Goal: Task Accomplishment & Management: Complete application form

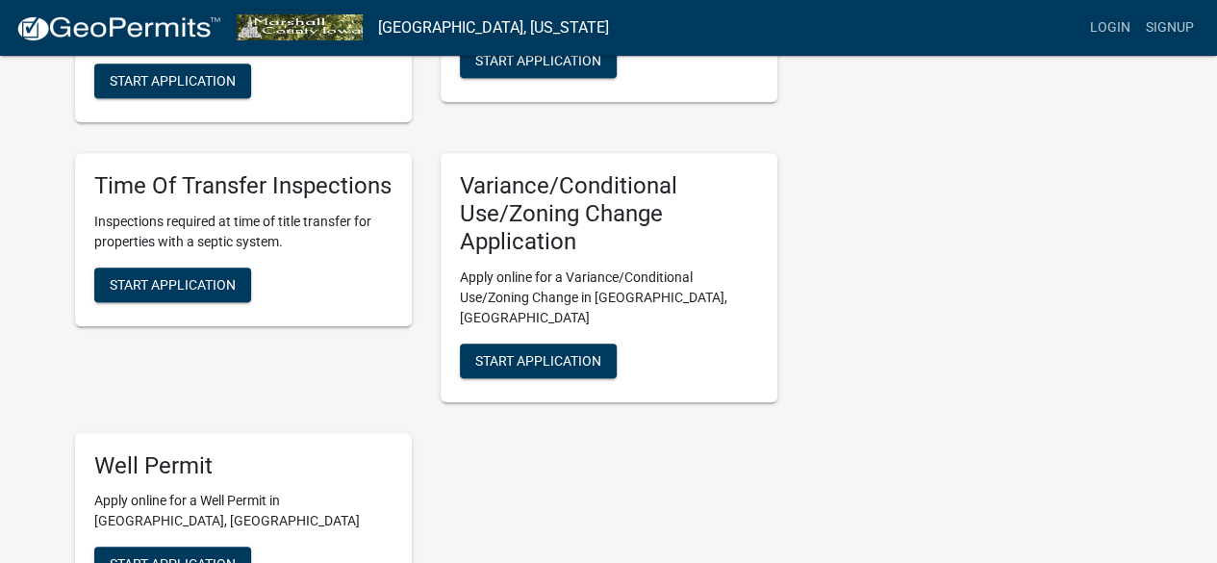
scroll to position [500, 0]
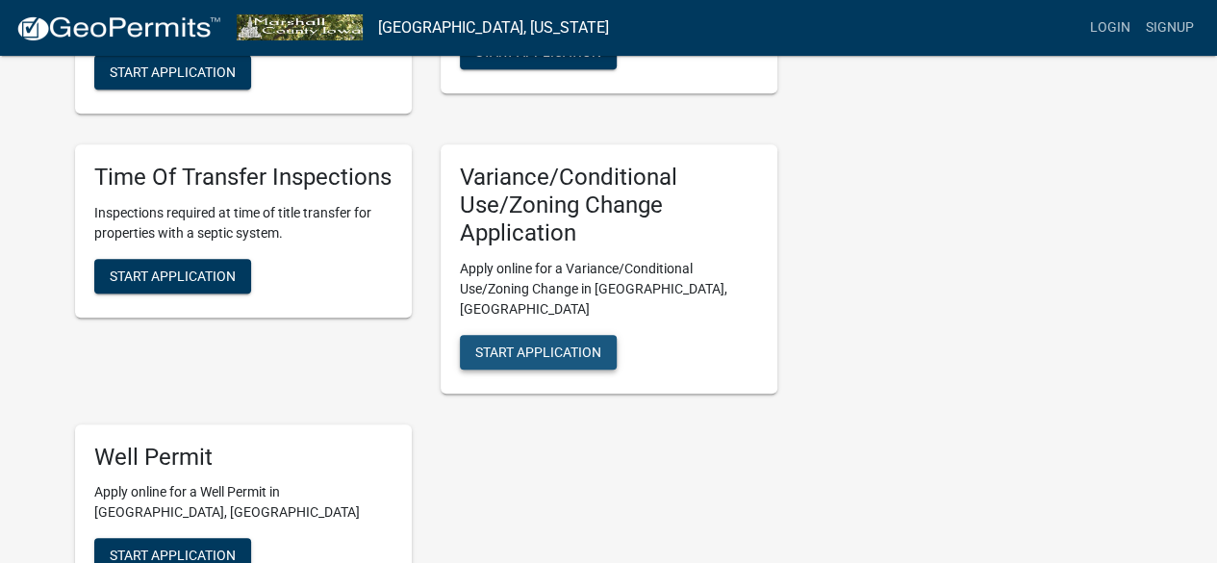
click at [566, 335] on button "Start Application" at bounding box center [538, 352] width 157 height 35
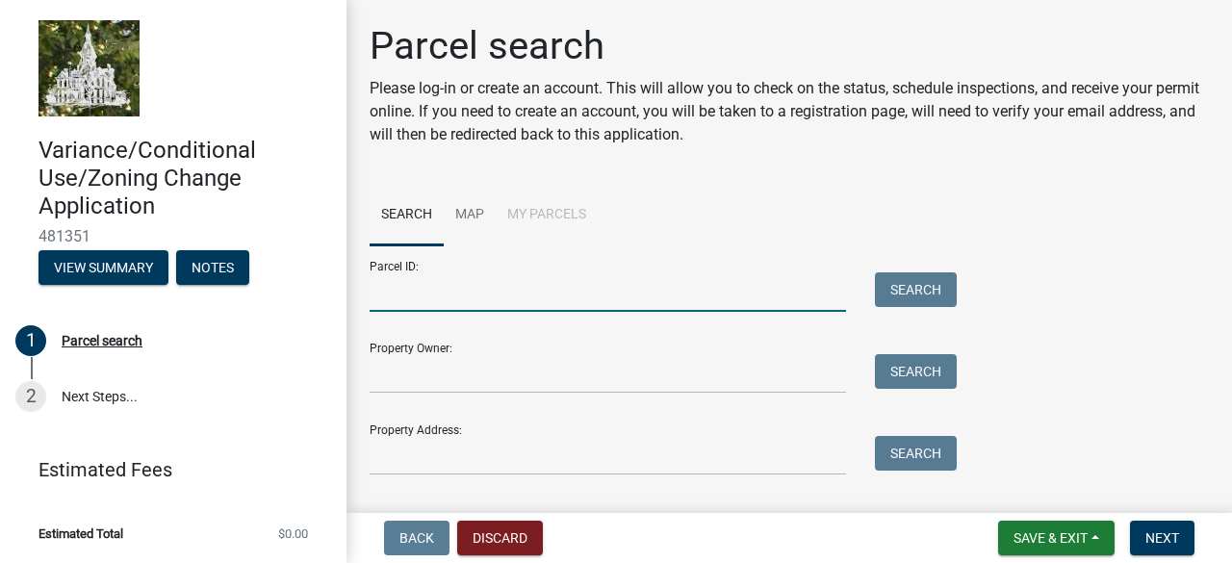
click at [475, 290] on input "Parcel ID:" at bounding box center [608, 291] width 476 height 39
paste input "8520-34-200-004"
type input "8520-34-200-004"
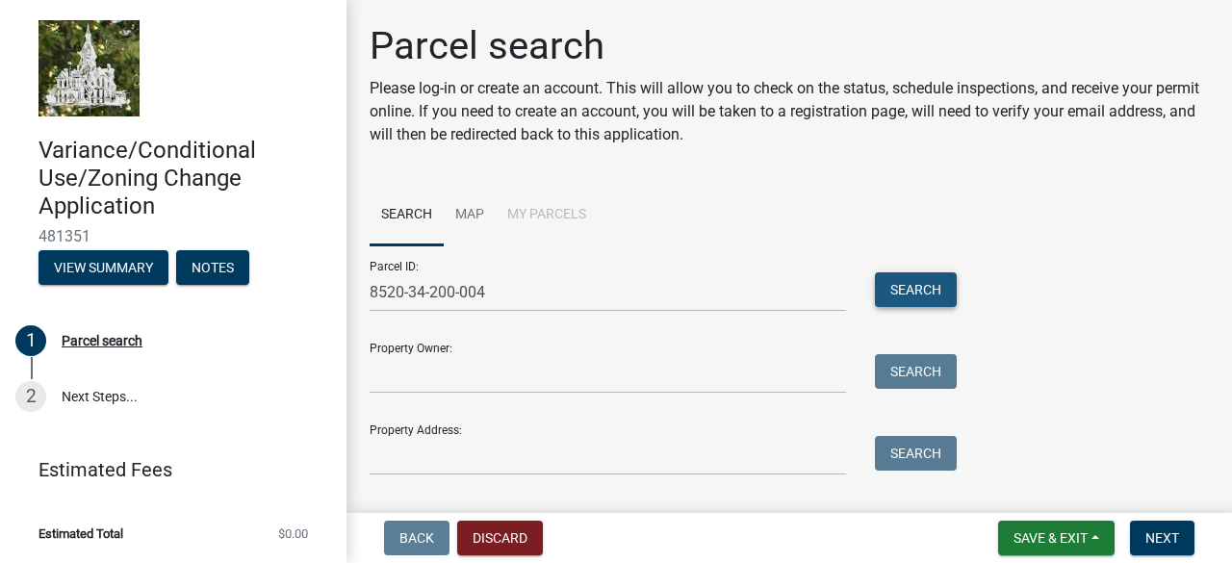
click at [898, 294] on button "Search" at bounding box center [916, 289] width 82 height 35
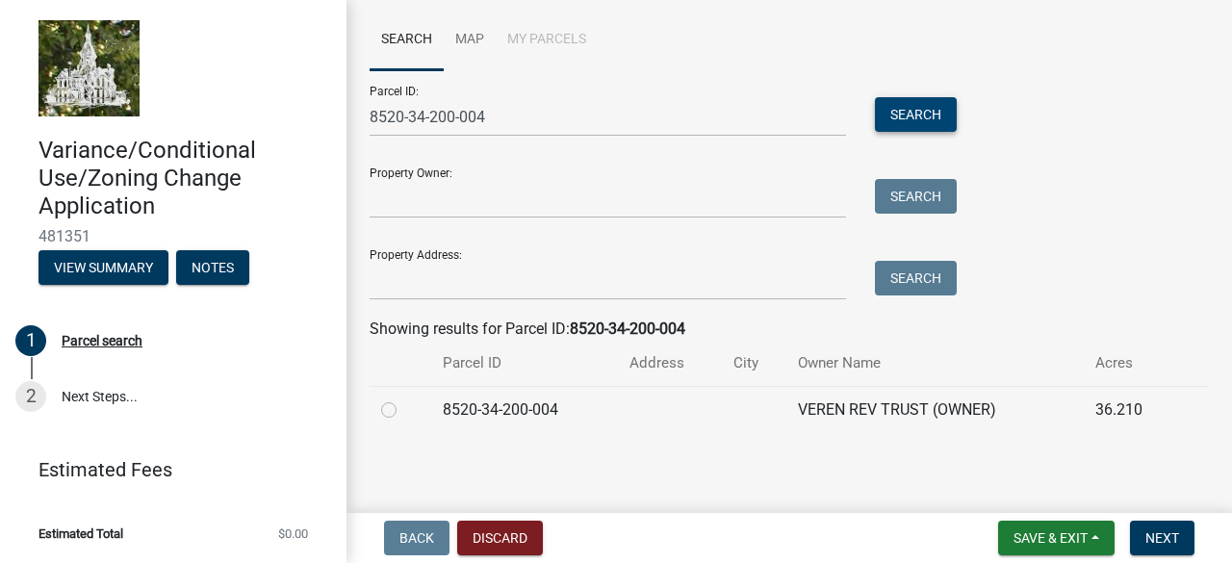
scroll to position [177, 0]
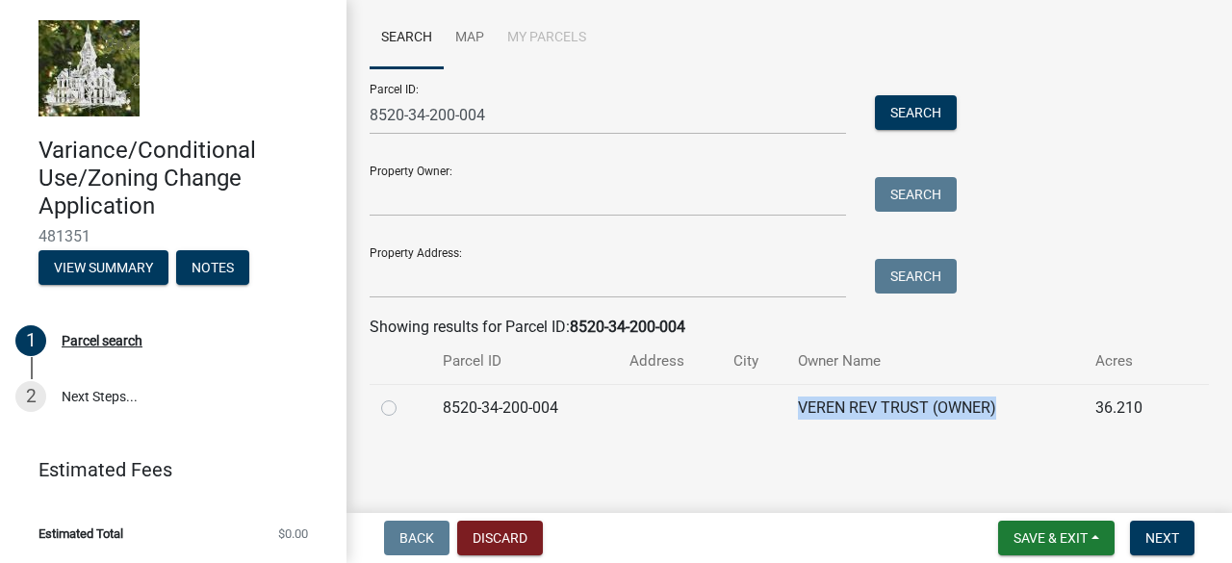
drag, startPoint x: 793, startPoint y: 411, endPoint x: 991, endPoint y: 403, distance: 198.4
click at [991, 403] on td "VEREN REV TRUST (OWNER)" at bounding box center [934, 407] width 297 height 47
click at [1177, 550] on button "Next" at bounding box center [1162, 538] width 64 height 35
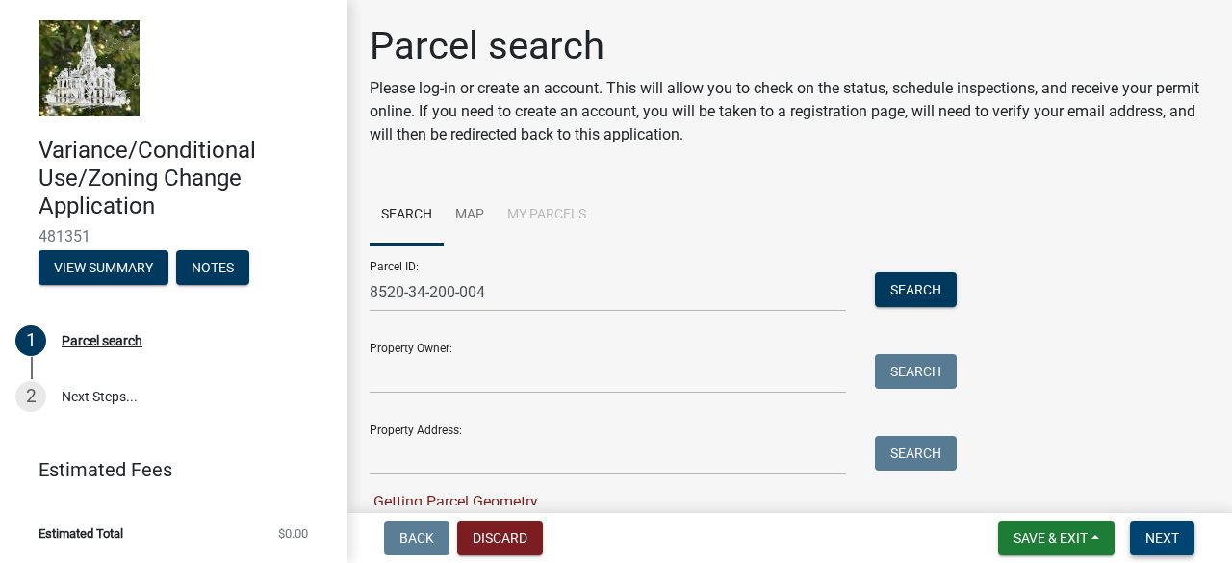
scroll to position [216, 0]
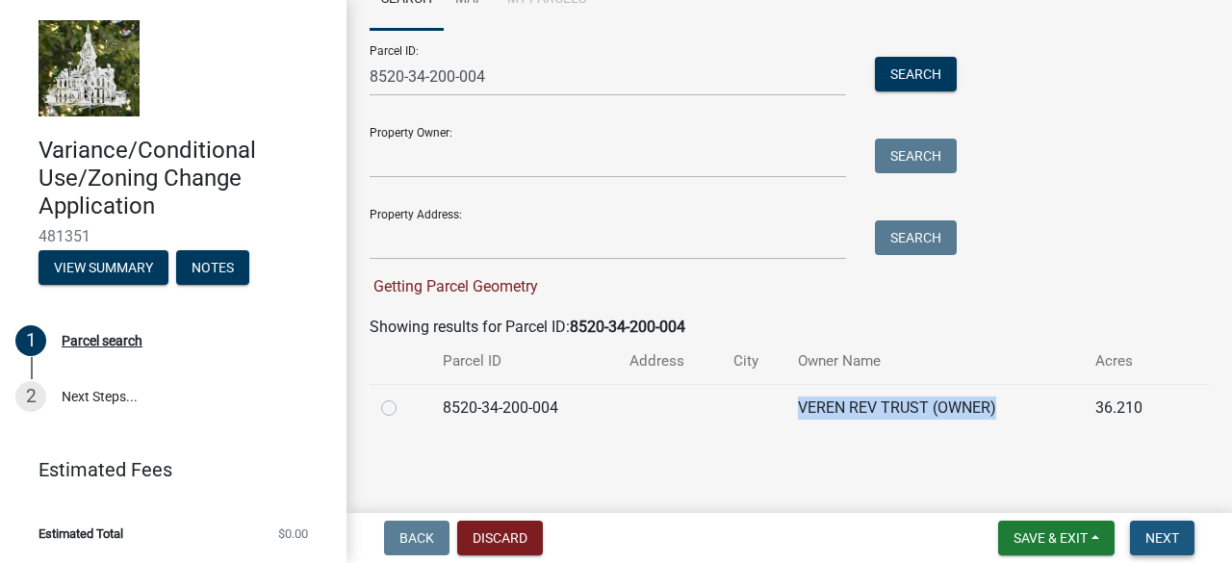
click at [1157, 534] on span "Next" at bounding box center [1162, 537] width 34 height 15
copy td "VEREN REV TRUST (OWNER)"
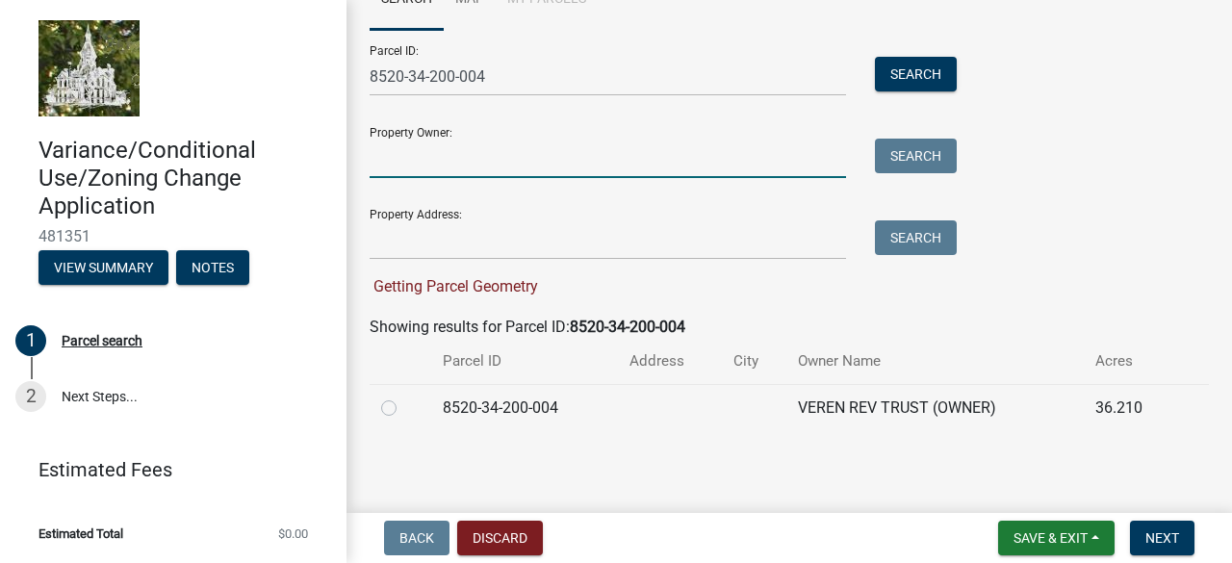
click at [468, 155] on input "Property Owner:" at bounding box center [608, 158] width 476 height 39
paste input "VEREN REV TRUST (OWNER)"
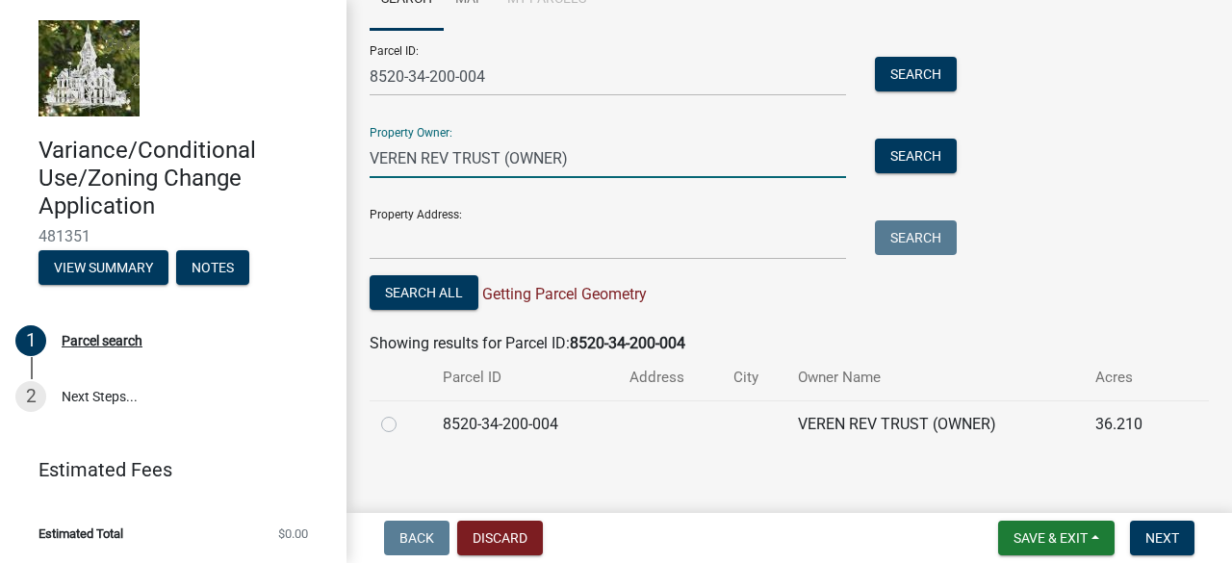
type input "VEREN REV TRUST (OWNER)"
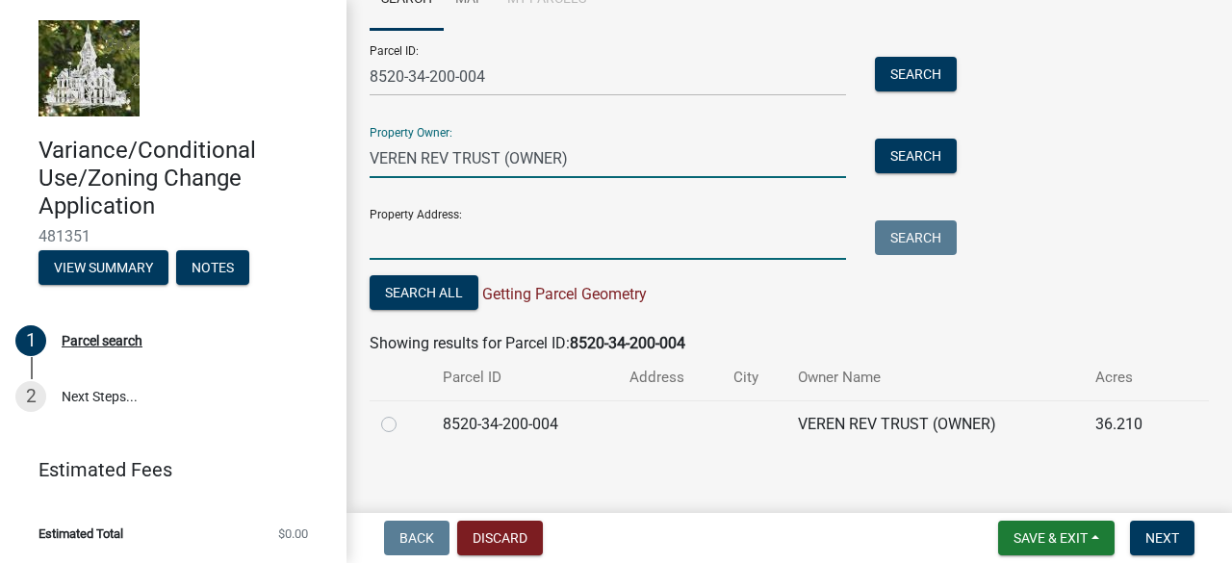
click at [601, 238] on input "Property Address:" at bounding box center [608, 239] width 476 height 39
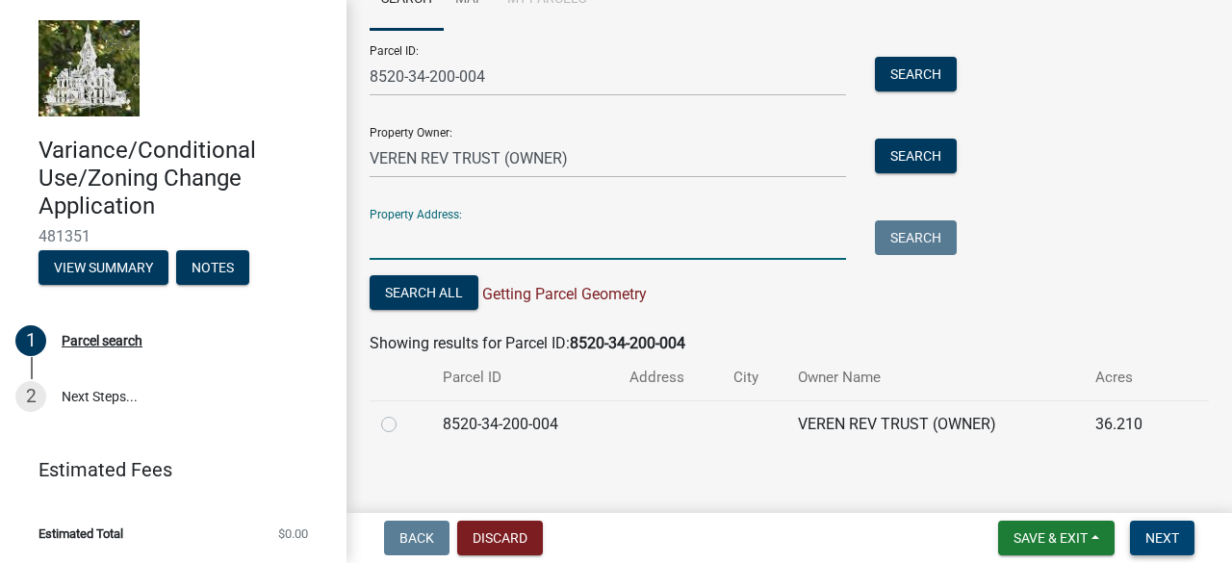
click at [1147, 531] on span "Next" at bounding box center [1162, 537] width 34 height 15
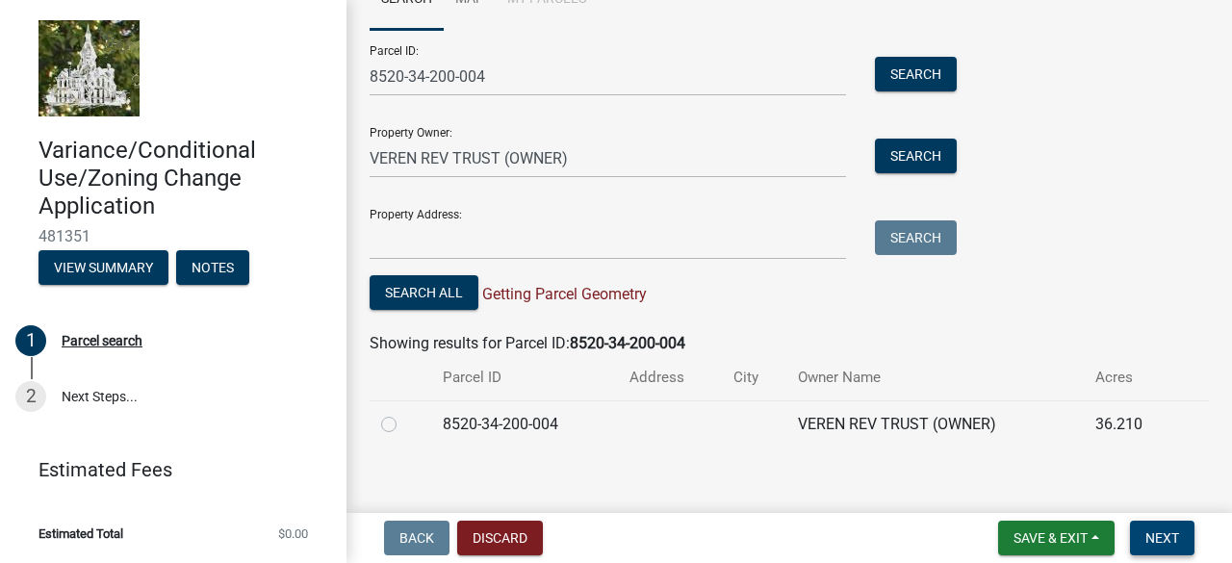
click at [1147, 531] on span "Next" at bounding box center [1162, 537] width 34 height 15
click at [1059, 545] on span "Save & Exit" at bounding box center [1050, 537] width 74 height 15
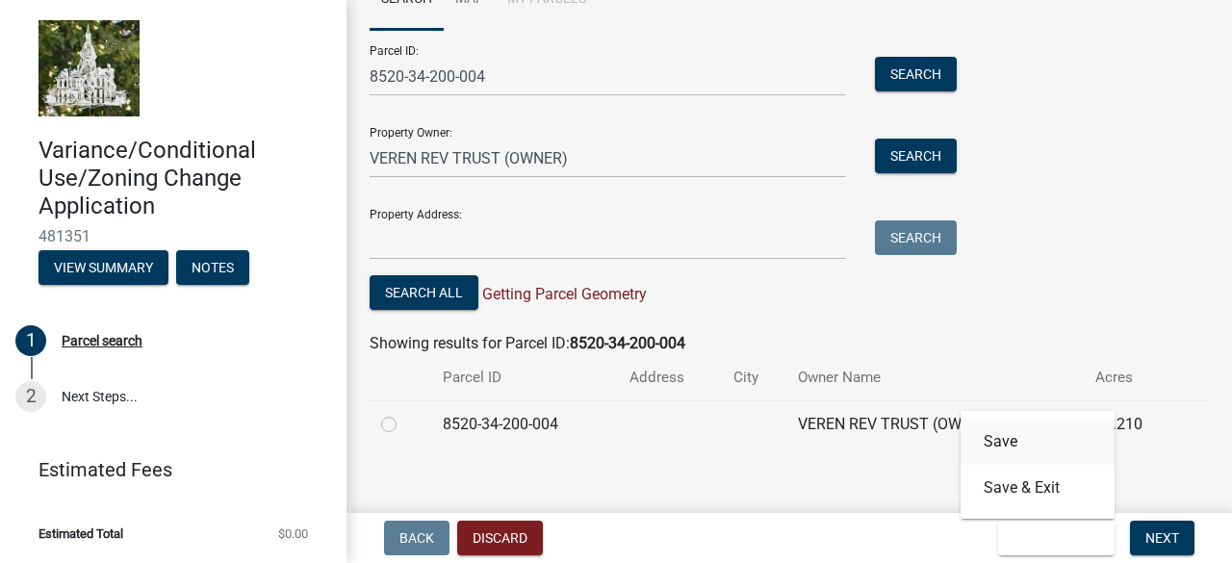
click at [1006, 434] on button "Save" at bounding box center [1037, 442] width 154 height 46
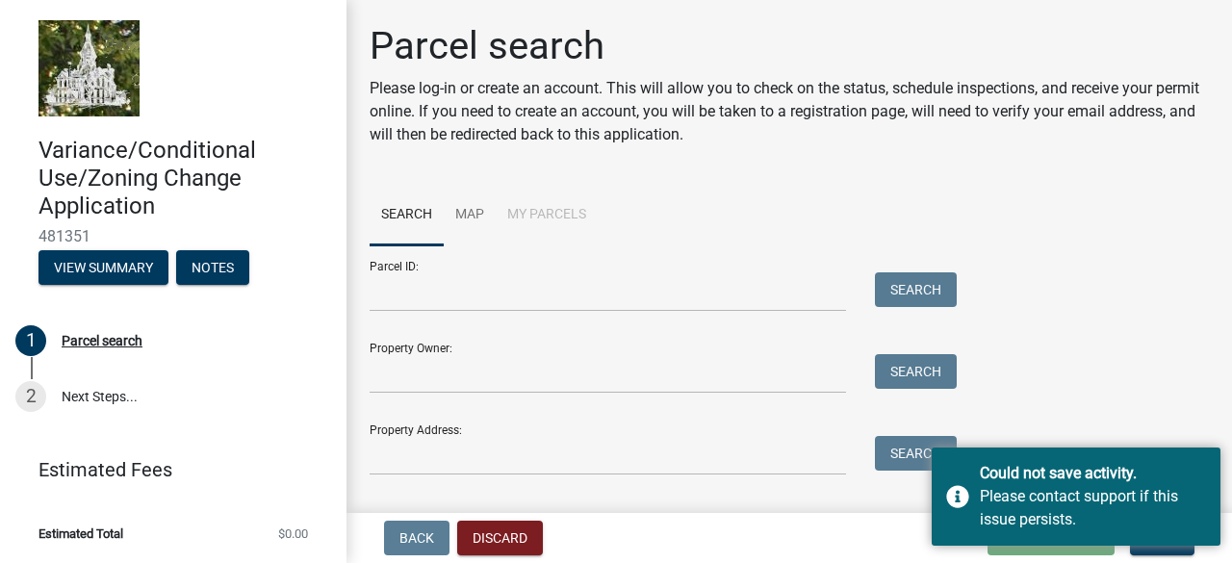
scroll to position [45, 0]
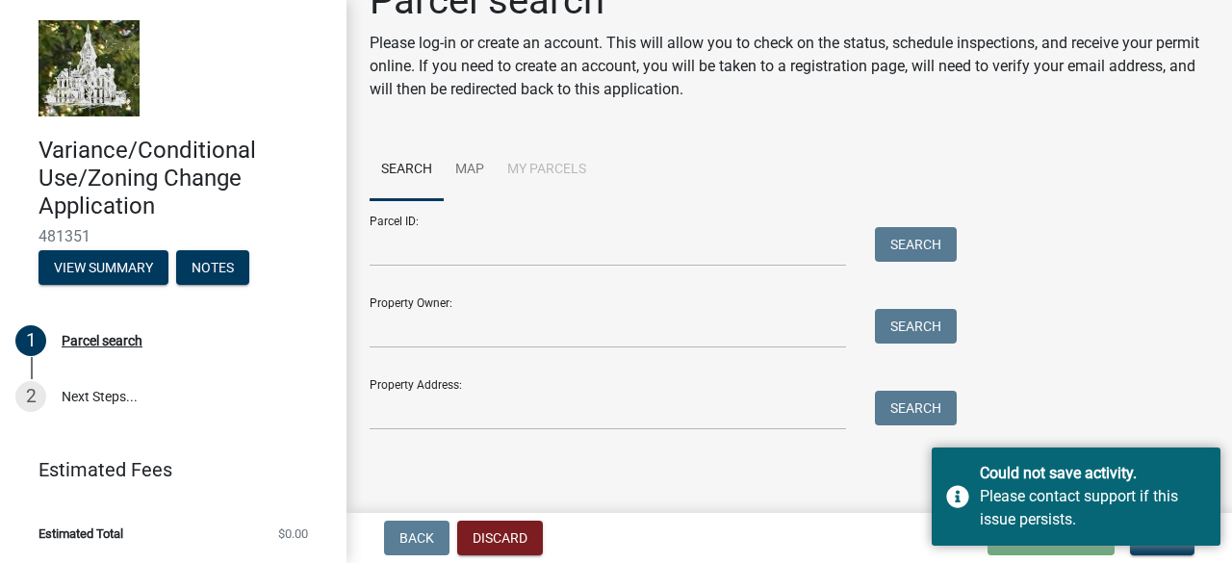
click at [1126, 374] on div "Parcel ID: Search Property Owner: Search Property Address: Search" at bounding box center [789, 315] width 839 height 230
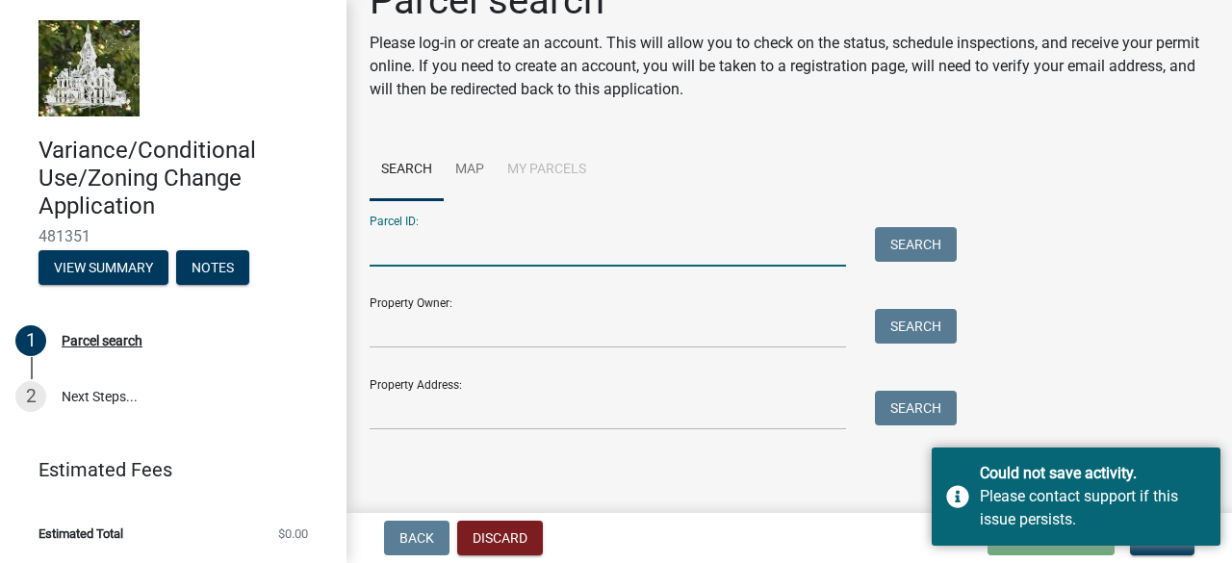
click at [451, 260] on input "Parcel ID:" at bounding box center [608, 246] width 476 height 39
paste input "VEREN REV TRUST (OWNER)"
drag, startPoint x: 587, startPoint y: 247, endPoint x: 300, endPoint y: 240, distance: 286.9
click at [300, 240] on div "Variance/Conditional Use/Zoning Change Application 481351 View Summary Notes 1 …" at bounding box center [616, 281] width 1232 height 563
paste input "8520-34-200-004"
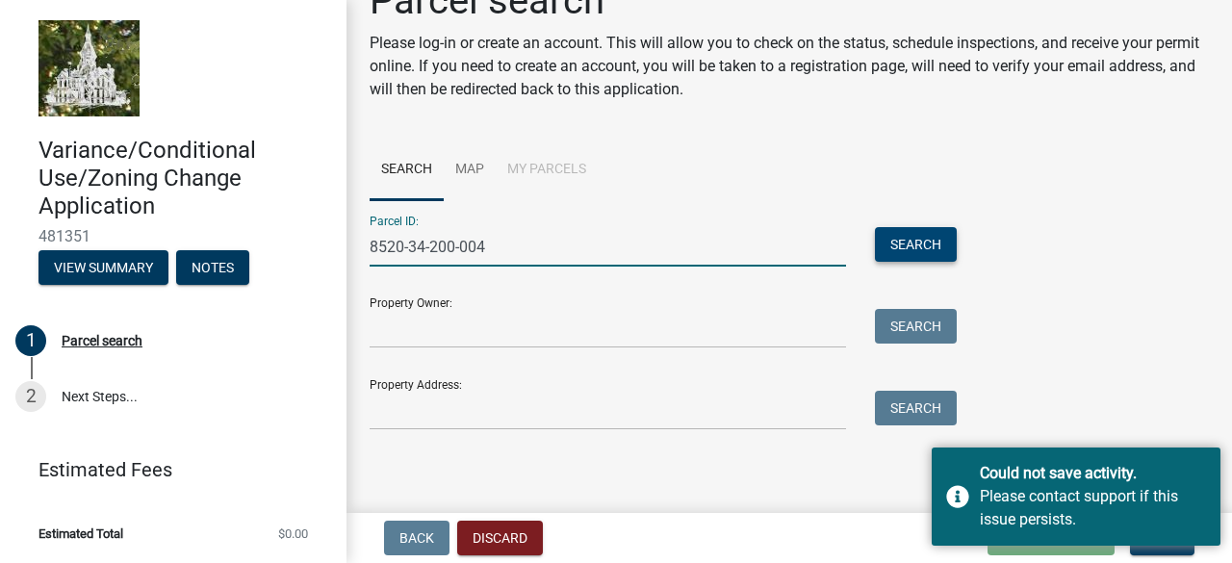
type input "8520-34-200-004"
click at [935, 253] on button "Search" at bounding box center [916, 244] width 82 height 35
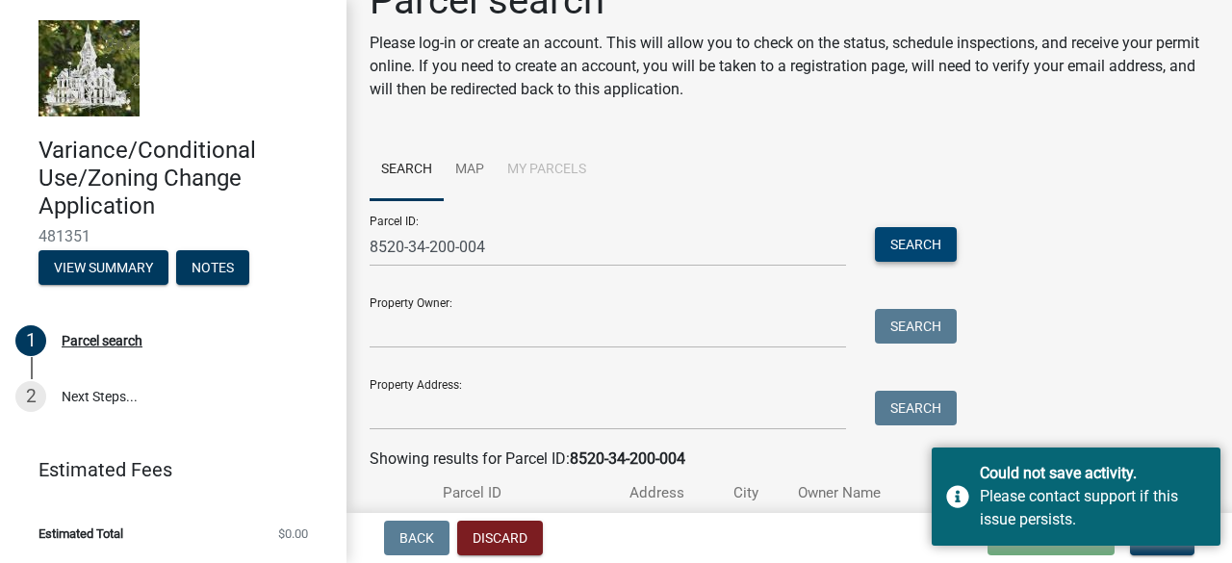
scroll to position [177, 0]
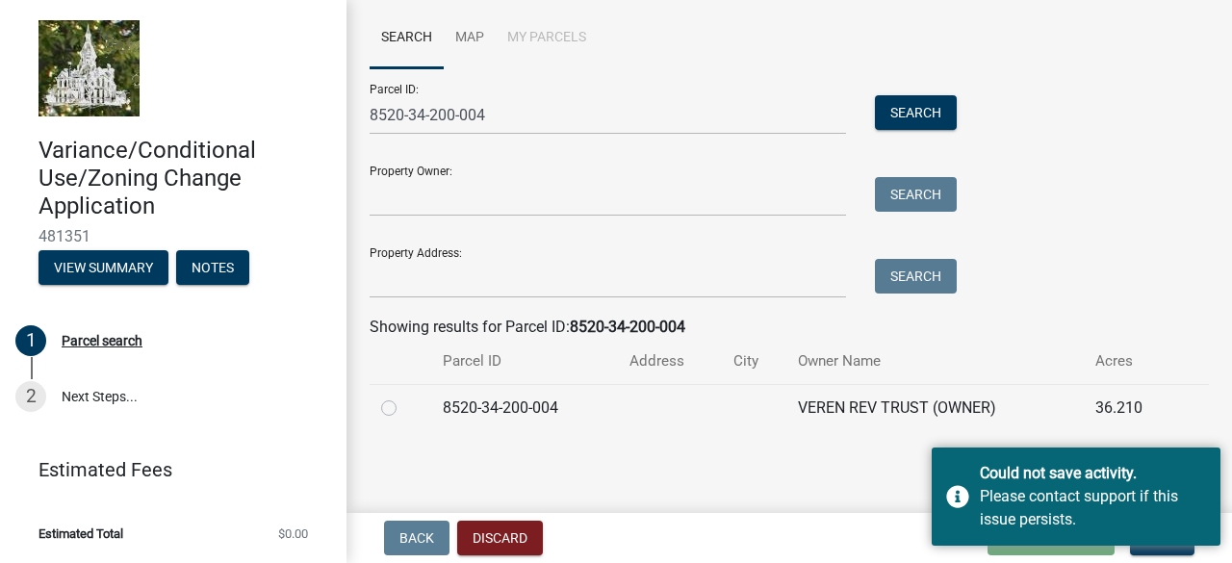
click at [404, 397] on label at bounding box center [404, 397] width 0 height 0
click at [404, 409] on input "radio" at bounding box center [410, 403] width 13 height 13
radio input "true"
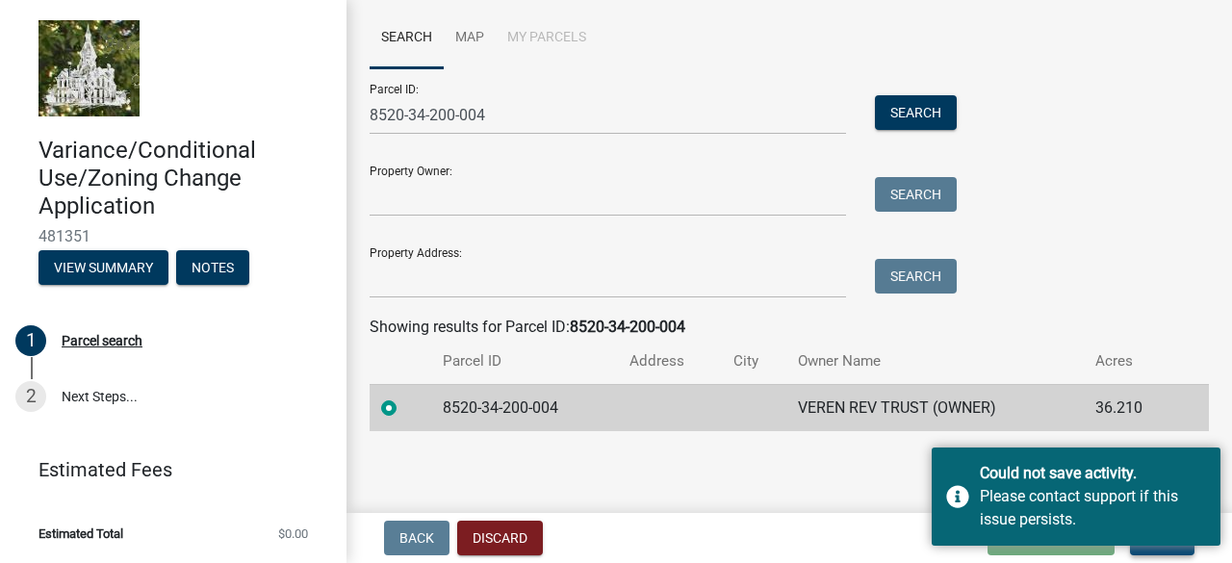
click at [1160, 550] on button "Next" at bounding box center [1162, 538] width 64 height 35
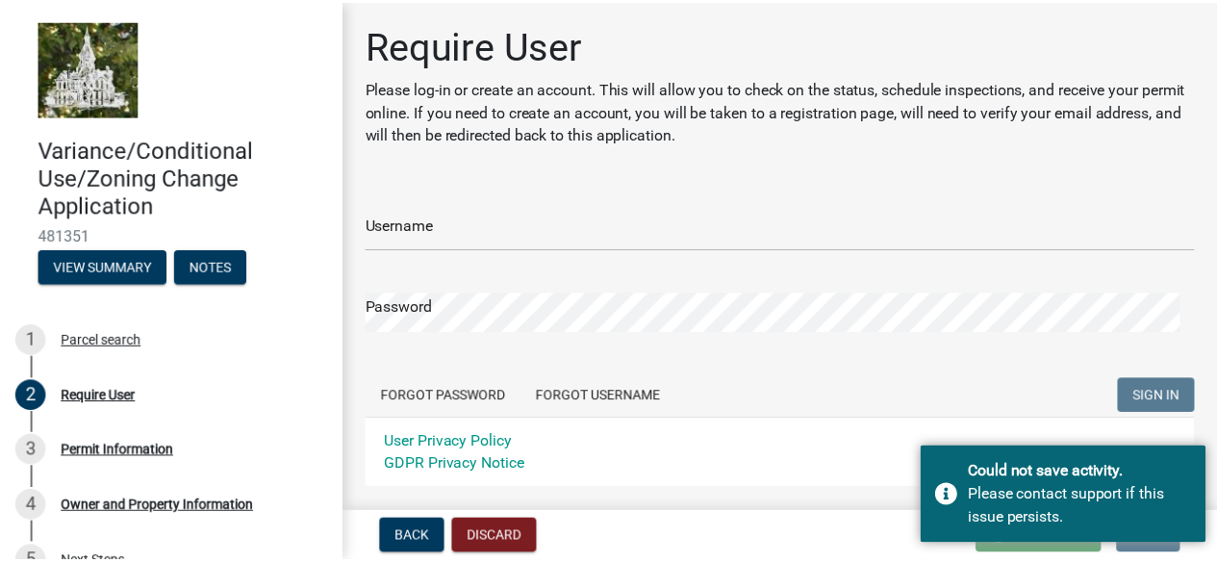
scroll to position [114, 0]
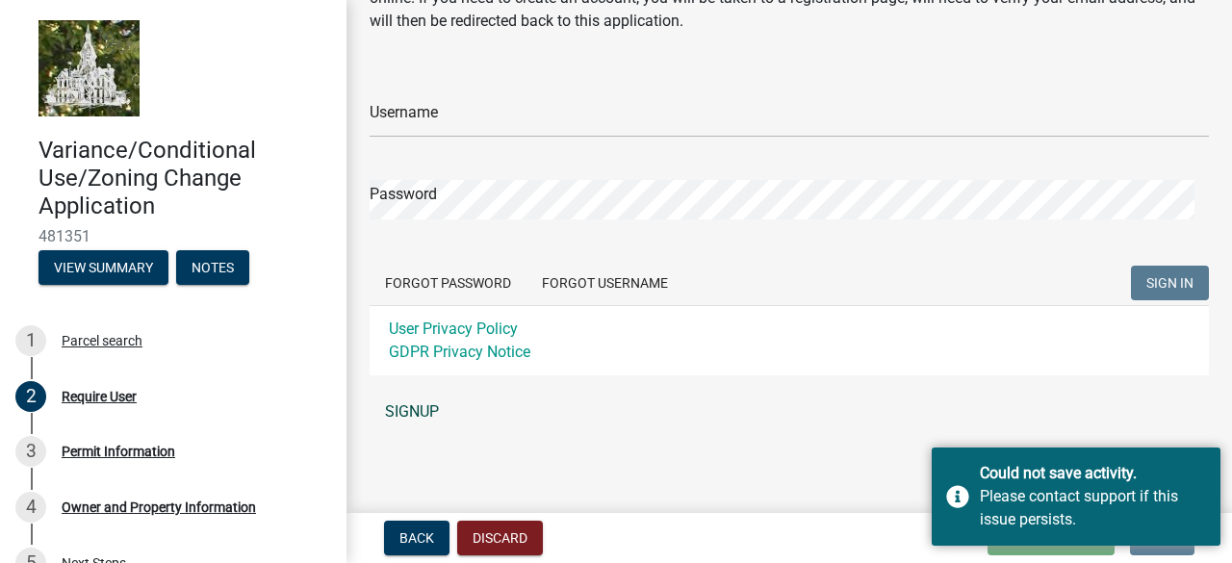
click at [388, 405] on link "SIGNUP" at bounding box center [789, 412] width 839 height 38
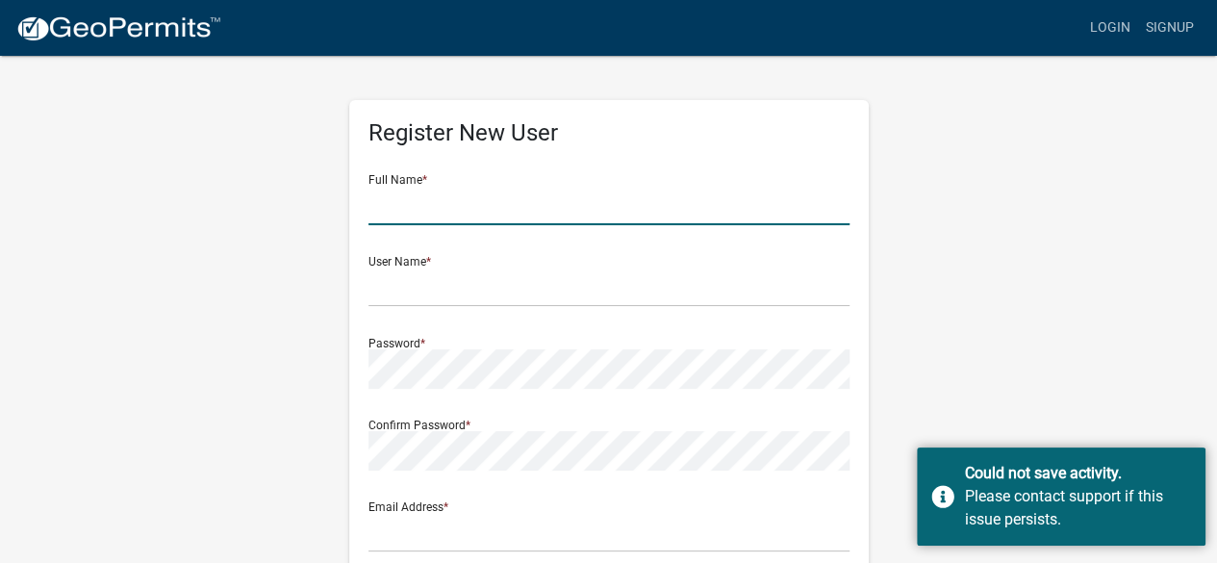
click at [420, 192] on input "text" at bounding box center [609, 205] width 481 height 39
type input "Jackson Frailey"
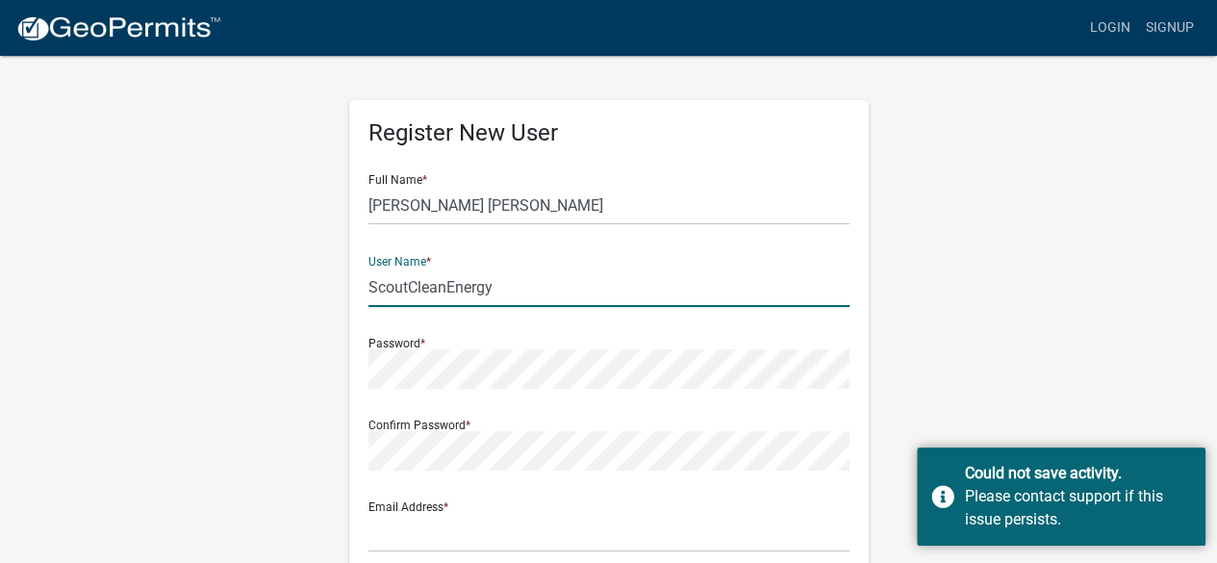
type input "ScoutCleanEnergy"
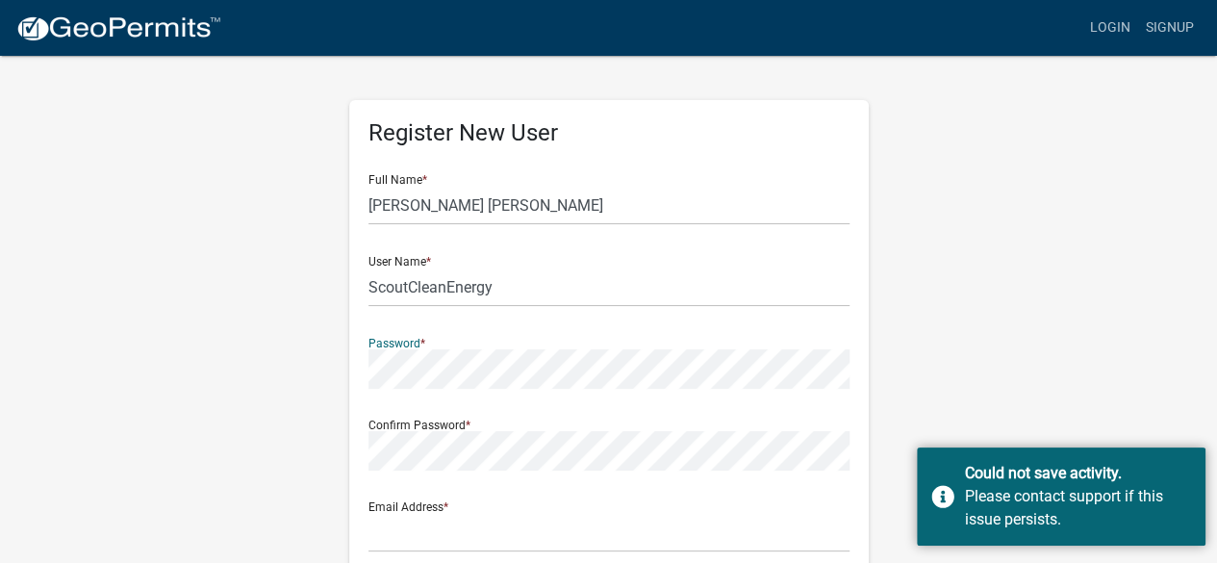
click at [196, 370] on div "Register New User Full Name * Jackson Frailey User Name * ScoutCleanEnergy Pass…" at bounding box center [609, 569] width 1097 height 1030
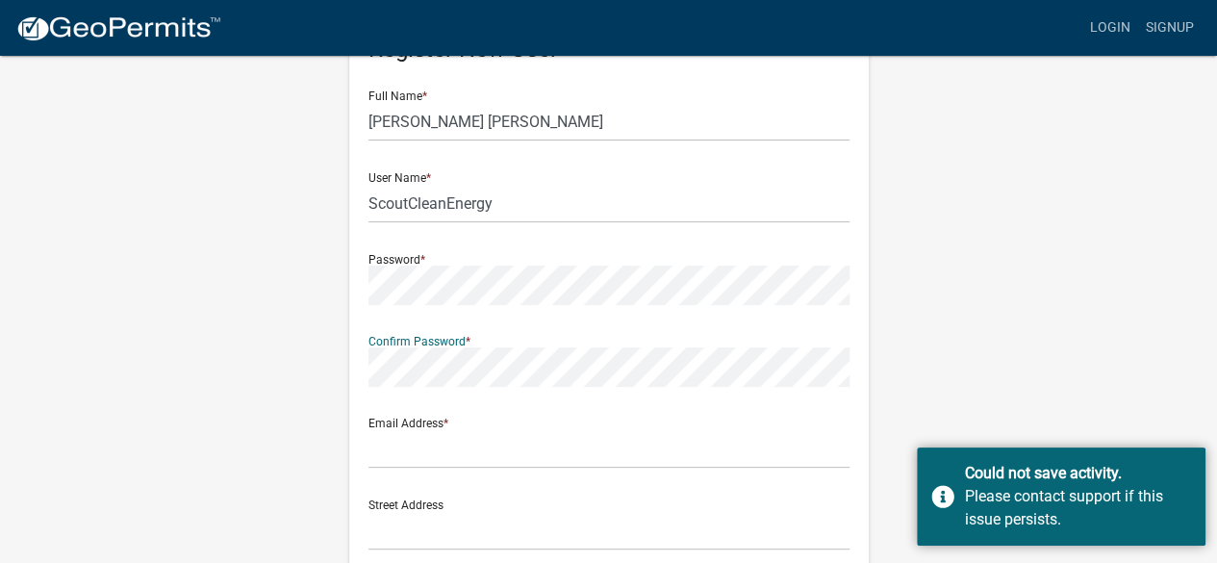
scroll to position [90, 0]
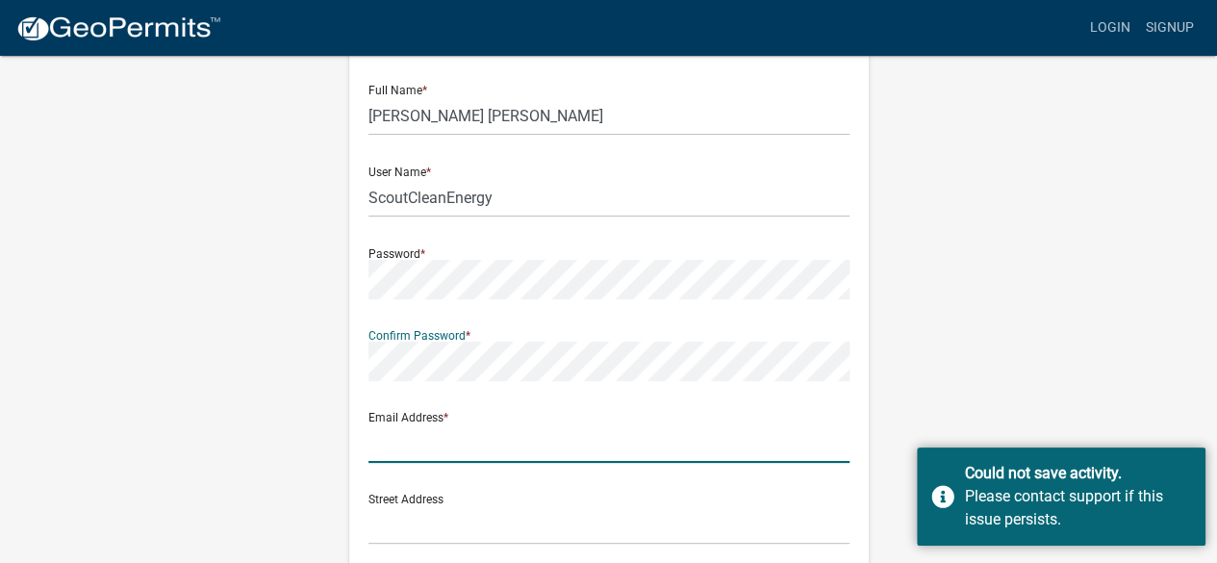
click at [404, 451] on input "text" at bounding box center [609, 442] width 481 height 39
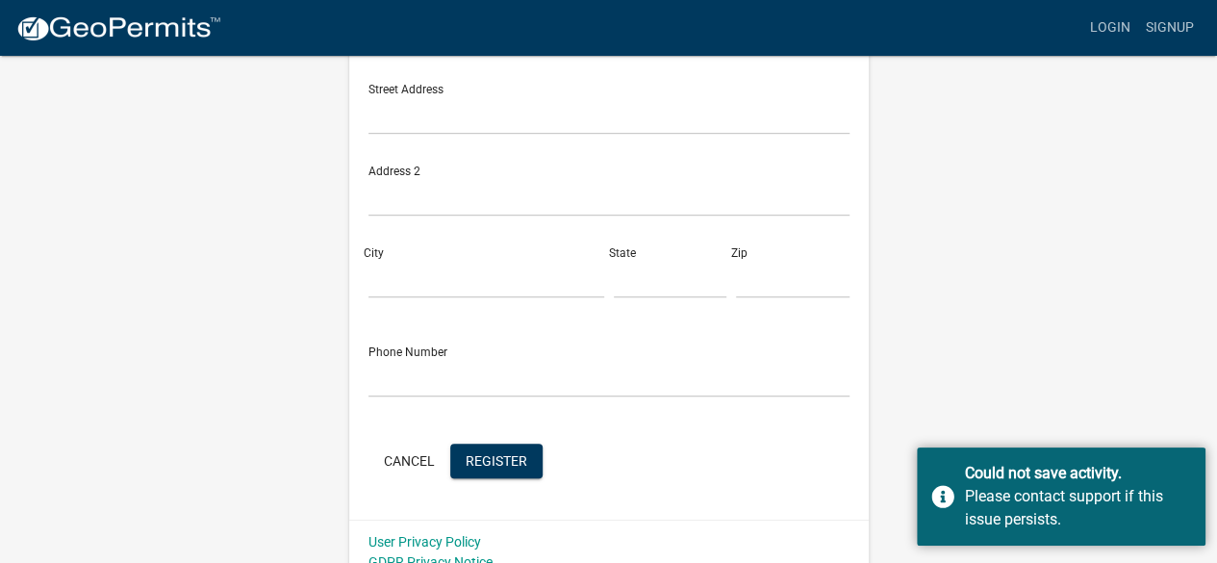
scroll to position [506, 0]
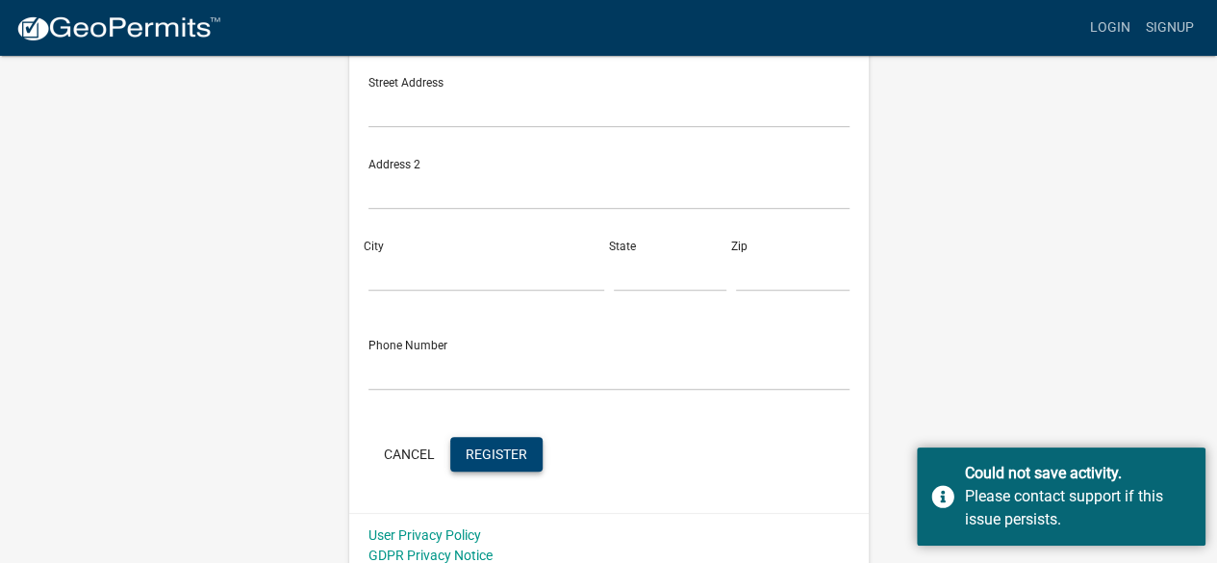
type input "jfrailey@scoutcleanenergy.com"
click at [479, 456] on span "Register" at bounding box center [497, 453] width 62 height 15
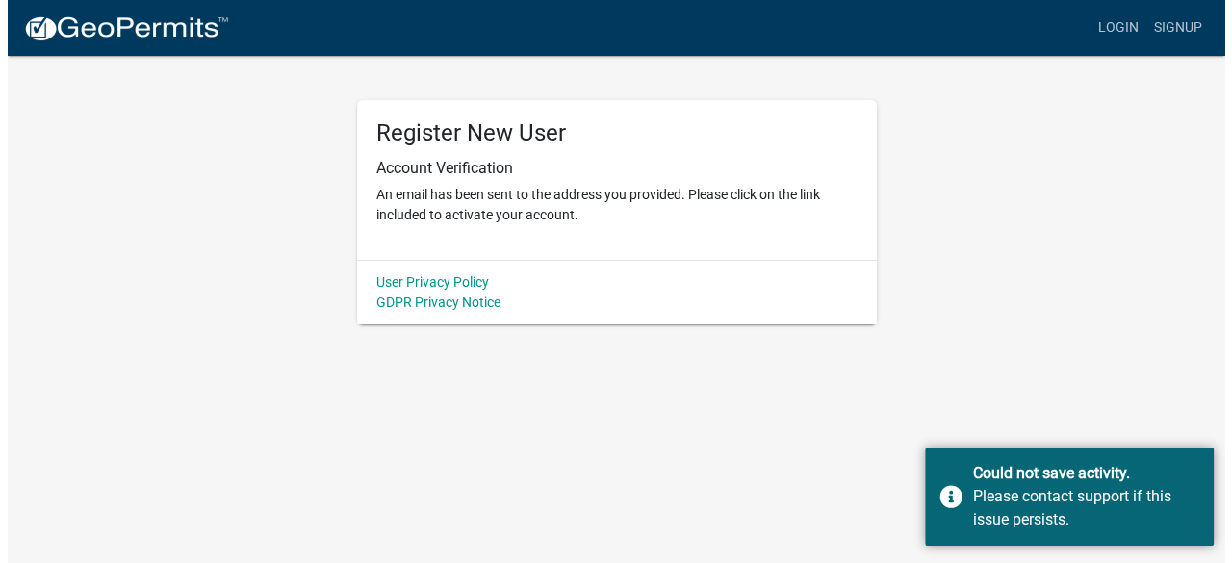
scroll to position [0, 0]
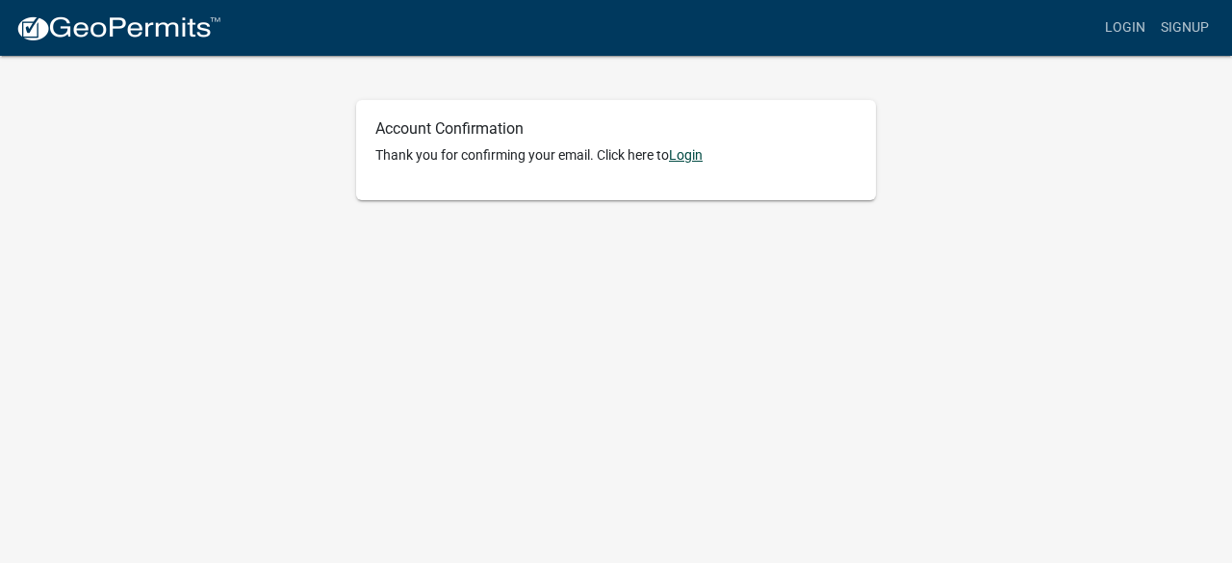
click at [694, 157] on link "Login" at bounding box center [686, 154] width 34 height 15
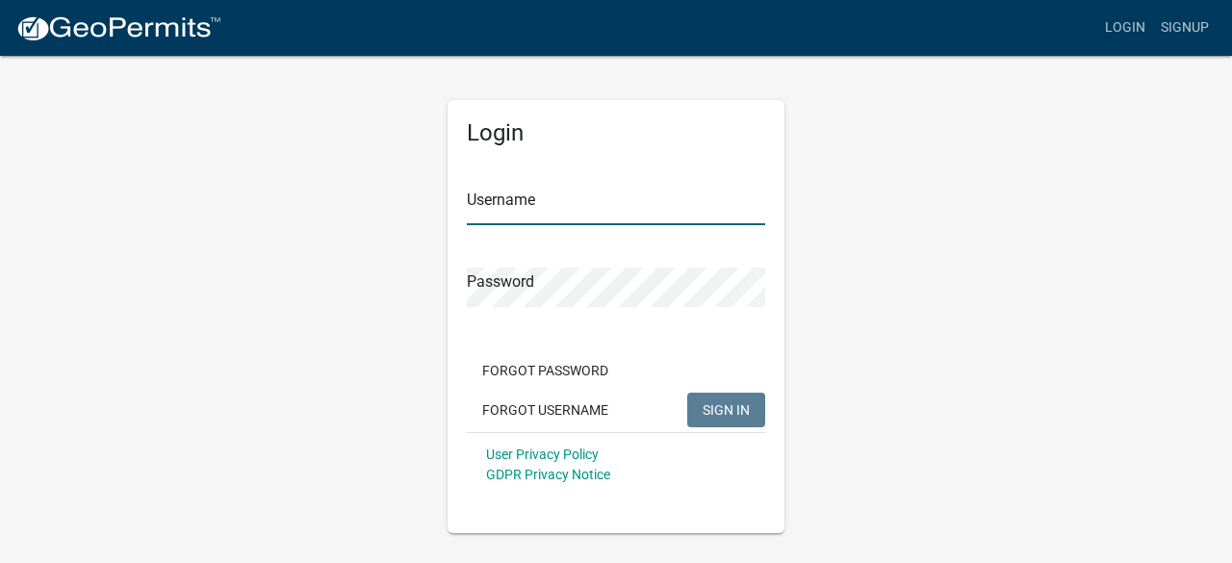
type input "ScoutCleanEnergy"
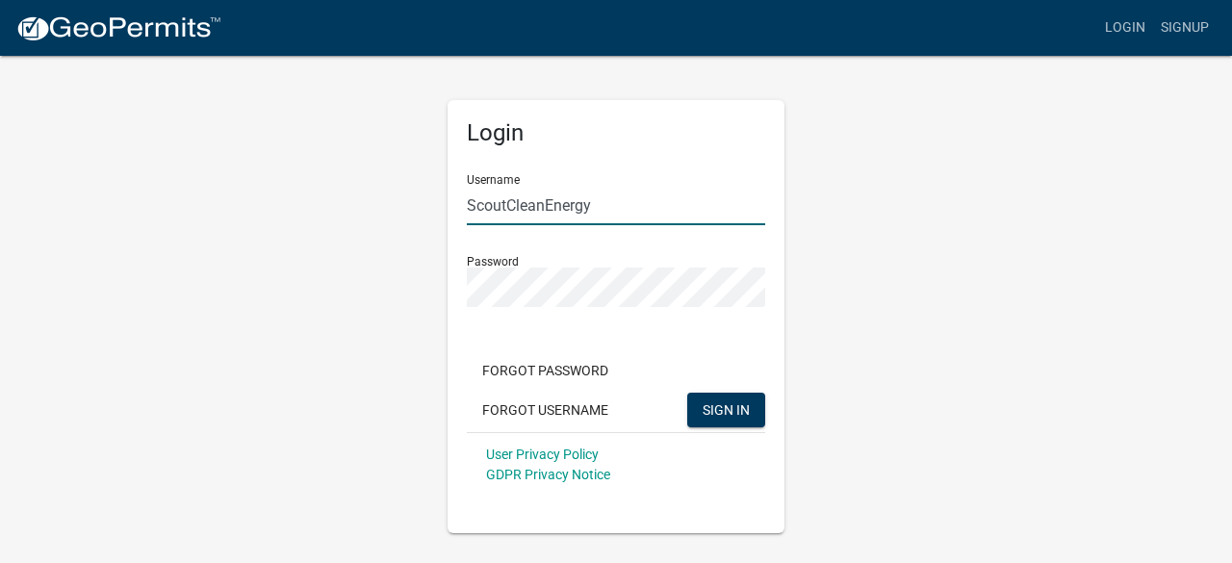
click at [572, 207] on input "ScoutCleanEnergy" at bounding box center [616, 205] width 298 height 39
click at [724, 406] on span "SIGN IN" at bounding box center [726, 408] width 47 height 15
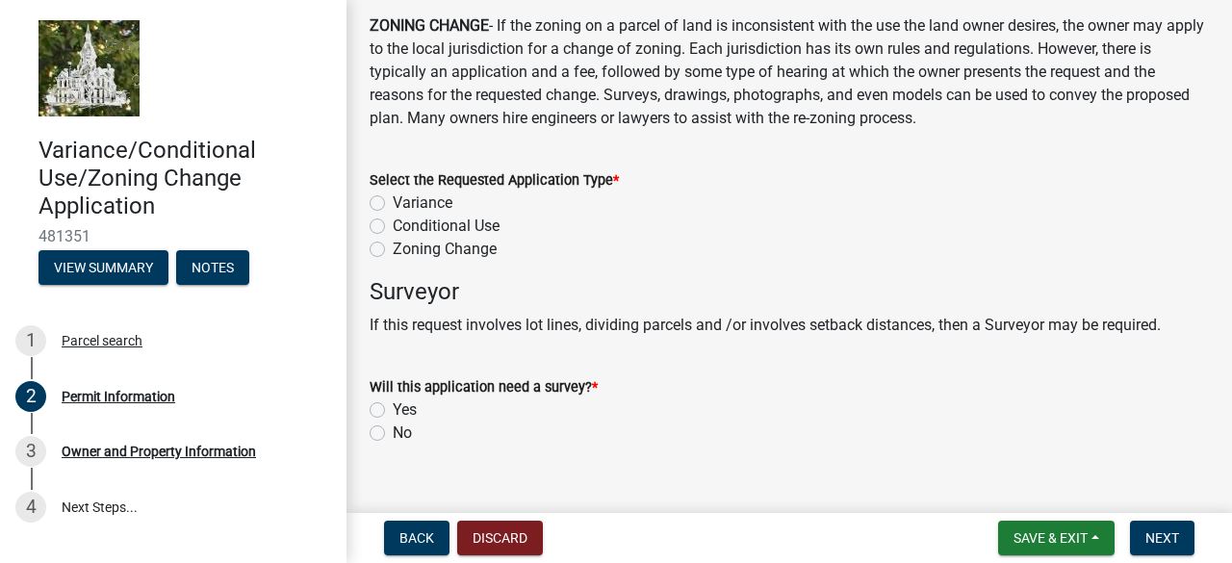
scroll to position [653, 0]
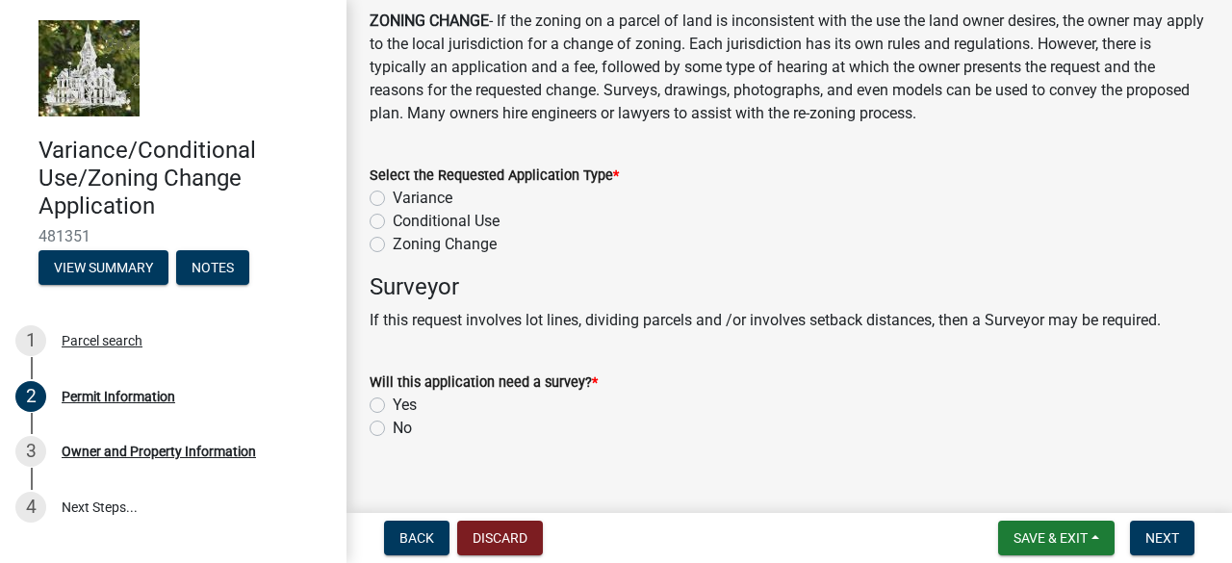
click at [393, 233] on label "Conditional Use" at bounding box center [446, 221] width 107 height 23
click at [393, 222] on input "Conditional Use" at bounding box center [399, 216] width 13 height 13
radio input "true"
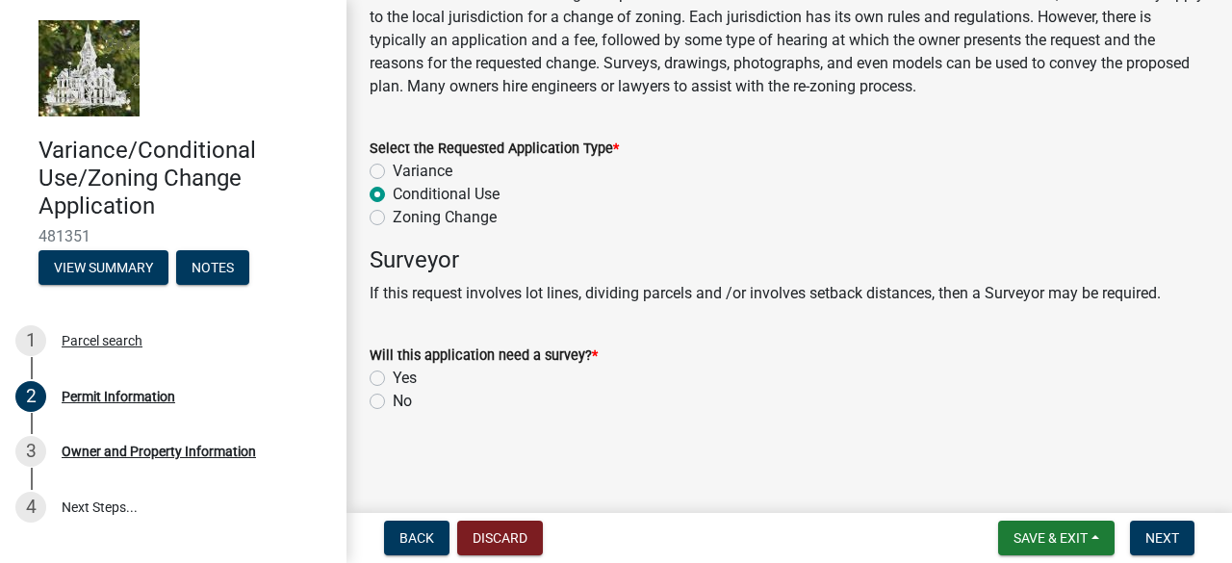
click at [393, 405] on label "No" at bounding box center [402, 401] width 19 height 23
click at [393, 402] on input "No" at bounding box center [399, 396] width 13 height 13
radio input "true"
click at [1166, 531] on span "Next" at bounding box center [1162, 537] width 34 height 15
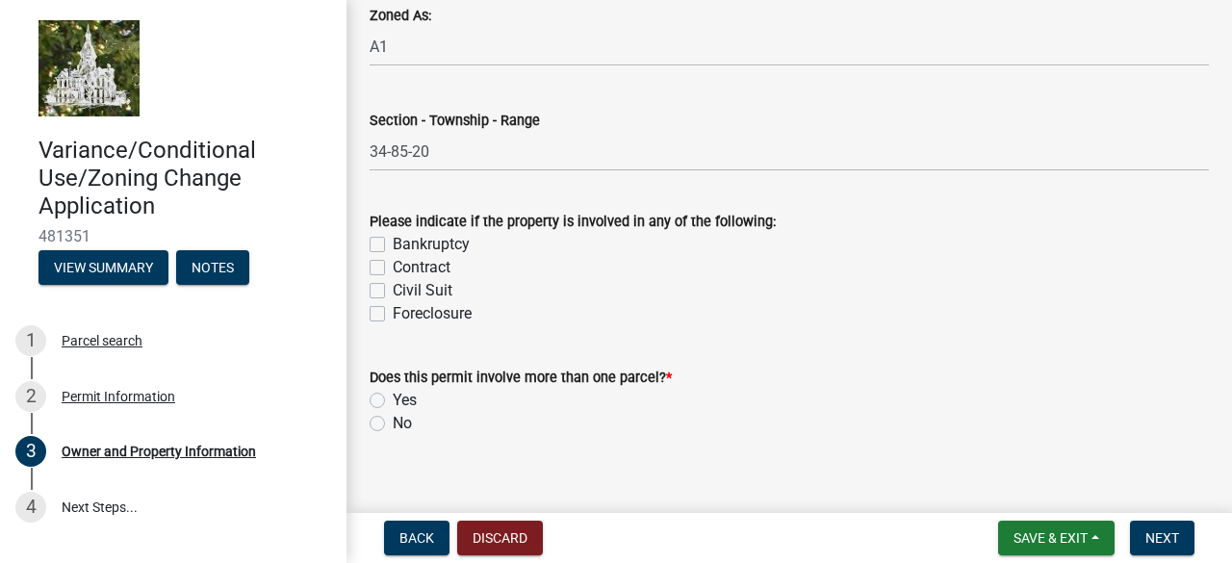
scroll to position [1891, 0]
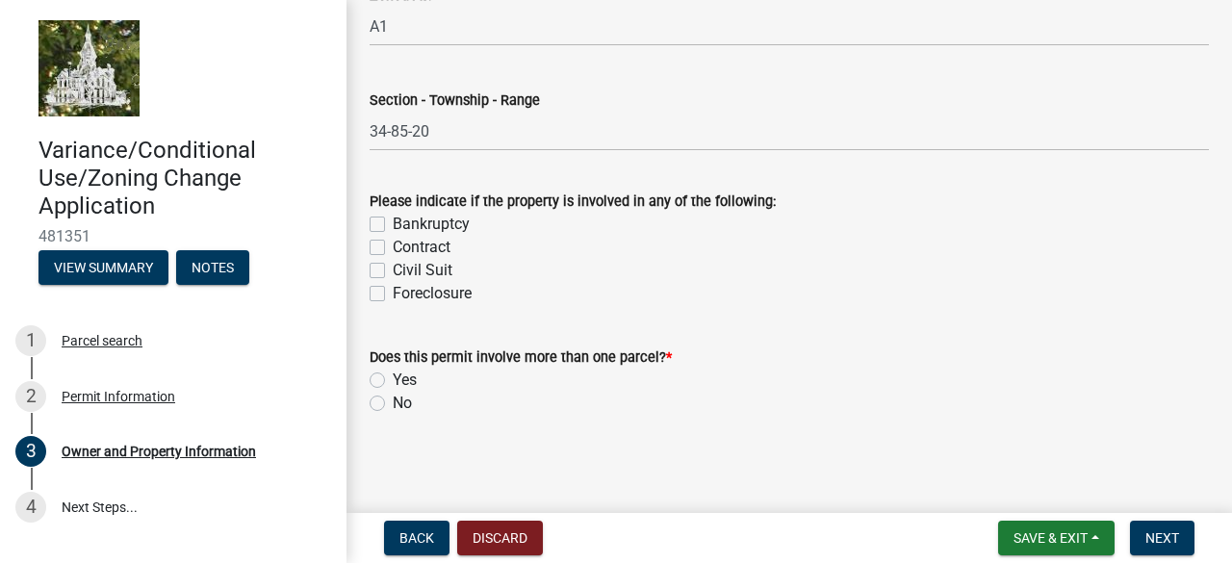
click at [393, 406] on label "No" at bounding box center [402, 403] width 19 height 23
click at [393, 404] on input "No" at bounding box center [399, 398] width 13 height 13
radio input "true"
click at [1174, 538] on span "Next" at bounding box center [1162, 537] width 34 height 15
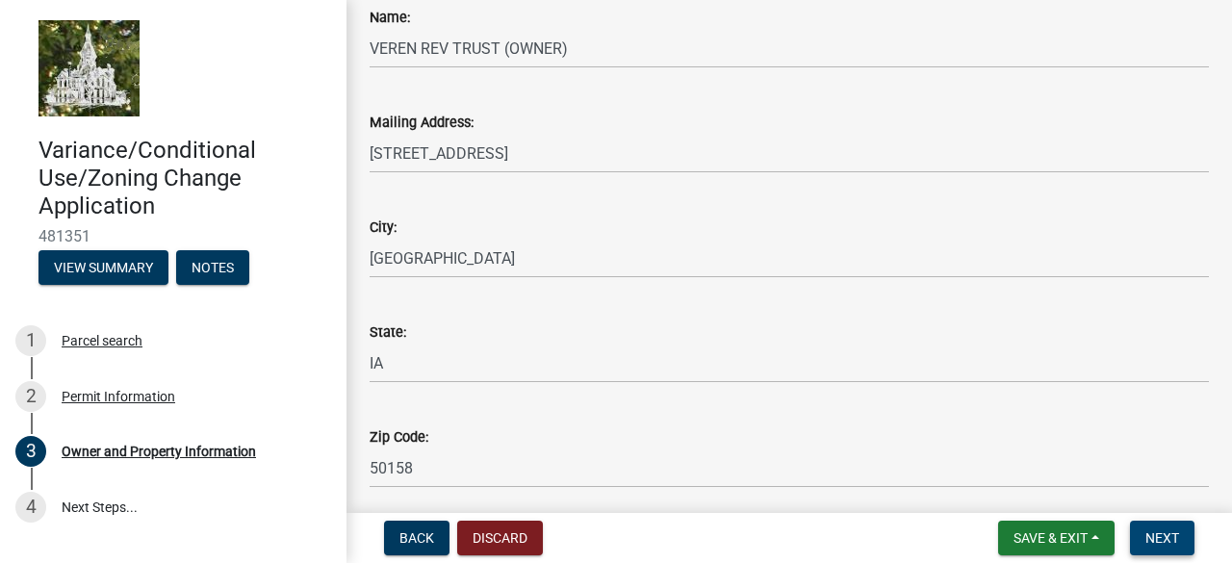
scroll to position [0, 0]
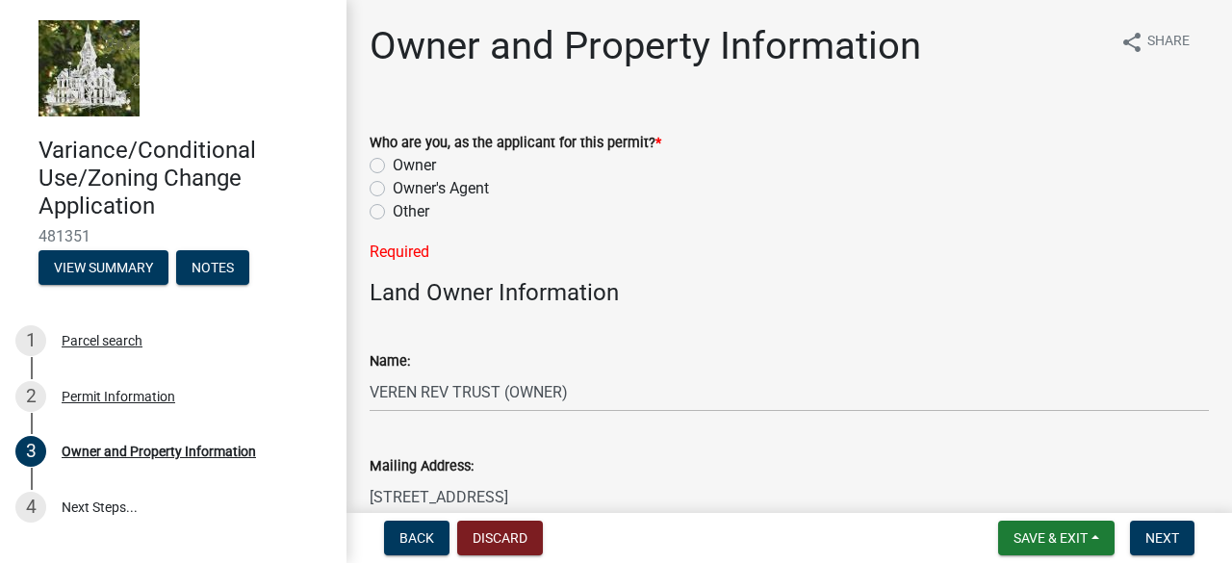
click at [373, 203] on div "Other" at bounding box center [789, 211] width 839 height 23
click at [393, 209] on label "Other" at bounding box center [411, 211] width 37 height 23
click at [393, 209] on input "Other" at bounding box center [399, 206] width 13 height 13
radio input "true"
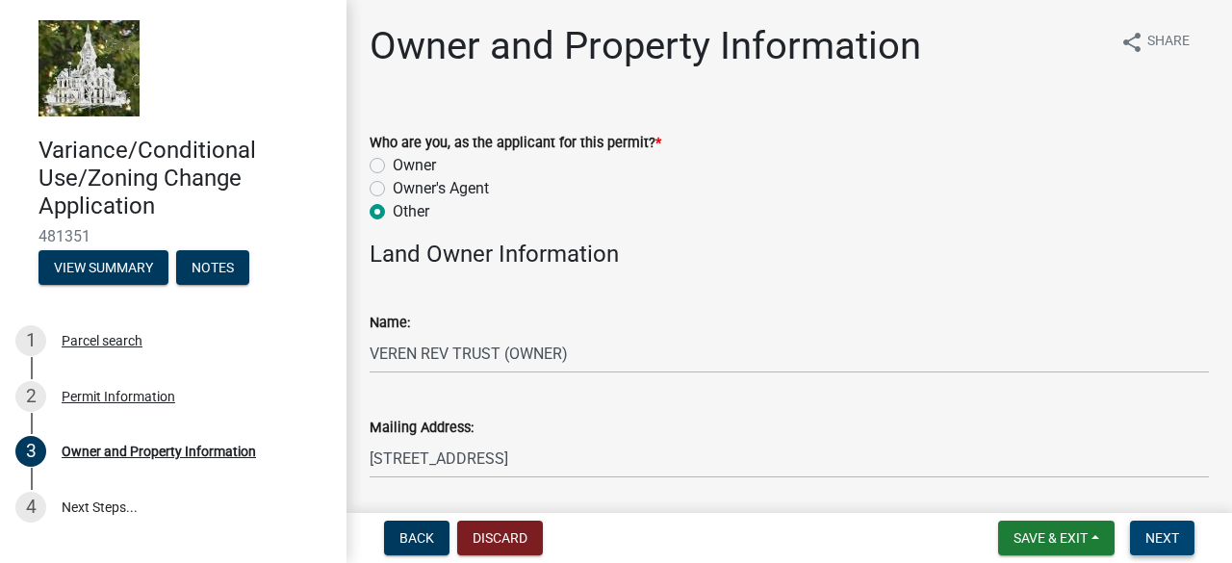
click at [1170, 538] on span "Next" at bounding box center [1162, 537] width 34 height 15
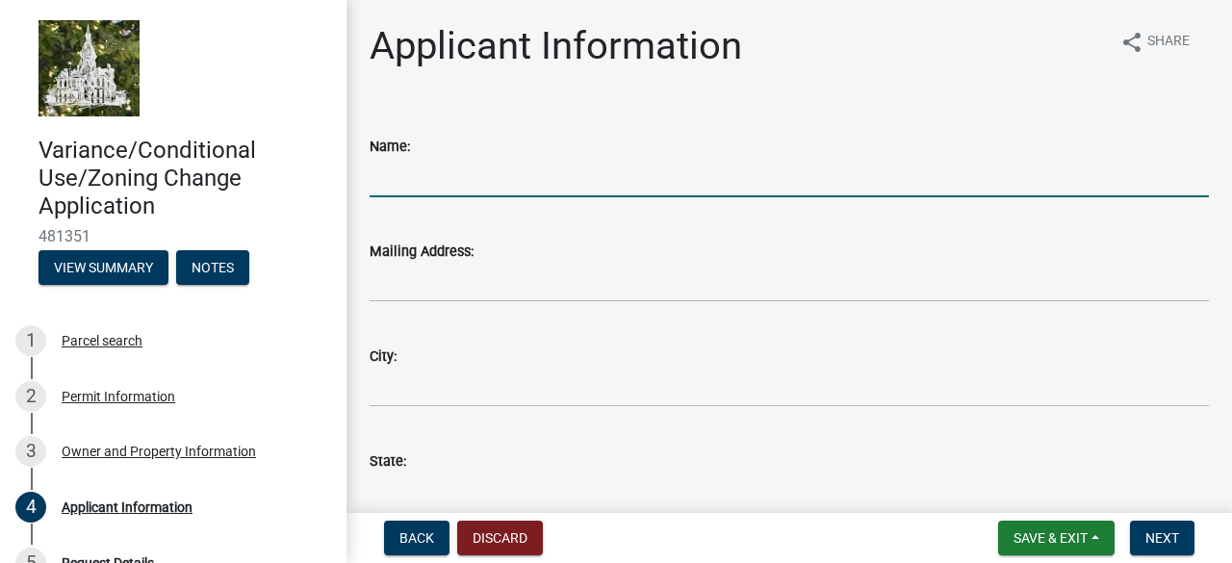
click at [472, 173] on input "Name:" at bounding box center [789, 177] width 839 height 39
type input "Scout Clean Energy"
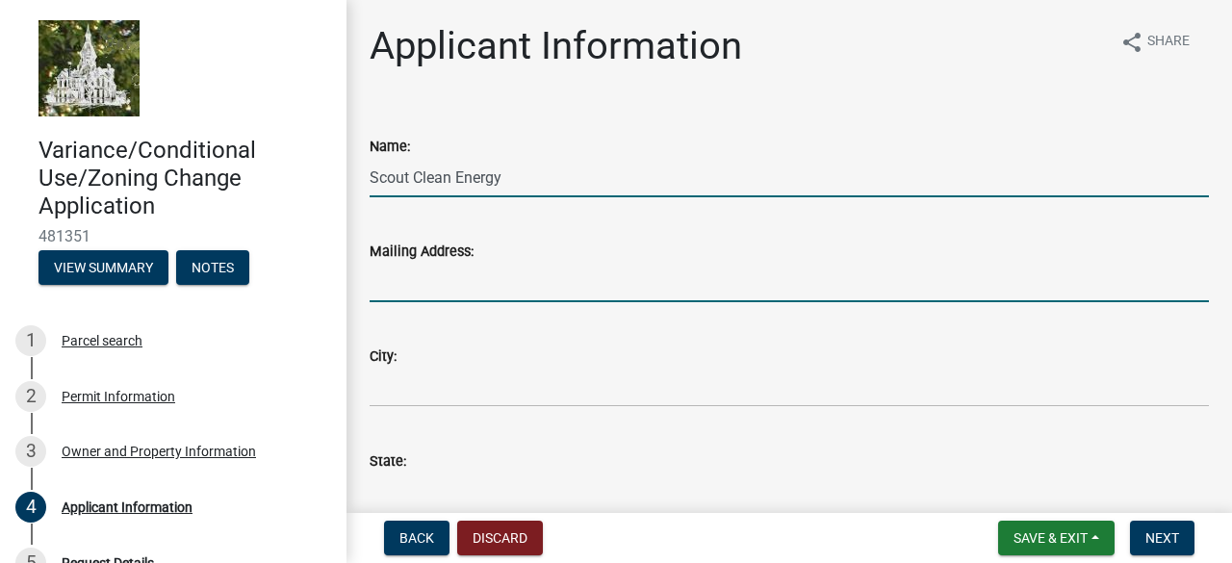
click at [421, 279] on input "Mailing Address:" at bounding box center [789, 282] width 839 height 39
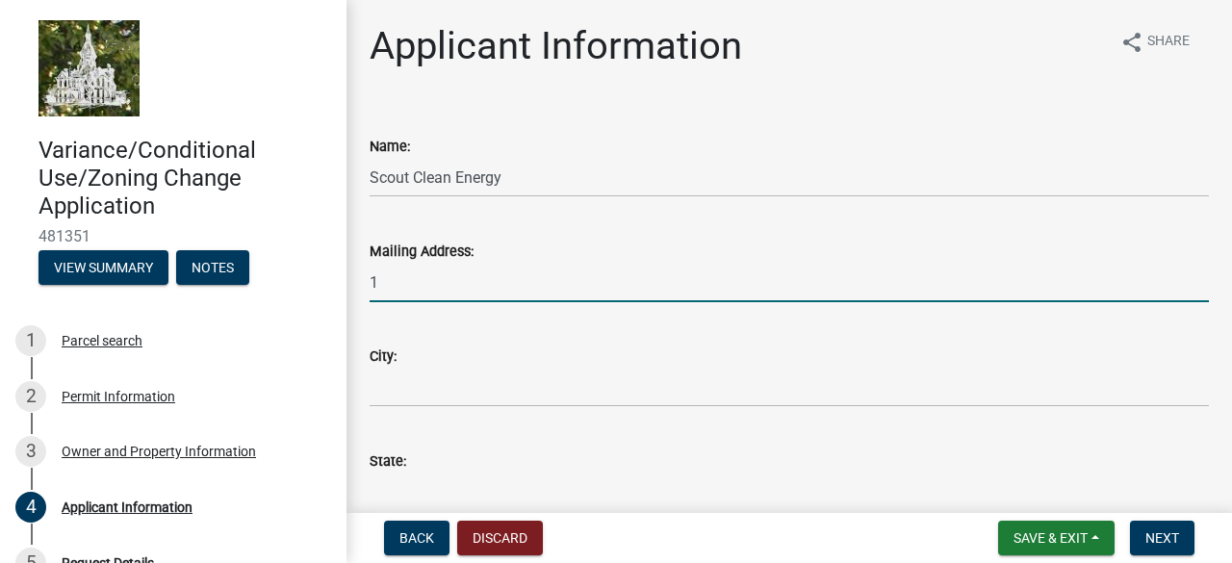
type input "1805 29th Street, Suite 2050"
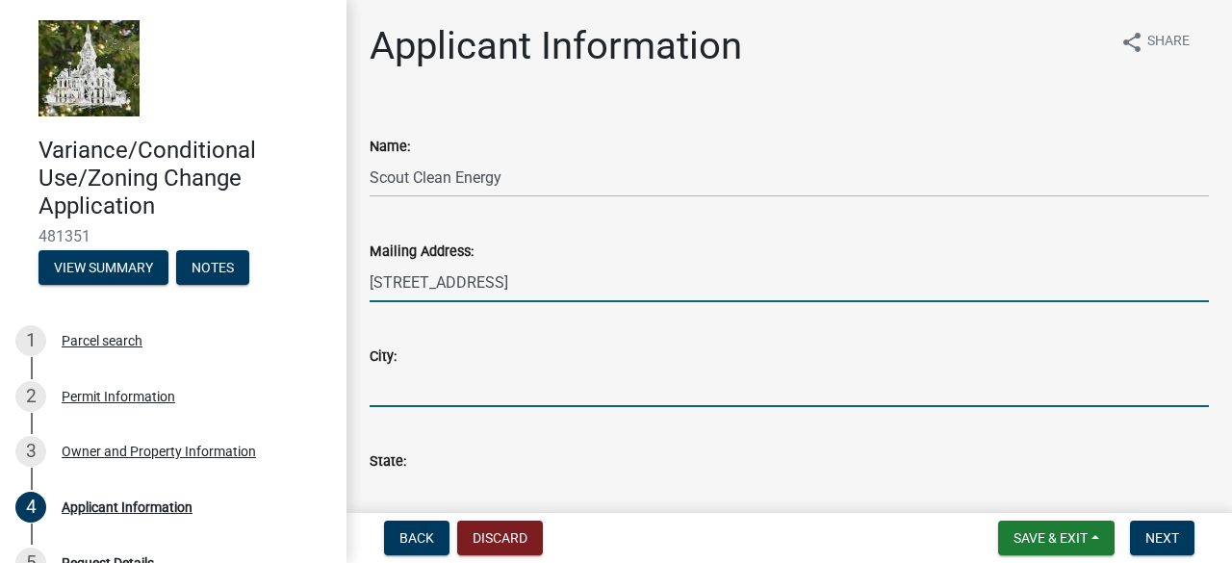
type input "Boulder"
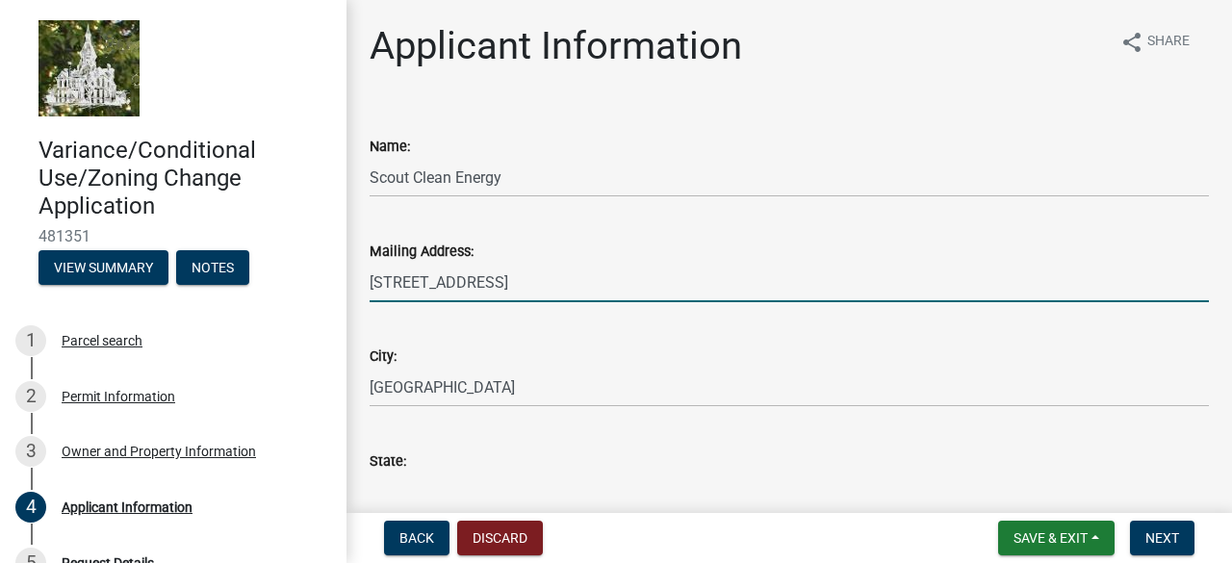
type input "[US_STATE]"
type input "80301"
type input "7202924897"
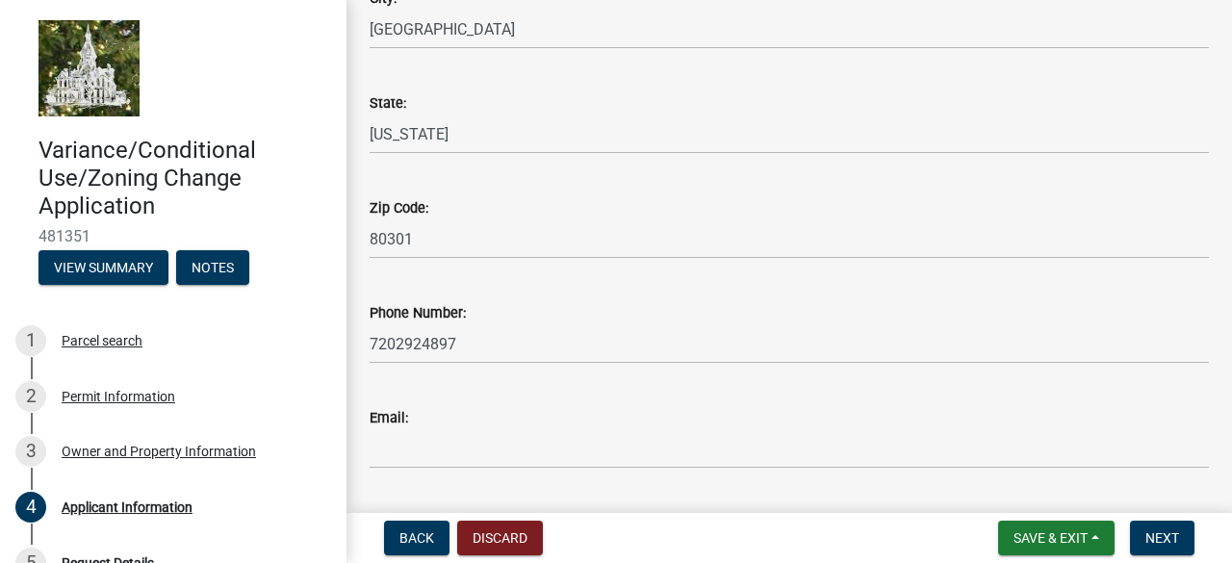
scroll to position [412, 0]
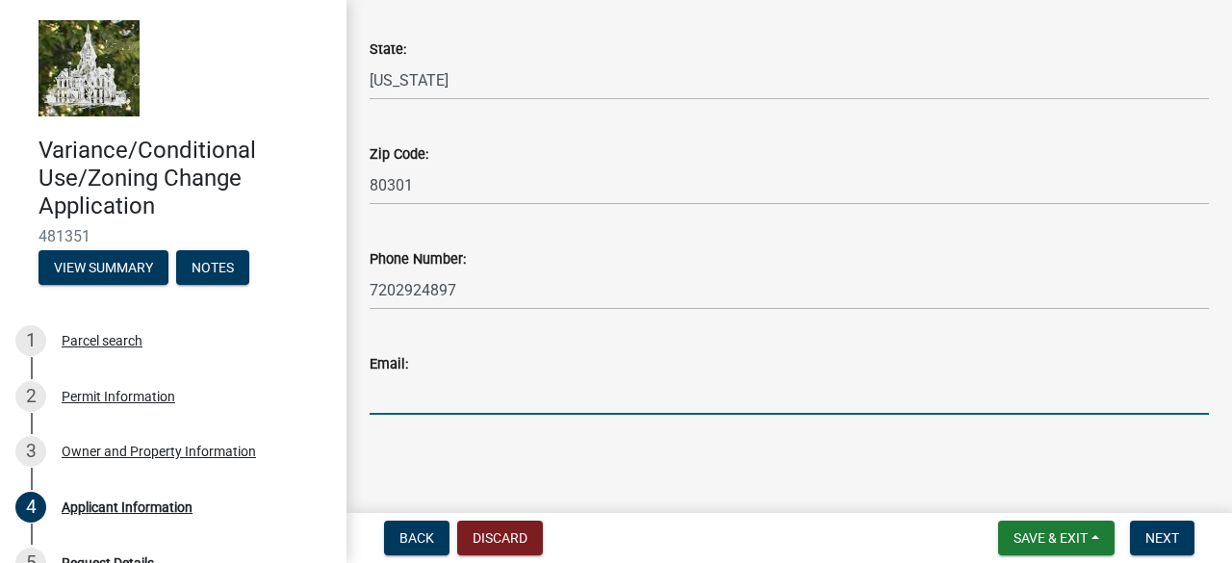
click at [422, 413] on input "Email:" at bounding box center [789, 394] width 839 height 39
type input "[EMAIL_ADDRESS][DOMAIN_NAME]"
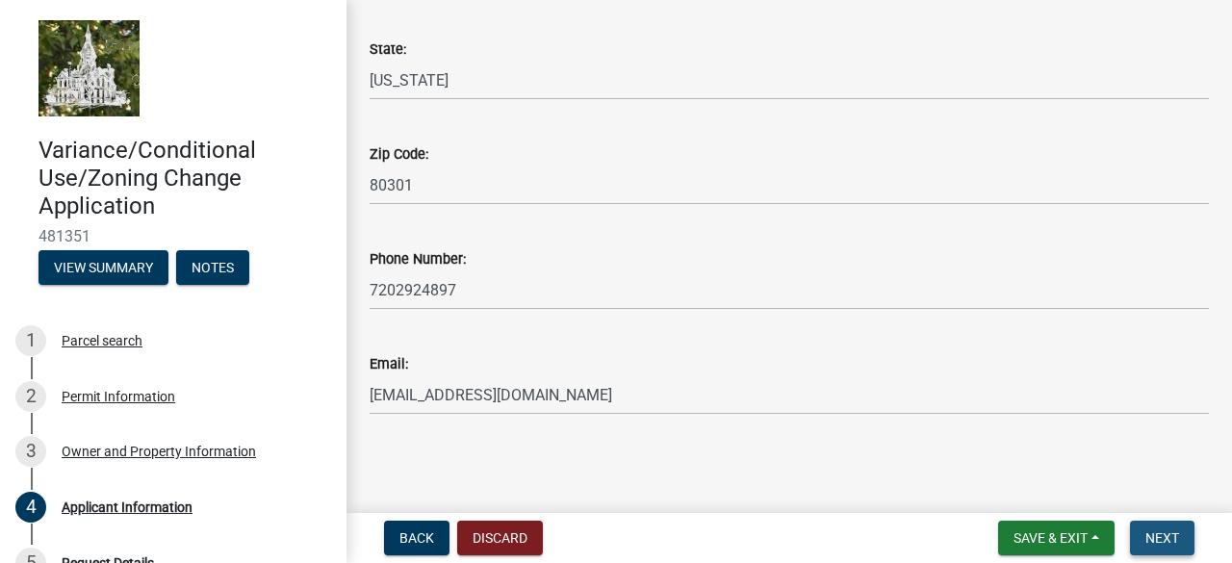
click at [1151, 540] on span "Next" at bounding box center [1162, 537] width 34 height 15
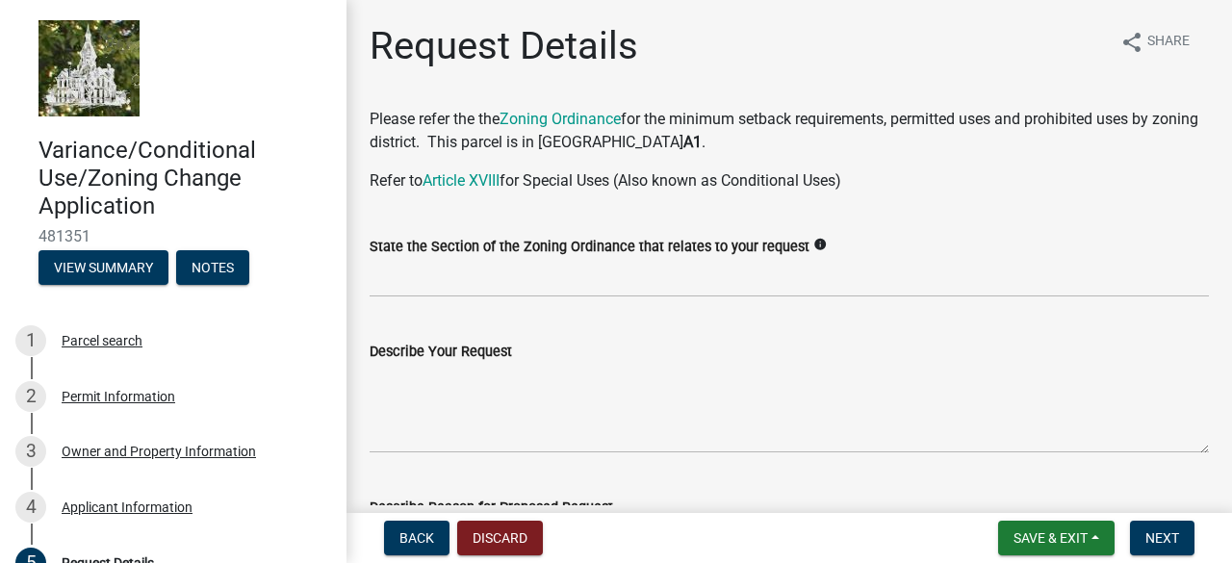
click at [813, 241] on icon "info" at bounding box center [819, 244] width 13 height 13
drag, startPoint x: 850, startPoint y: 251, endPoint x: 971, endPoint y: 247, distance: 121.3
click at [971, 247] on div "i.e. Article VI Section d" at bounding box center [897, 245] width 154 height 36
copy div "Article VI Section d"
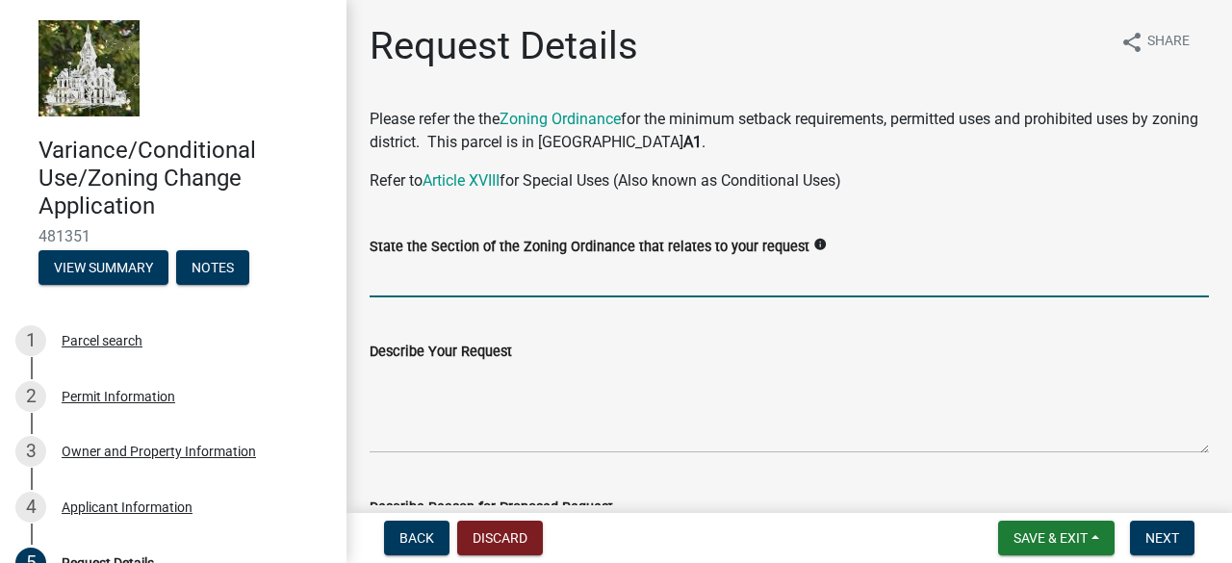
click at [439, 276] on input "State the Section of the Zoning Ordinance that relates to your request" at bounding box center [789, 277] width 839 height 39
paste input "8520-34-200-004"
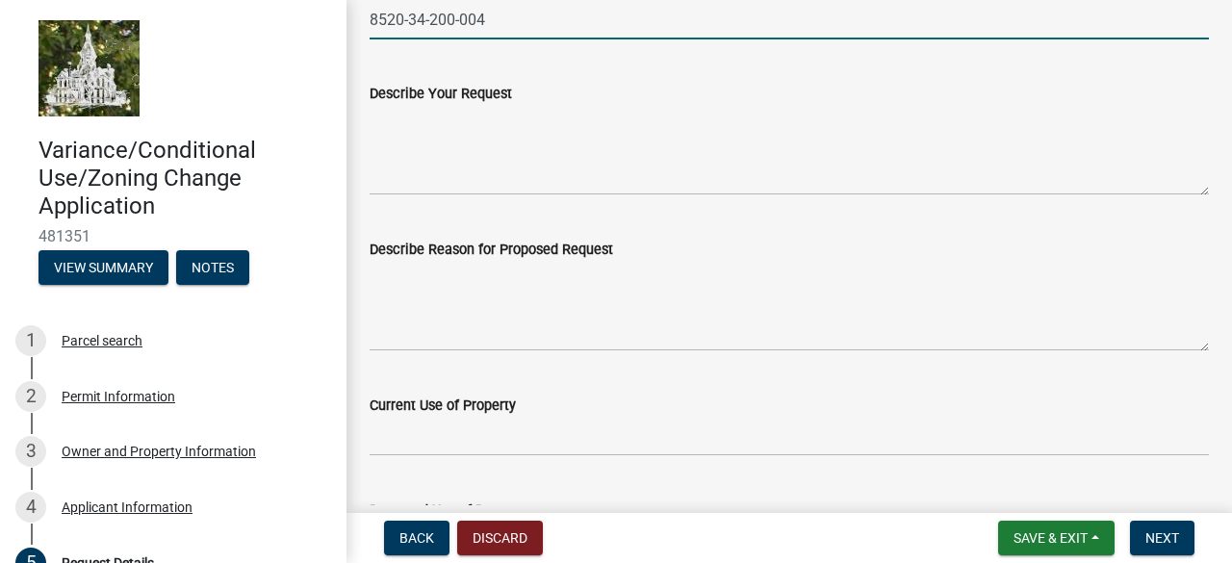
type input "8520-34-200-004"
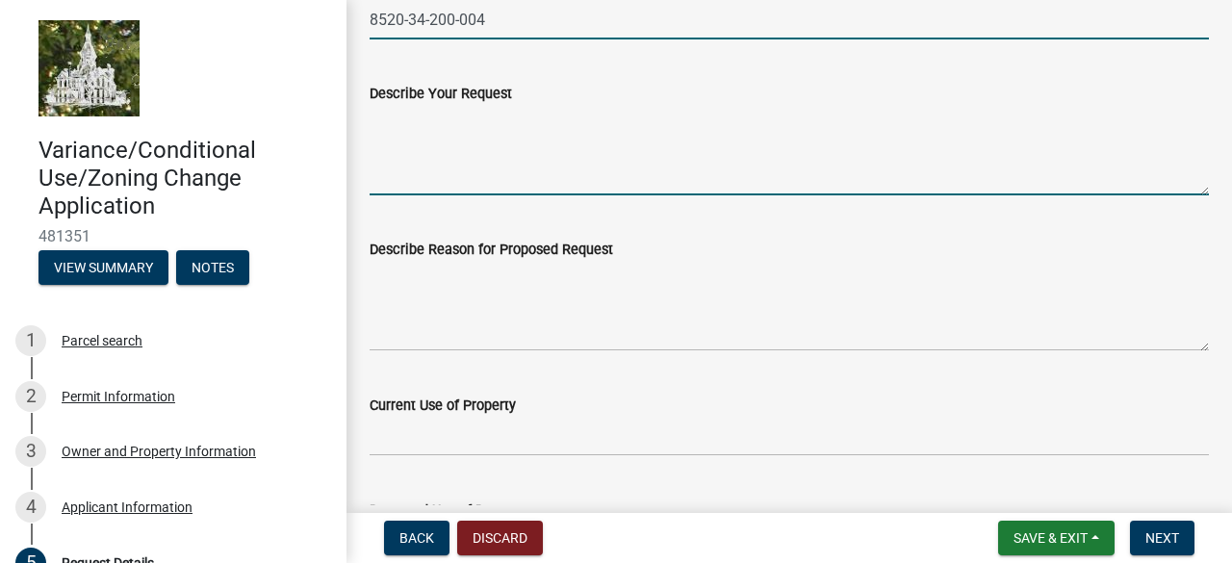
click at [423, 179] on textarea "Describe Your Request" at bounding box center [789, 150] width 839 height 90
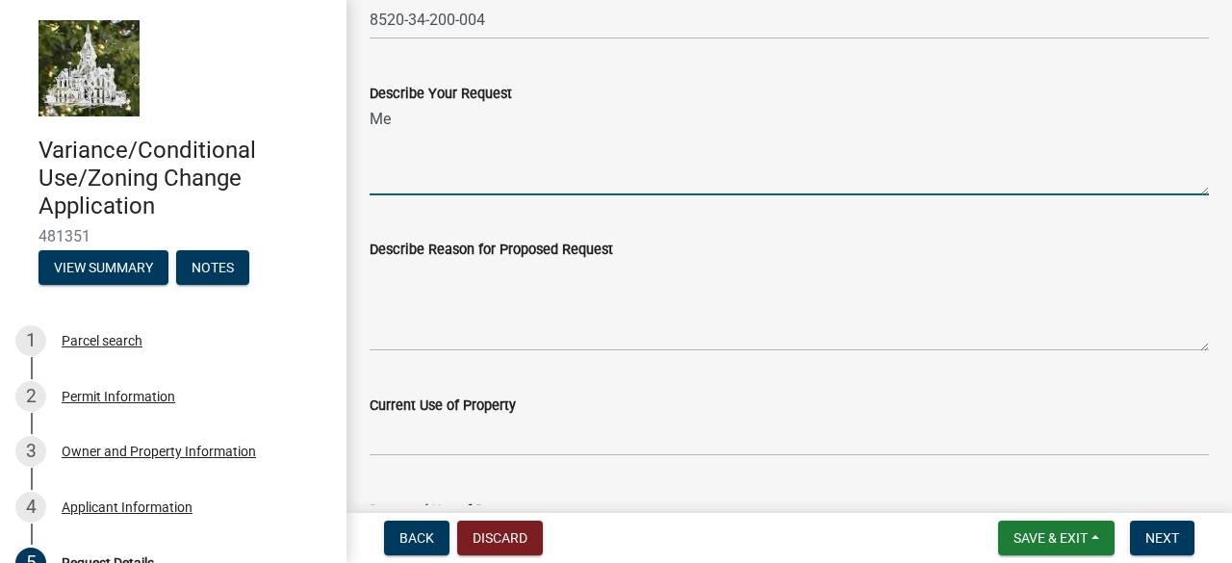
type textarea "M"
type textarea "Temporary Meteorological Tower"
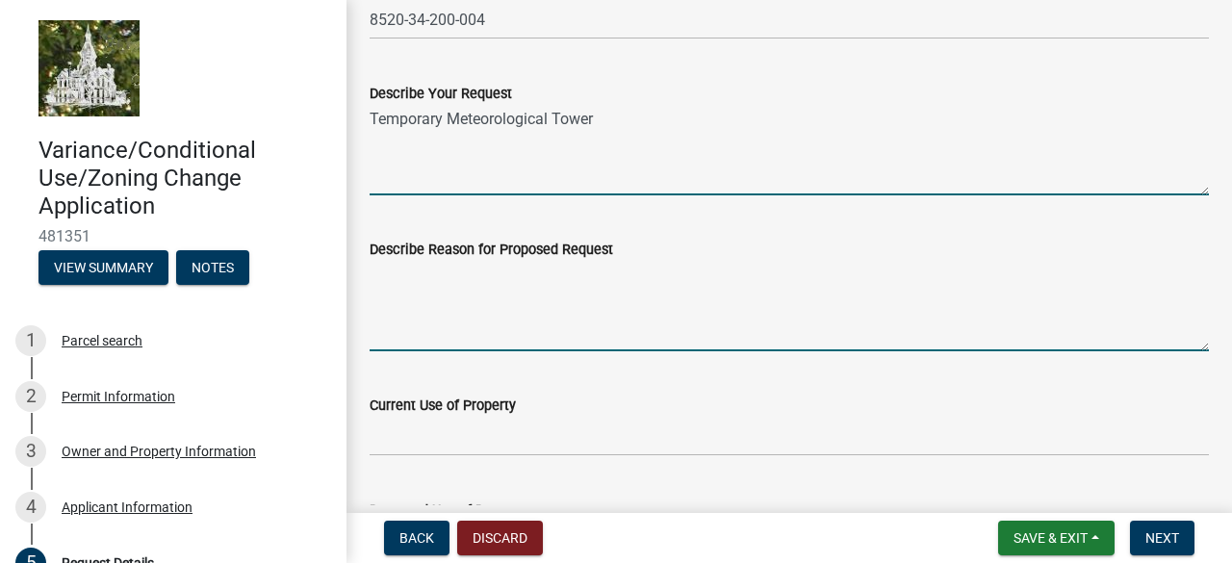
click at [420, 322] on textarea "Describe Reason for Proposed Request" at bounding box center [789, 306] width 839 height 90
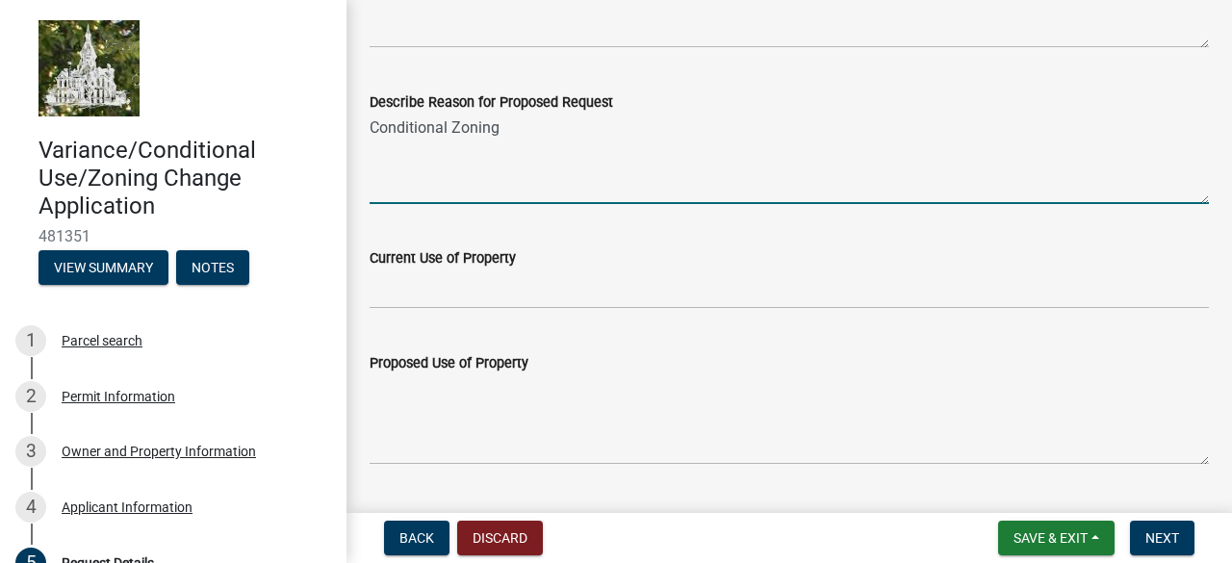
scroll to position [441, 0]
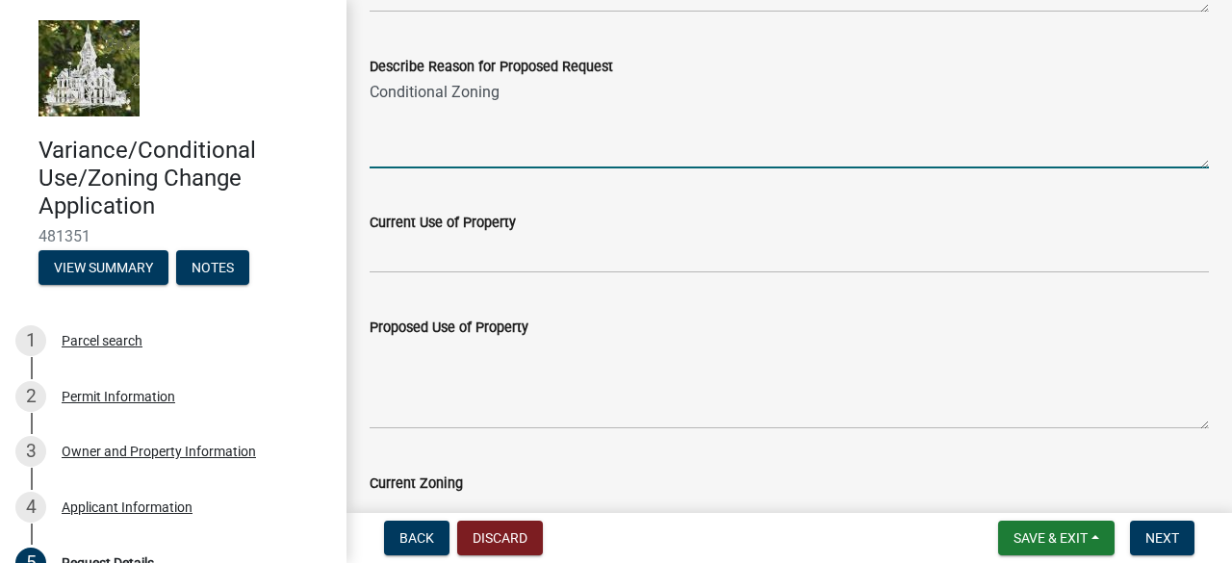
type textarea "Conditional Zoning"
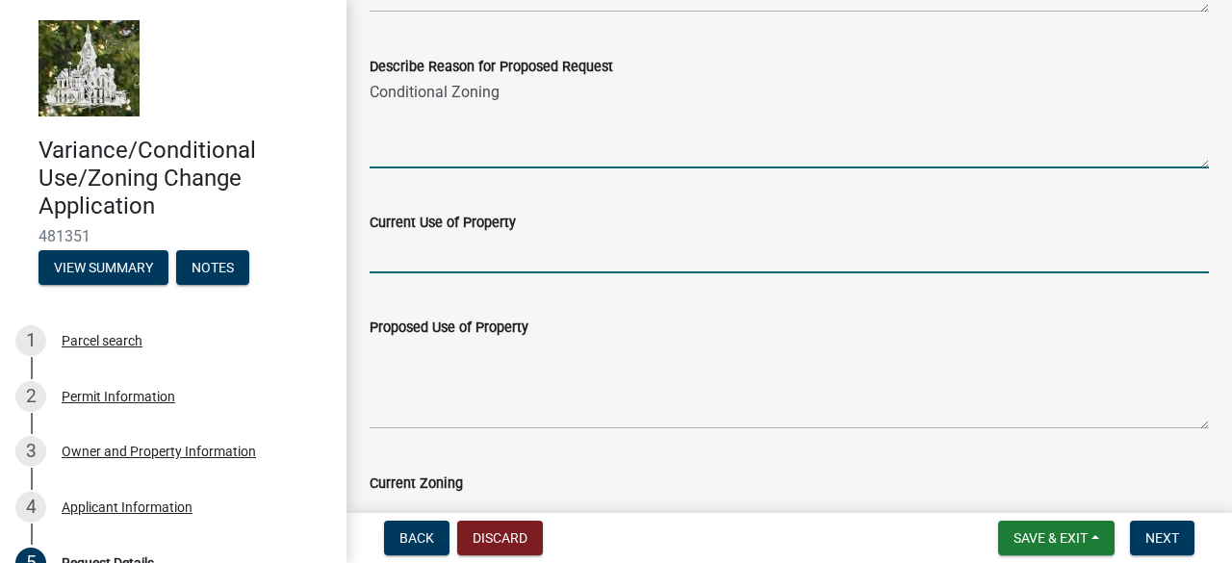
click at [439, 256] on input "Current Use of Property" at bounding box center [789, 253] width 839 height 39
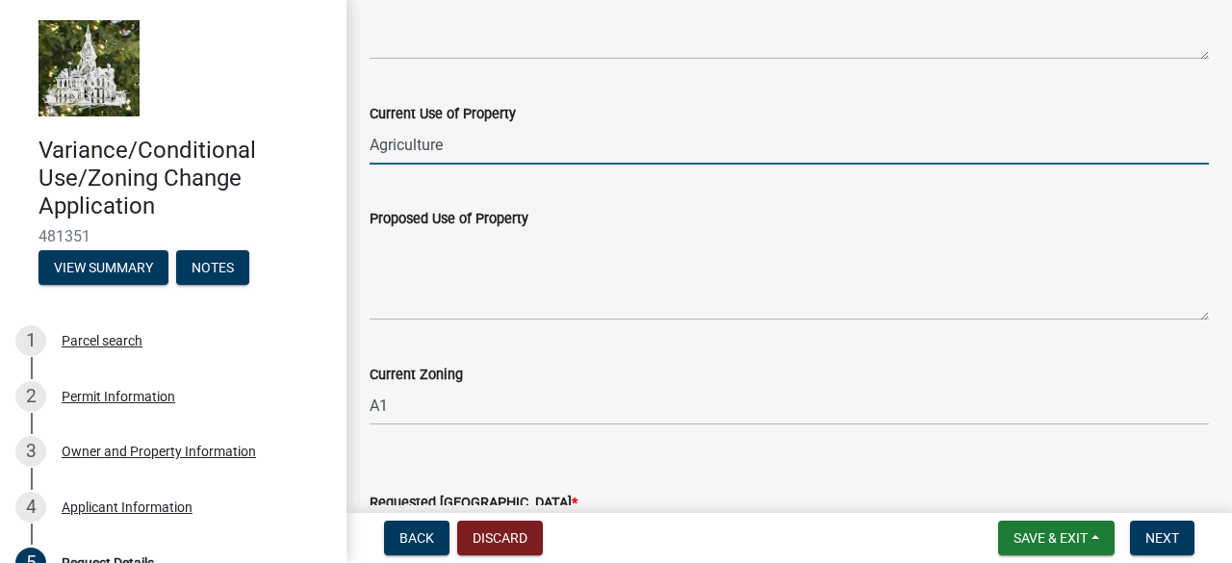
scroll to position [551, 0]
type input "Agriculture"
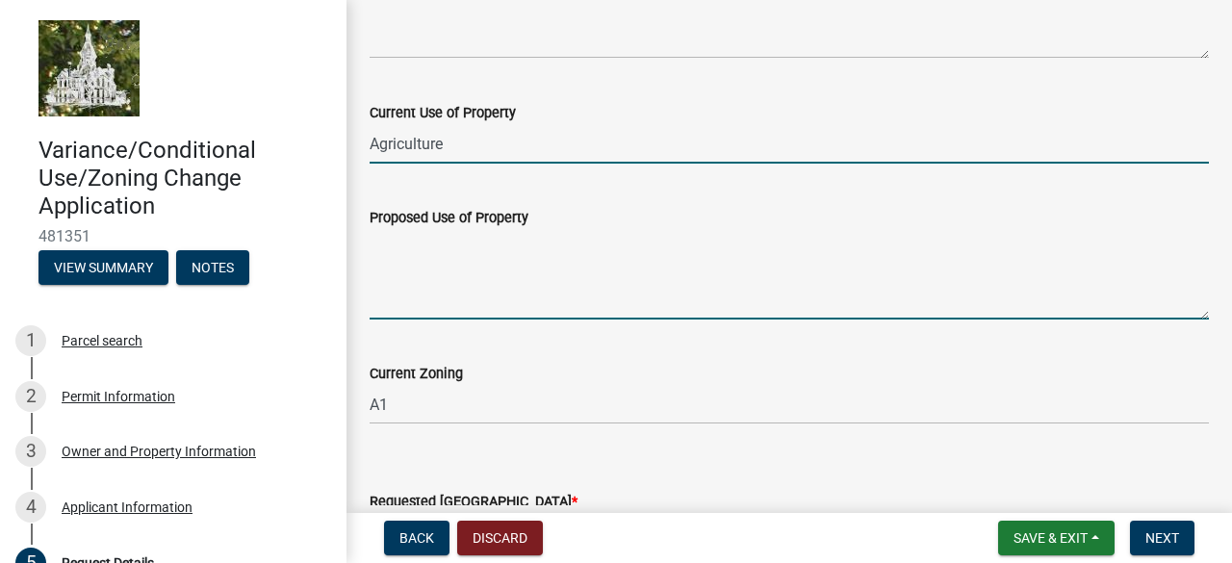
click at [403, 309] on textarea "Proposed Use of Property" at bounding box center [789, 274] width 839 height 90
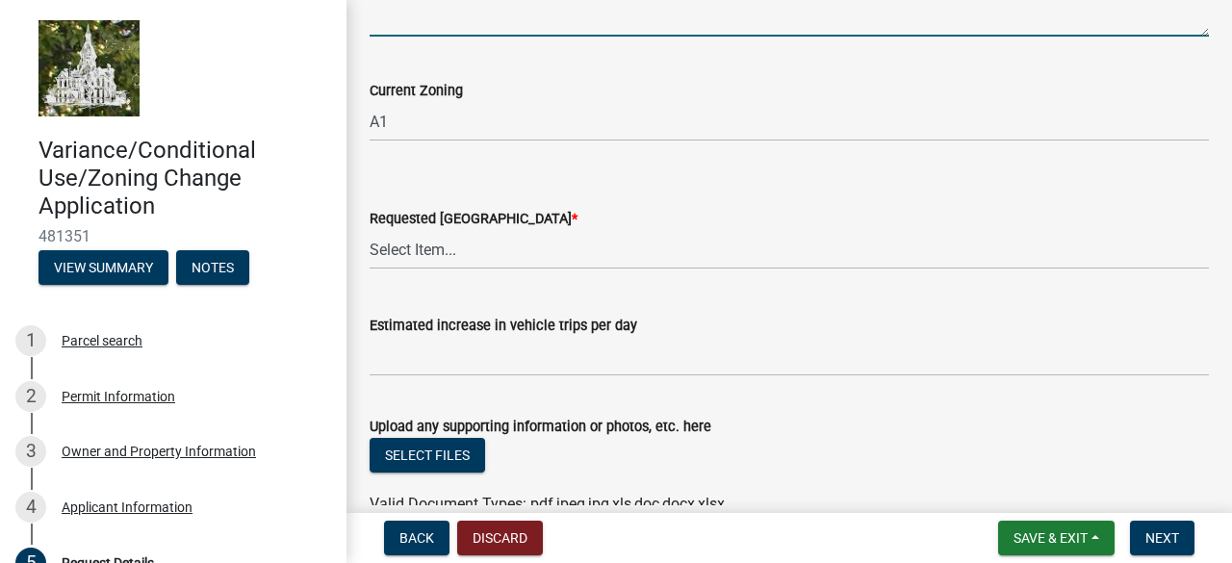
scroll to position [842, 0]
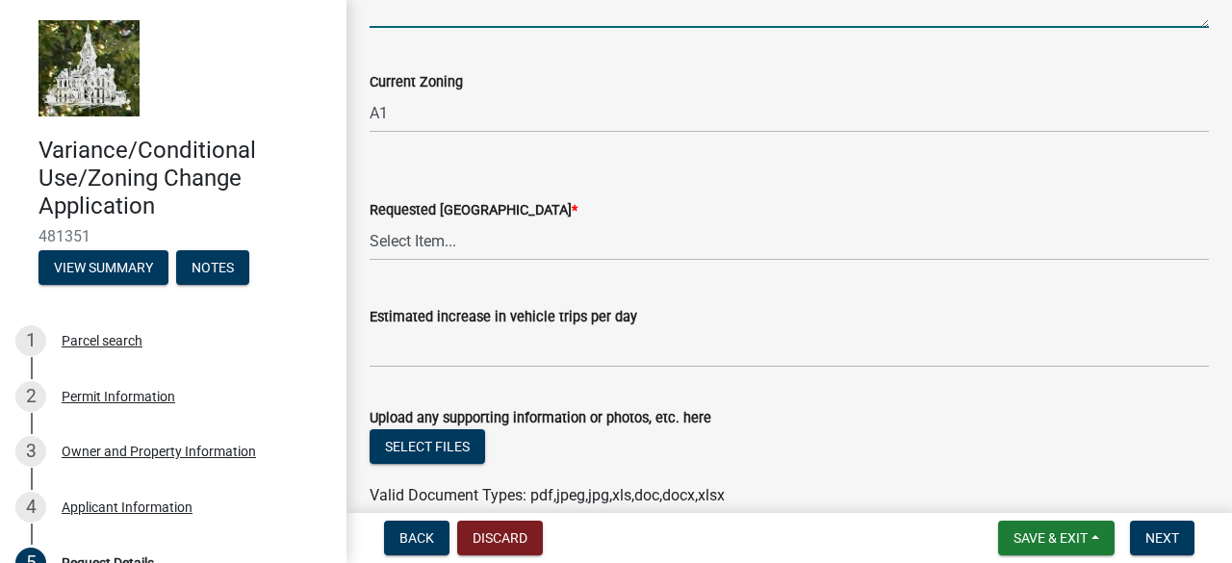
type textarea "Wind speed measurements"
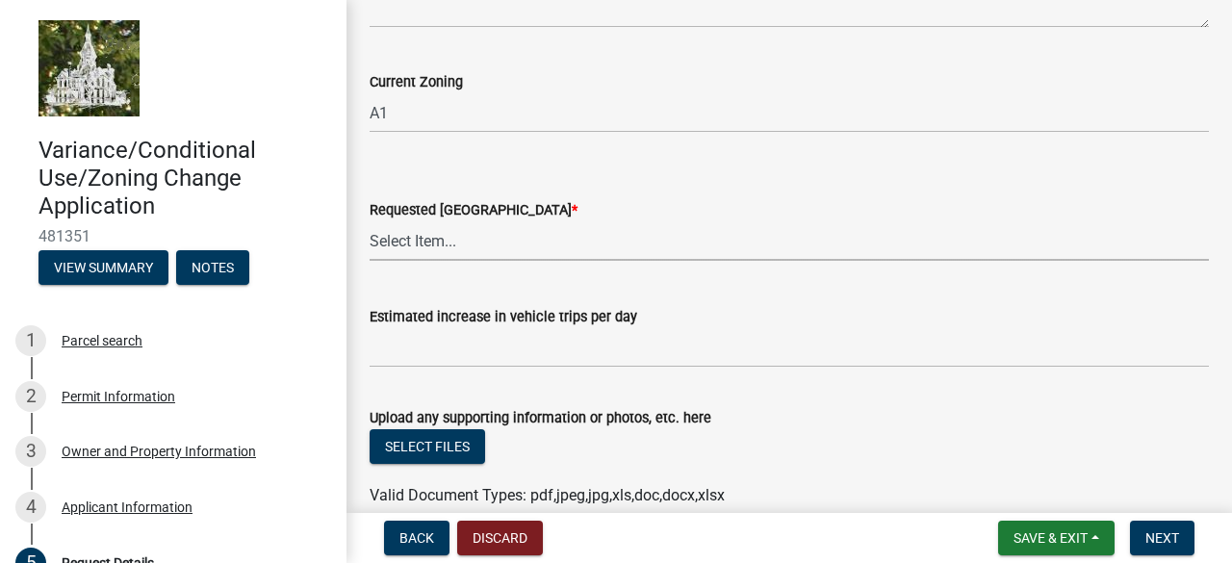
click at [433, 246] on select "Select Item... No Change A1 C1 C2 R1 R2 R3 U1" at bounding box center [789, 240] width 839 height 39
click at [370, 221] on select "Select Item... No Change A1 C1 C2 R1 R2 R3 U1" at bounding box center [789, 240] width 839 height 39
select select "a1e73fe0-4515-4f62-ae23-58ff5da7dbc6"
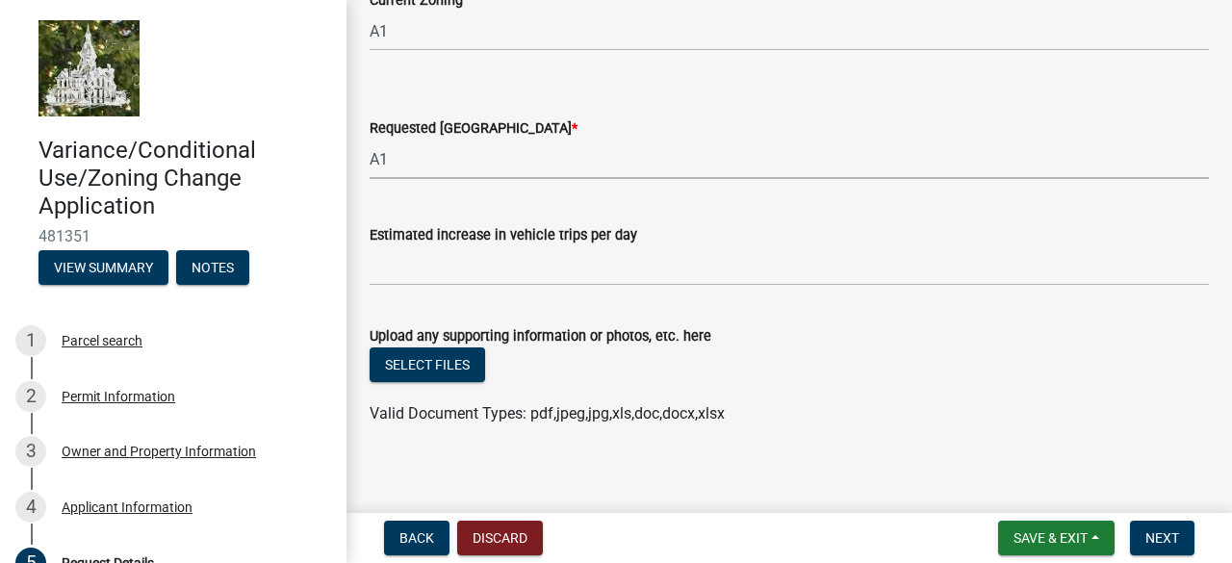
scroll to position [935, 0]
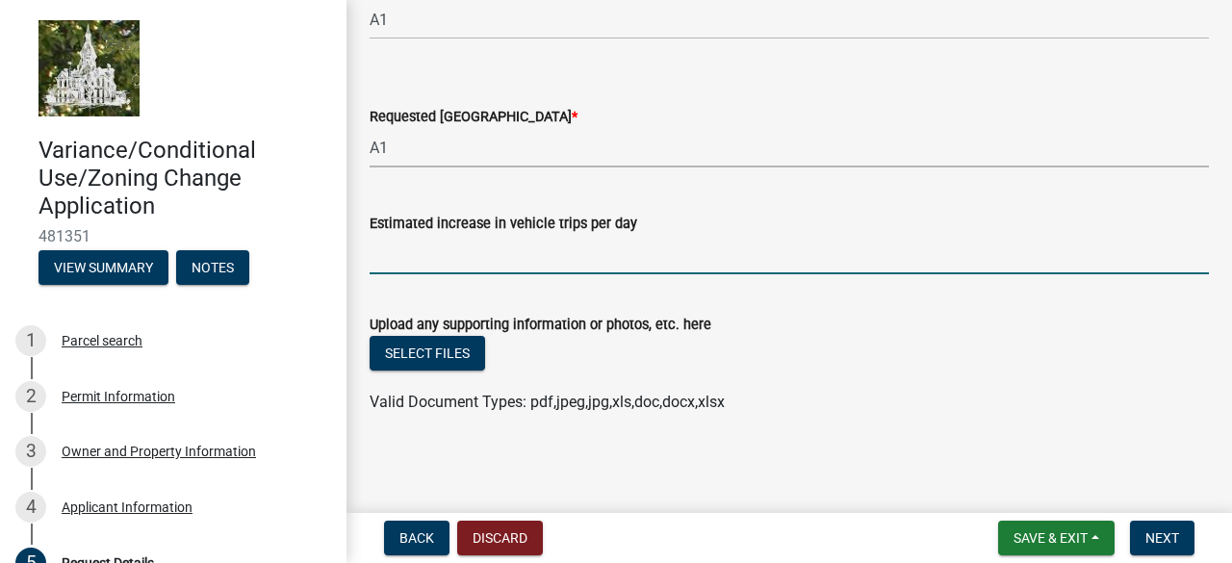
click at [420, 258] on input "Estimated increase in vehicle trips per day" at bounding box center [789, 254] width 839 height 39
type input "0"
click at [647, 367] on div "Select files" at bounding box center [789, 355] width 839 height 39
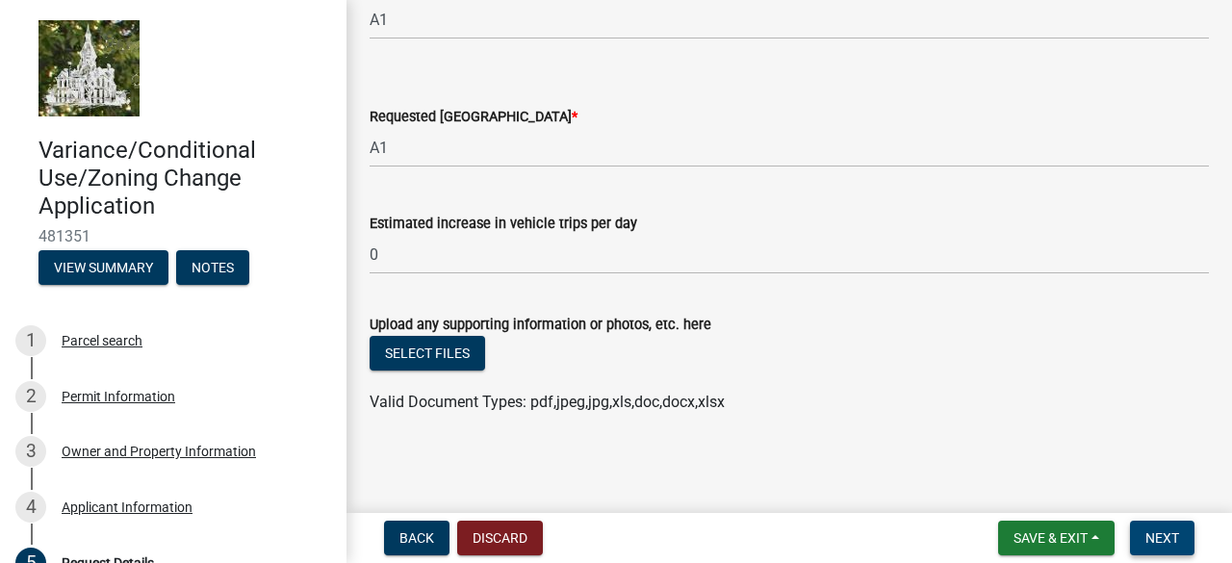
click at [1155, 530] on span "Next" at bounding box center [1162, 537] width 34 height 15
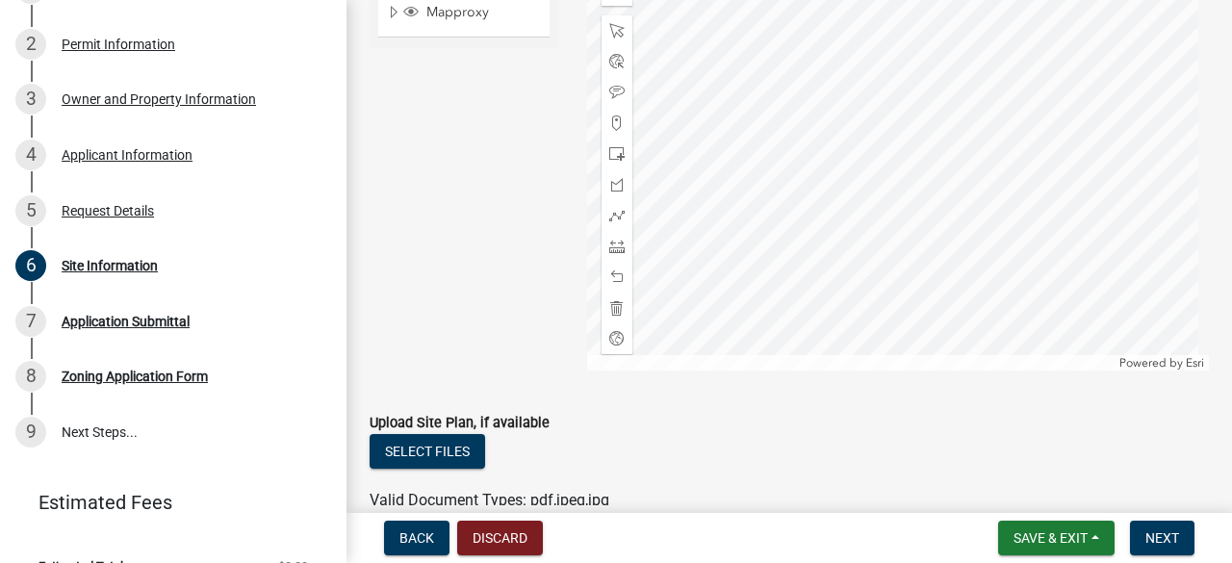
scroll to position [610, 0]
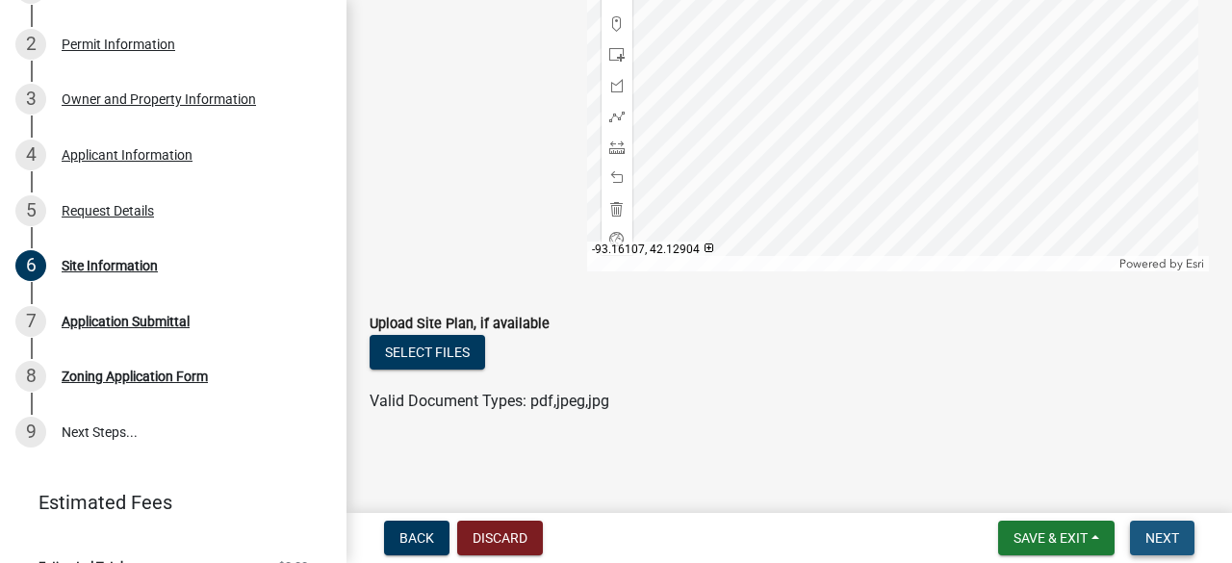
click at [1167, 535] on span "Next" at bounding box center [1162, 537] width 34 height 15
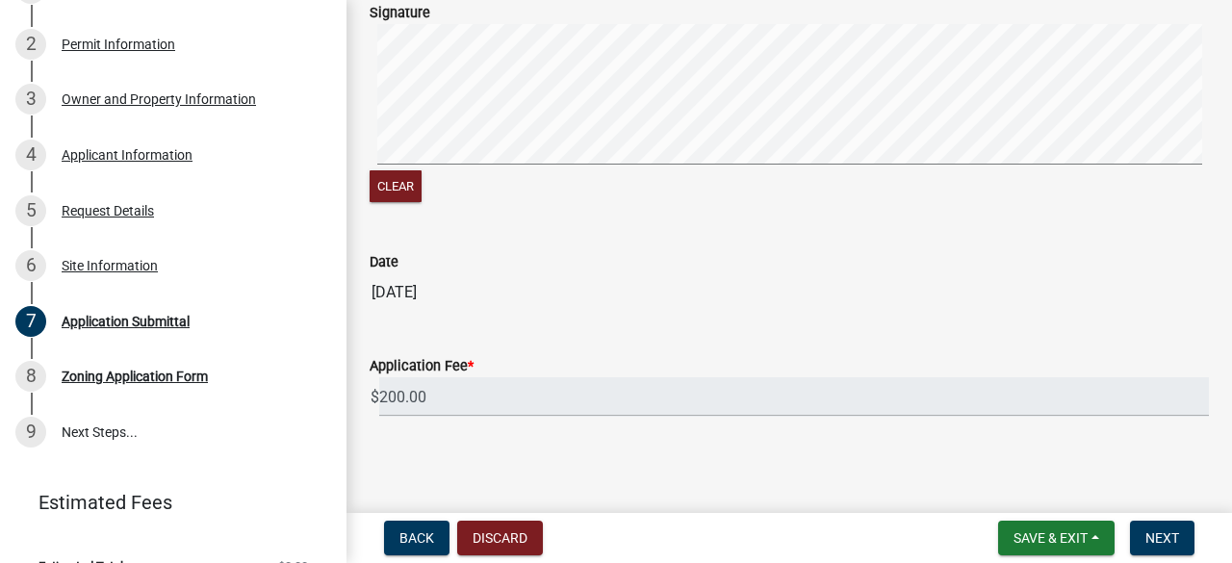
scroll to position [381, 0]
click at [1169, 542] on span "Next" at bounding box center [1162, 537] width 34 height 15
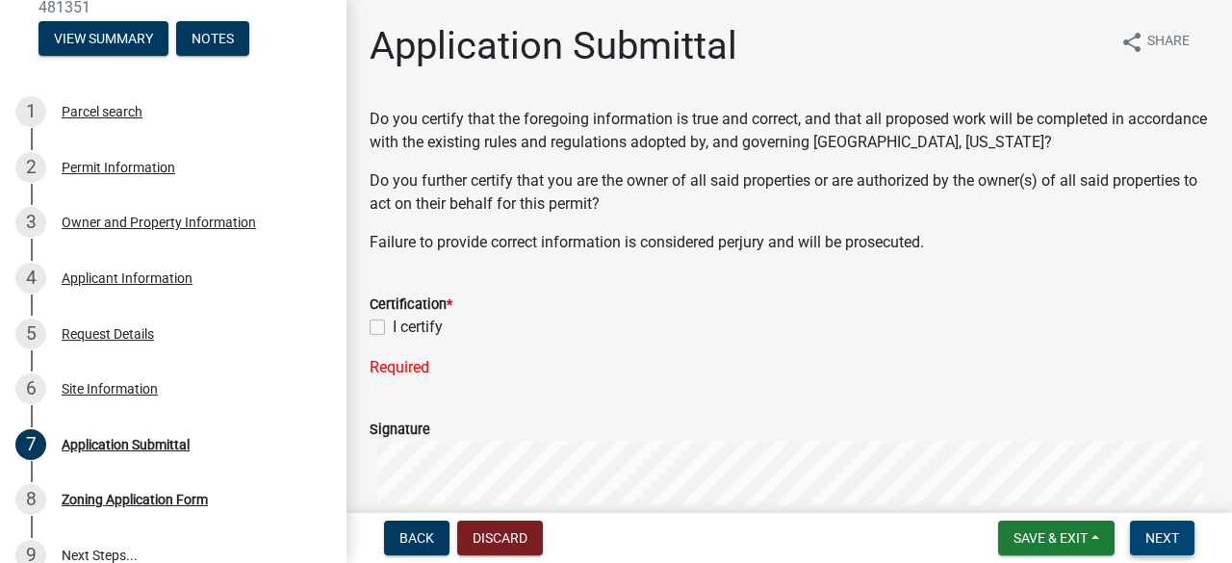
scroll to position [0, 0]
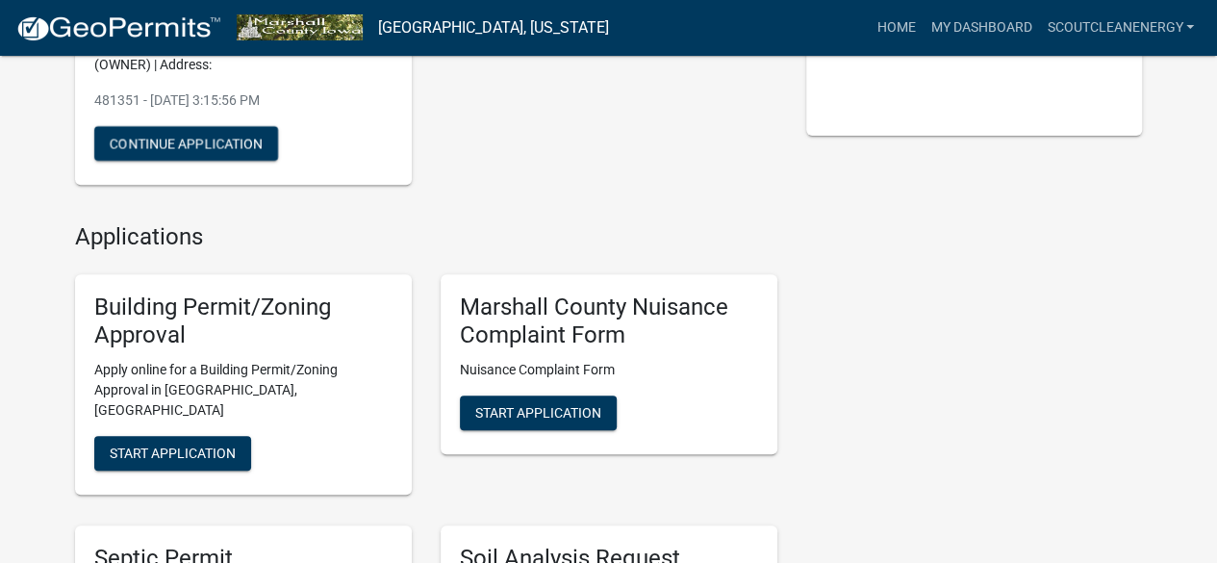
scroll to position [314, 0]
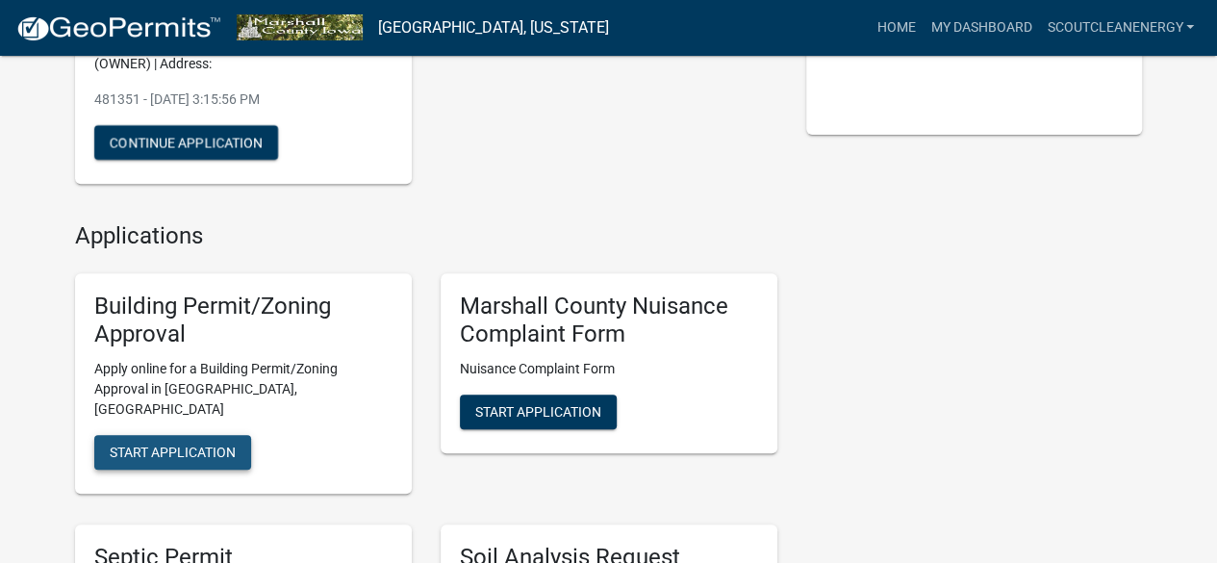
click at [183, 445] on span "Start Application" at bounding box center [173, 452] width 126 height 15
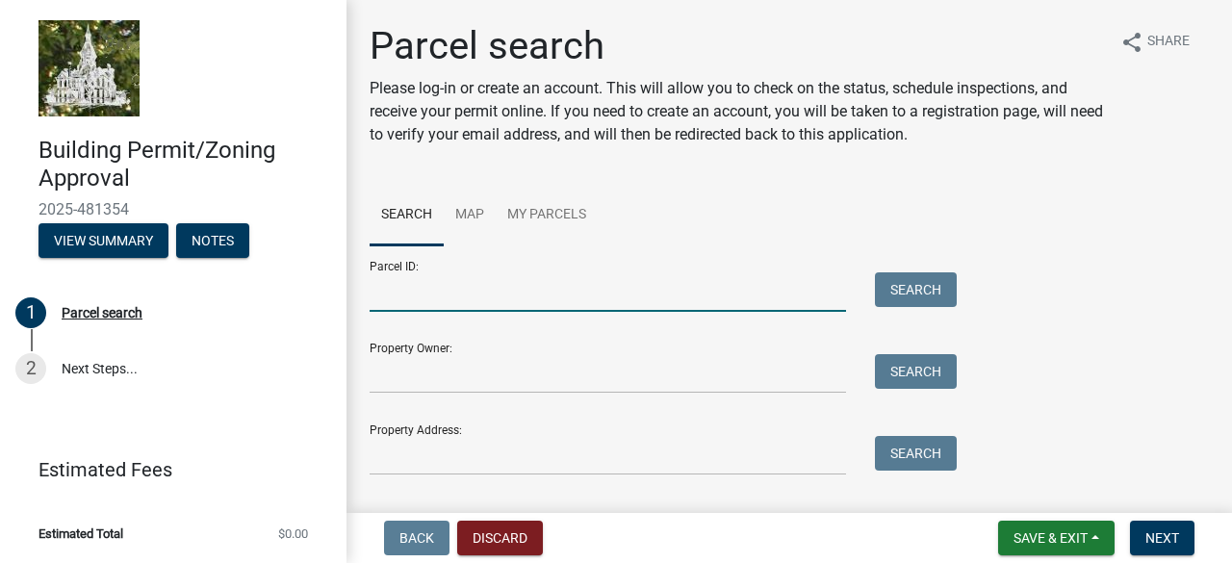
click at [430, 300] on input "Parcel ID:" at bounding box center [608, 291] width 476 height 39
type input "8520-34-200-004"
click at [1166, 525] on button "Next" at bounding box center [1162, 538] width 64 height 35
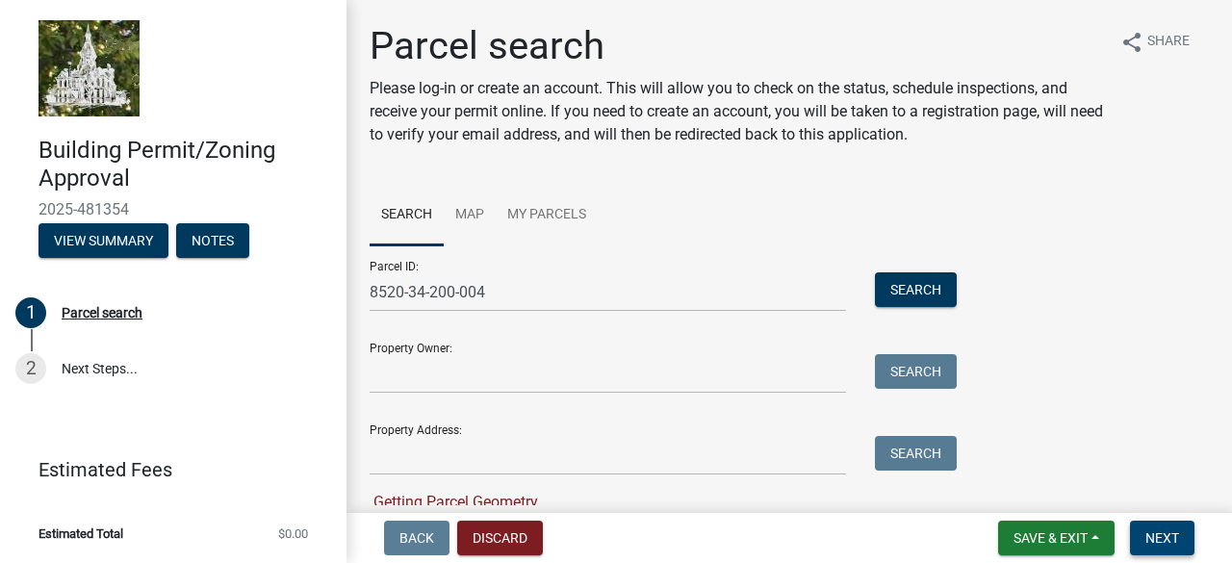
scroll to position [84, 0]
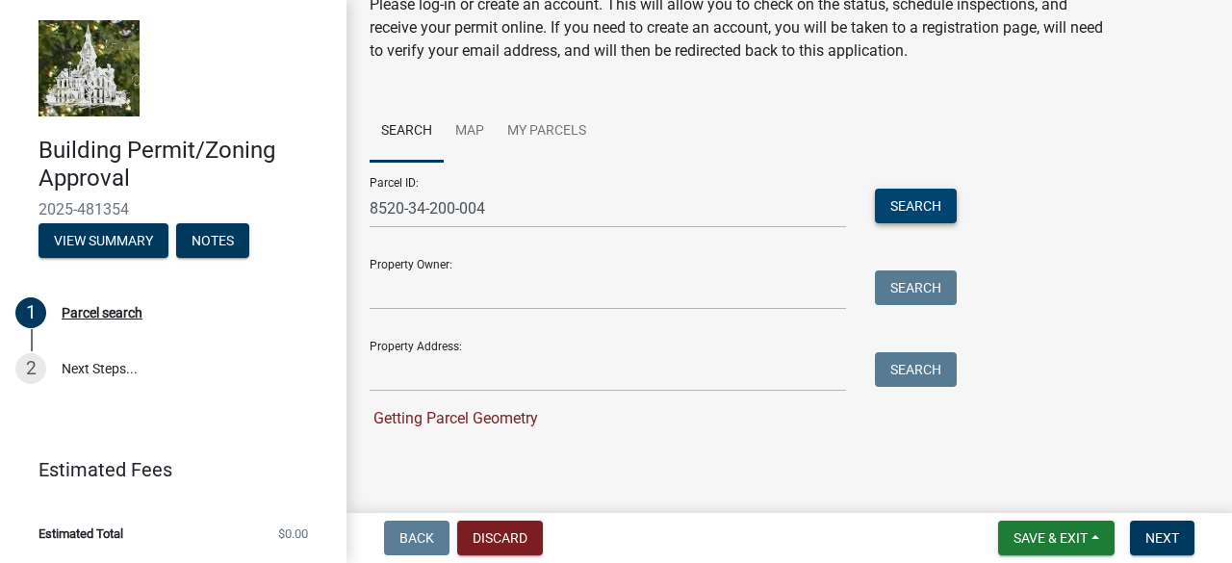
click at [901, 198] on button "Search" at bounding box center [916, 206] width 82 height 35
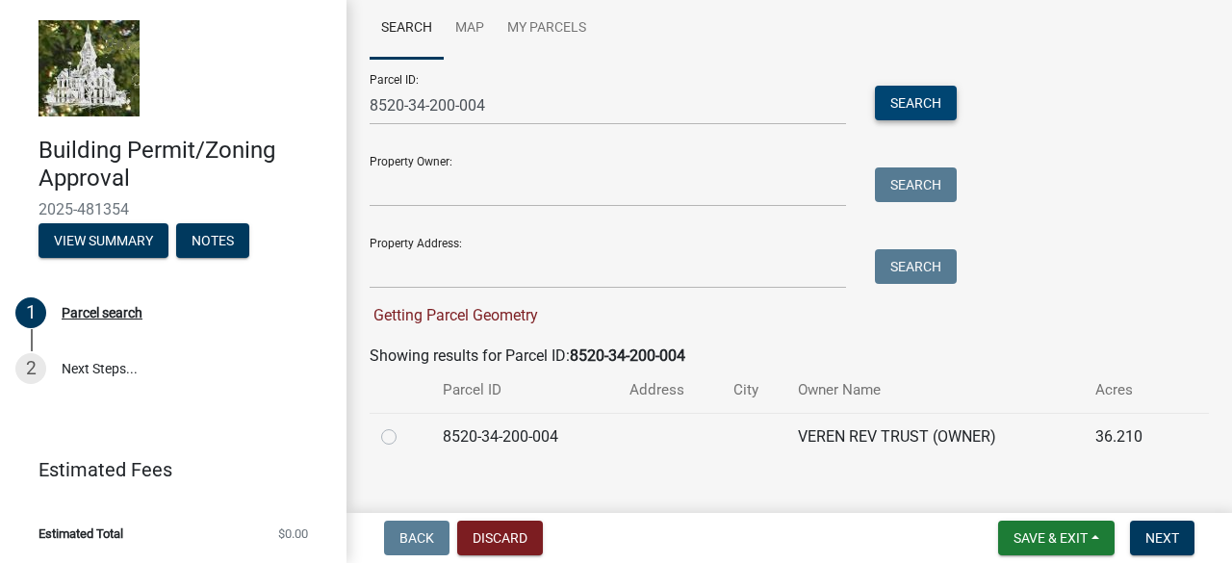
scroll to position [192, 0]
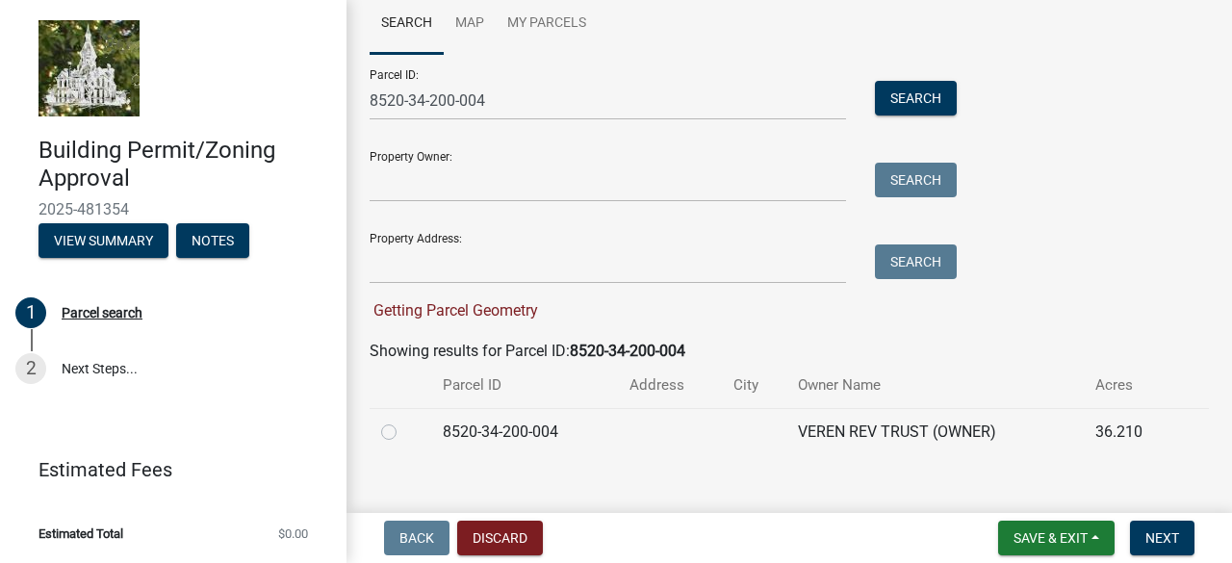
click at [404, 421] on label at bounding box center [404, 421] width 0 height 0
click at [404, 433] on input "radio" at bounding box center [410, 427] width 13 height 13
radio input "true"
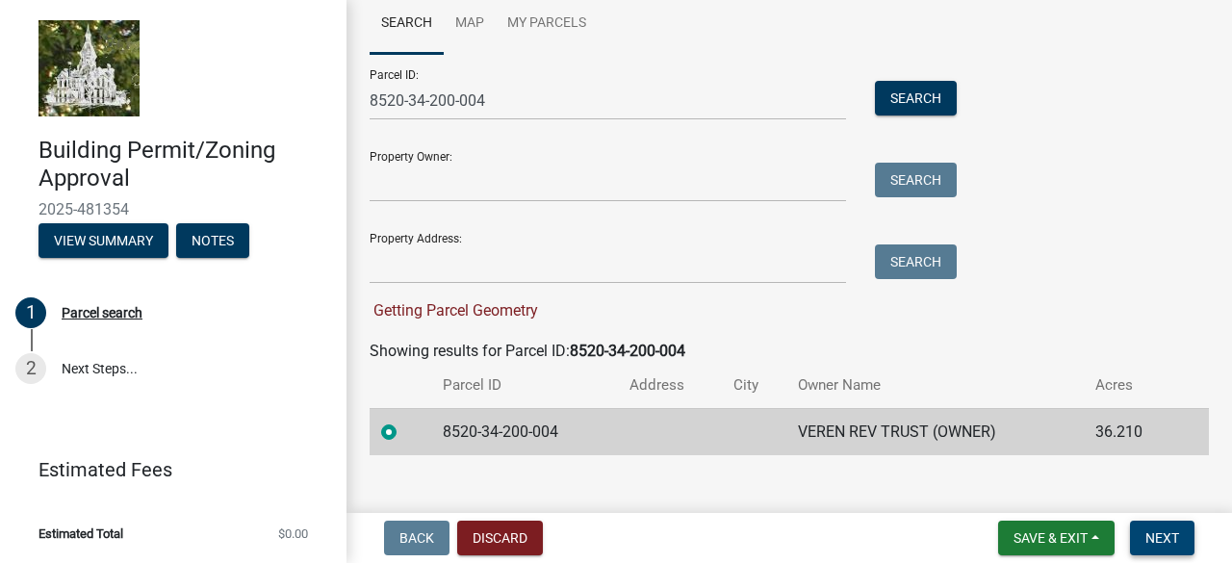
scroll to position [177, 0]
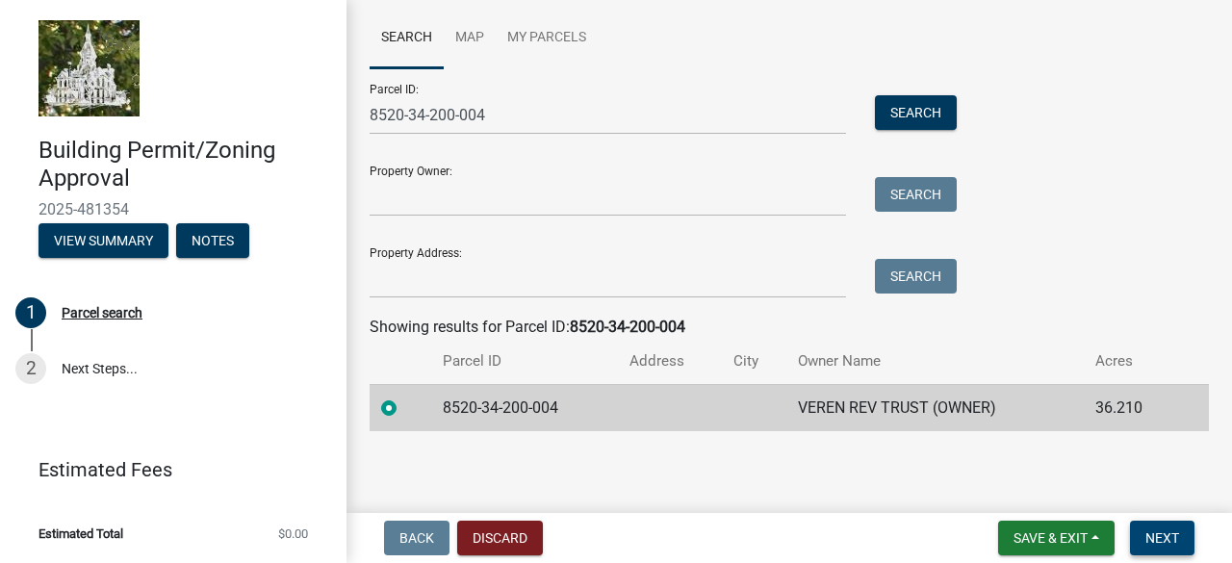
click at [1175, 548] on button "Next" at bounding box center [1162, 538] width 64 height 35
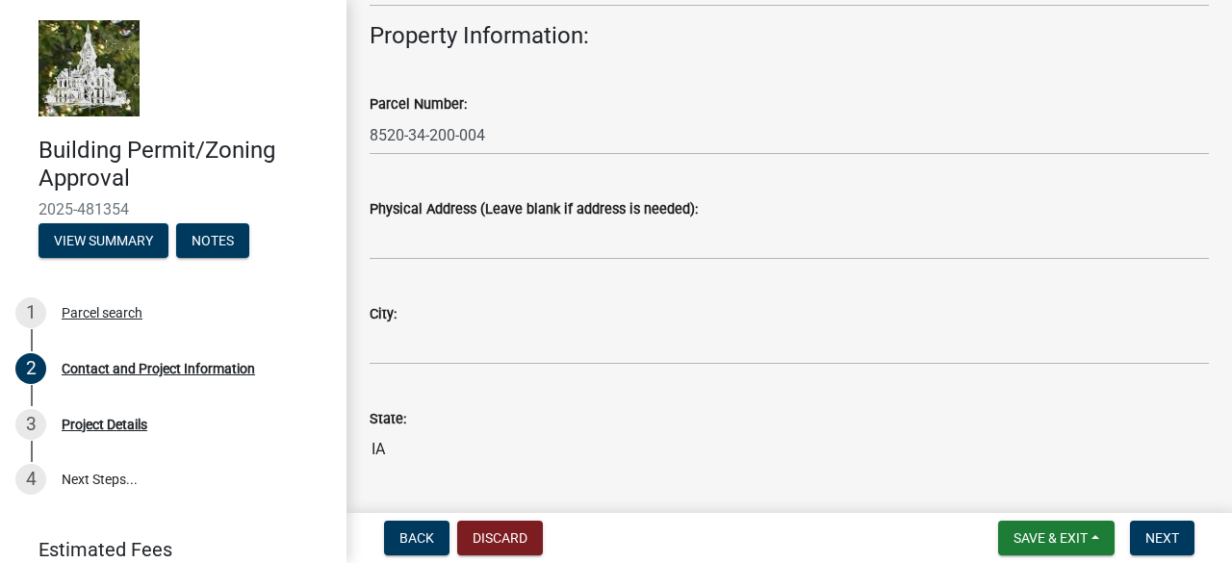
scroll to position [980, 0]
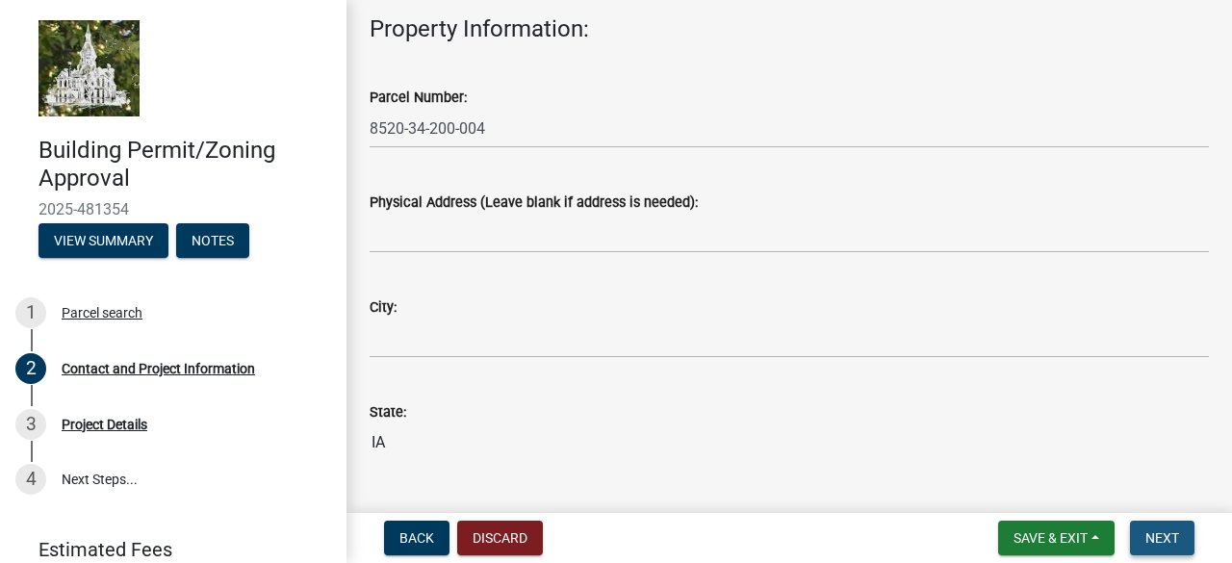
click at [1165, 540] on span "Next" at bounding box center [1162, 537] width 34 height 15
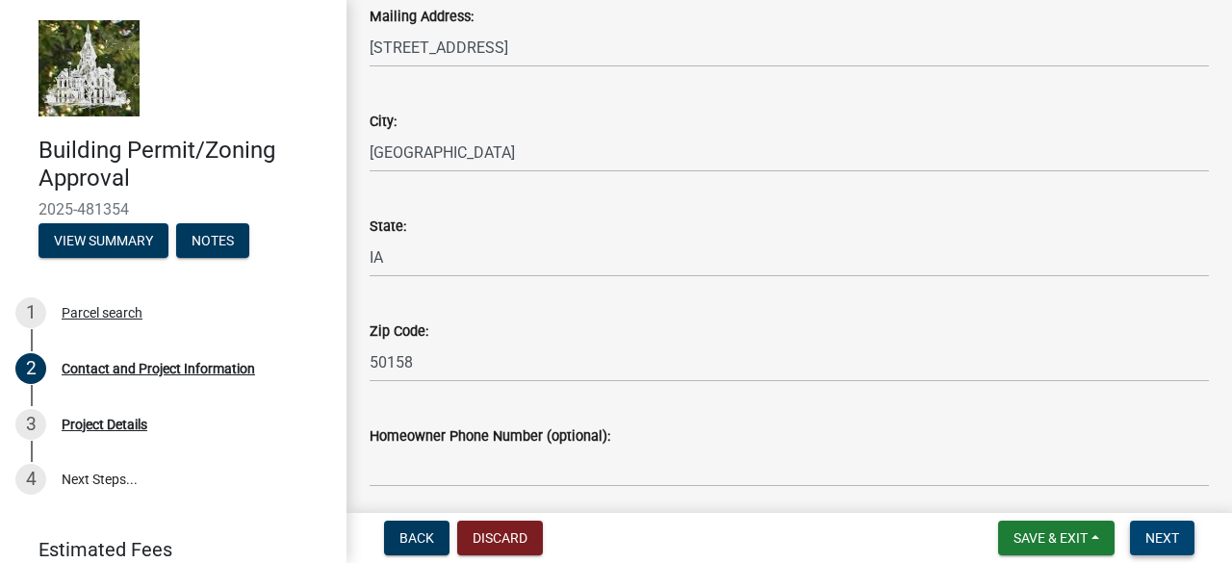
scroll to position [0, 0]
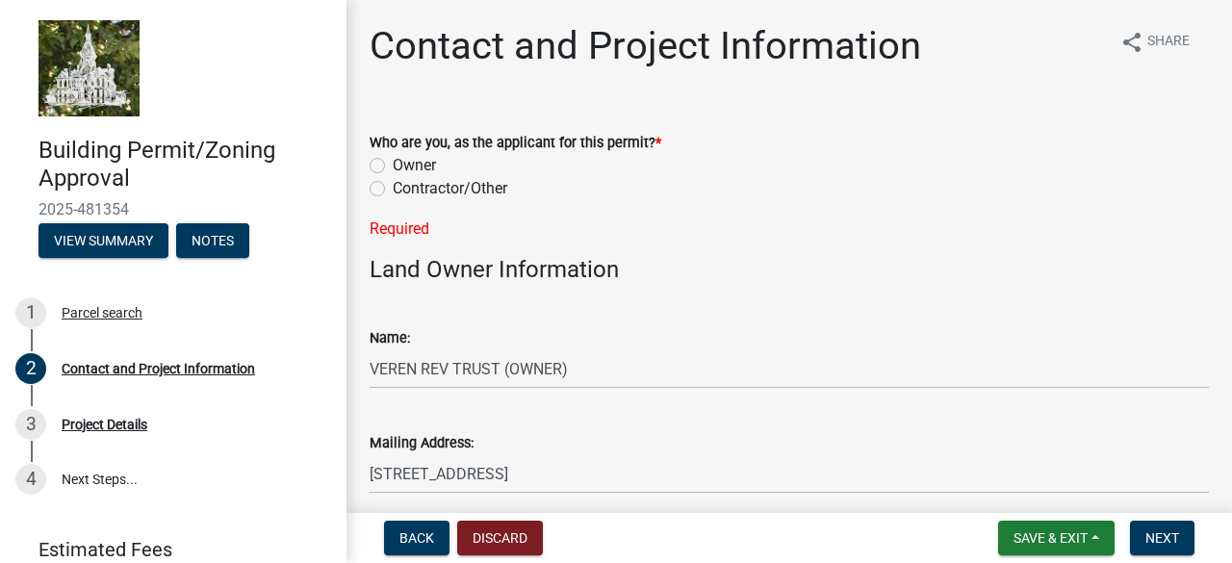
click at [393, 192] on label "Contractor/Other" at bounding box center [450, 188] width 115 height 23
click at [393, 190] on input "Contractor/Other" at bounding box center [399, 183] width 13 height 13
radio input "true"
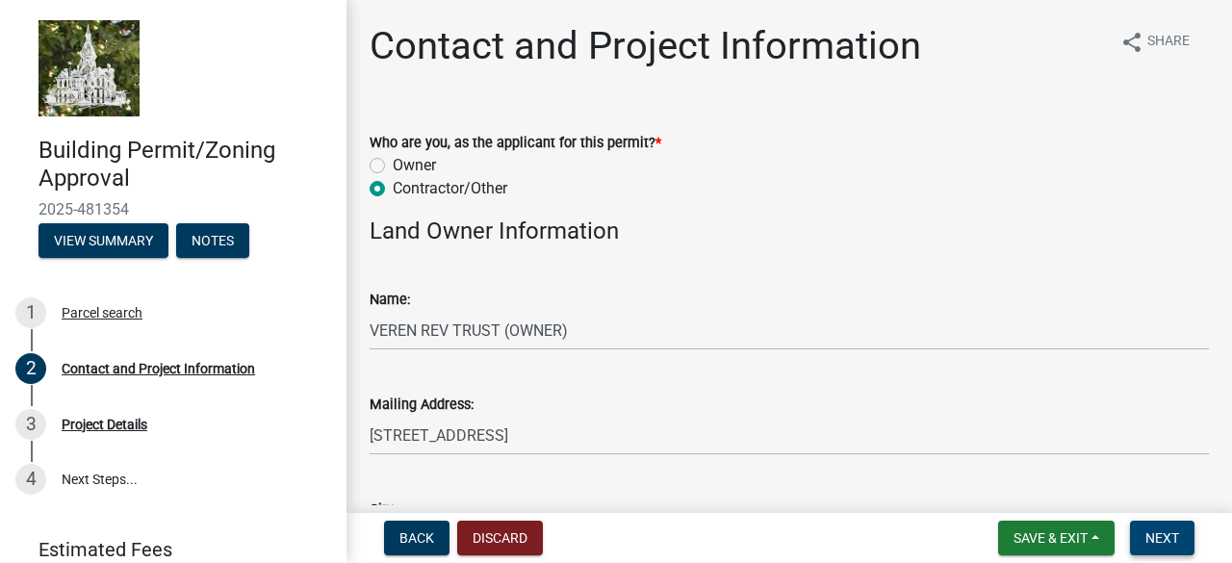
click at [1177, 541] on span "Next" at bounding box center [1162, 537] width 34 height 15
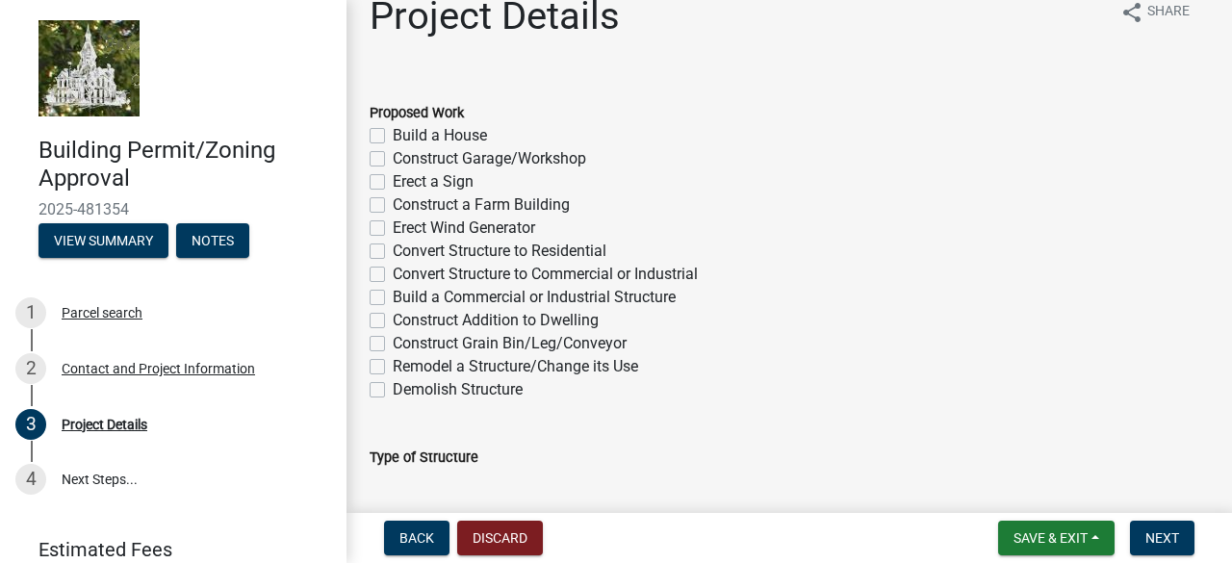
scroll to position [29, 0]
click at [393, 298] on label "Build a Commercial or Industrial Structure" at bounding box center [534, 298] width 283 height 23
click at [393, 298] on input "Build a Commercial or Industrial Structure" at bounding box center [399, 293] width 13 height 13
checkbox input "true"
checkbox input "false"
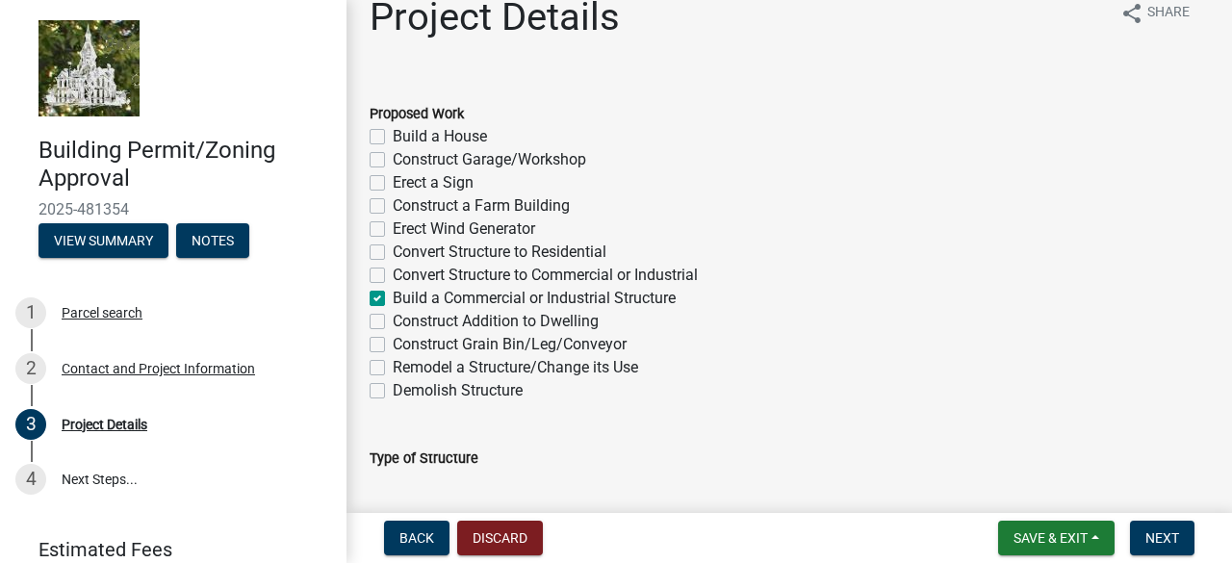
checkbox input "false"
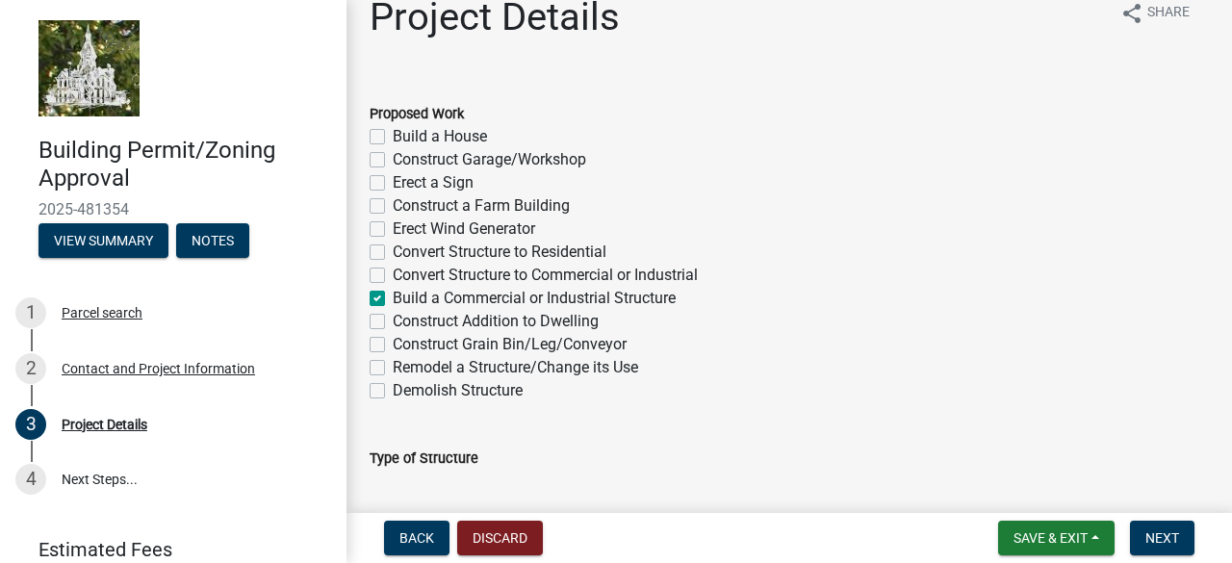
checkbox input "false"
checkbox input "true"
checkbox input "false"
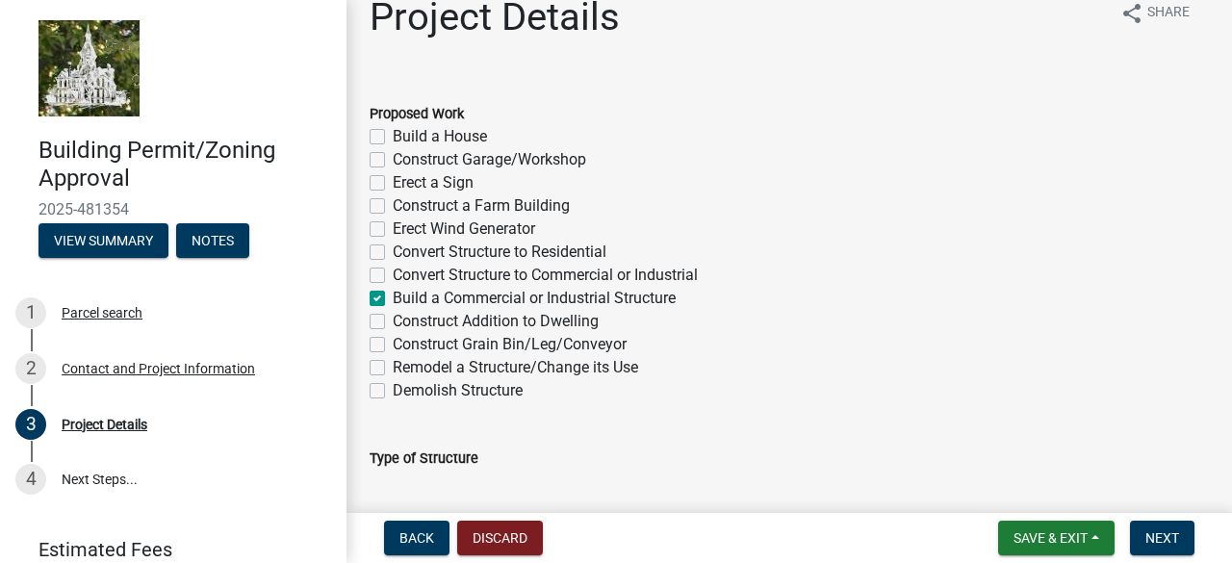
checkbox input "false"
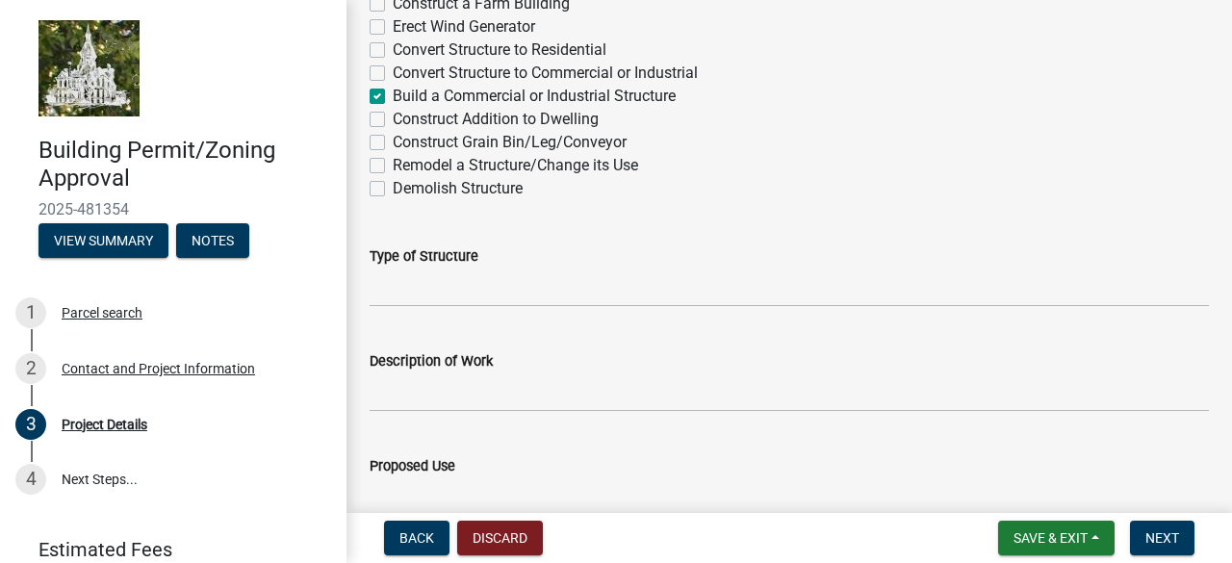
scroll to position [246, 0]
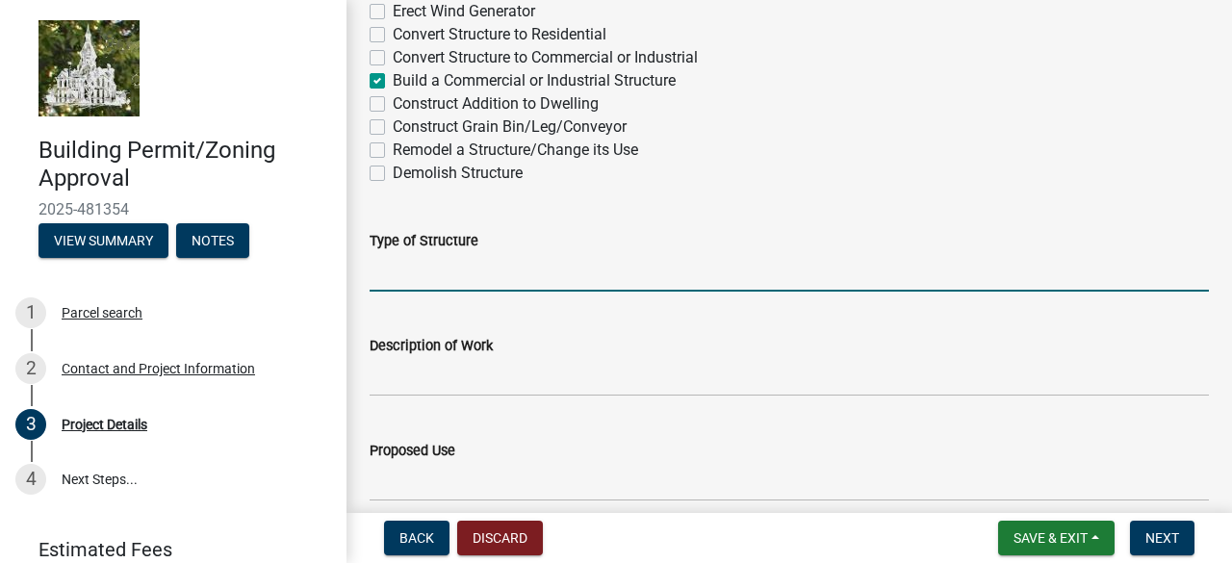
click at [481, 277] on input "Type of Structure" at bounding box center [789, 271] width 839 height 39
type input "Met Tower"
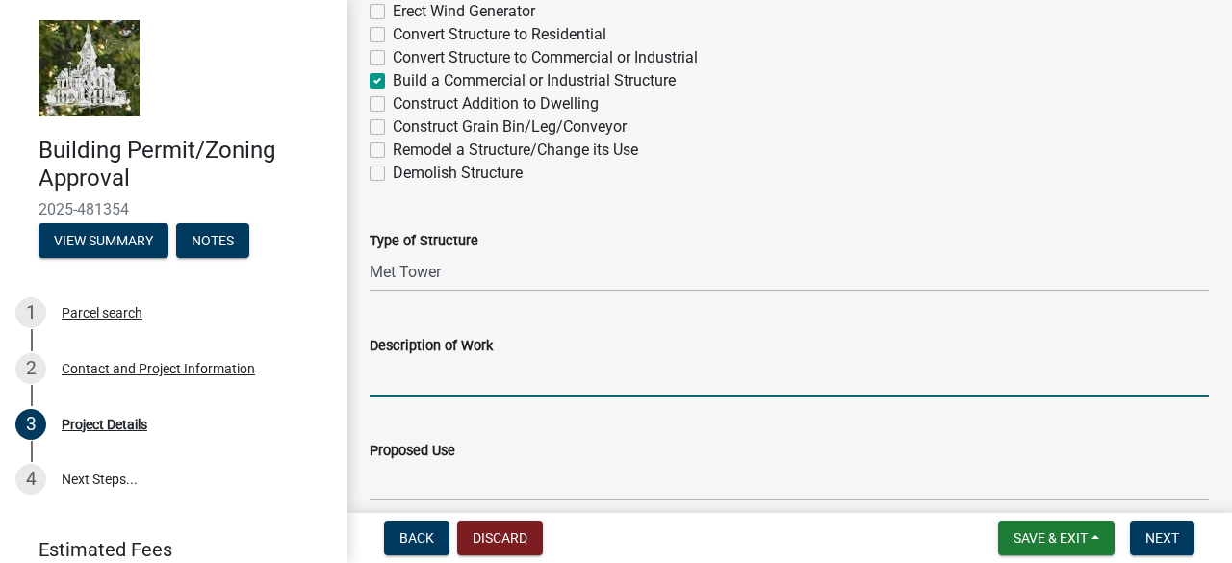
click at [418, 380] on input "Description of Work" at bounding box center [789, 376] width 839 height 39
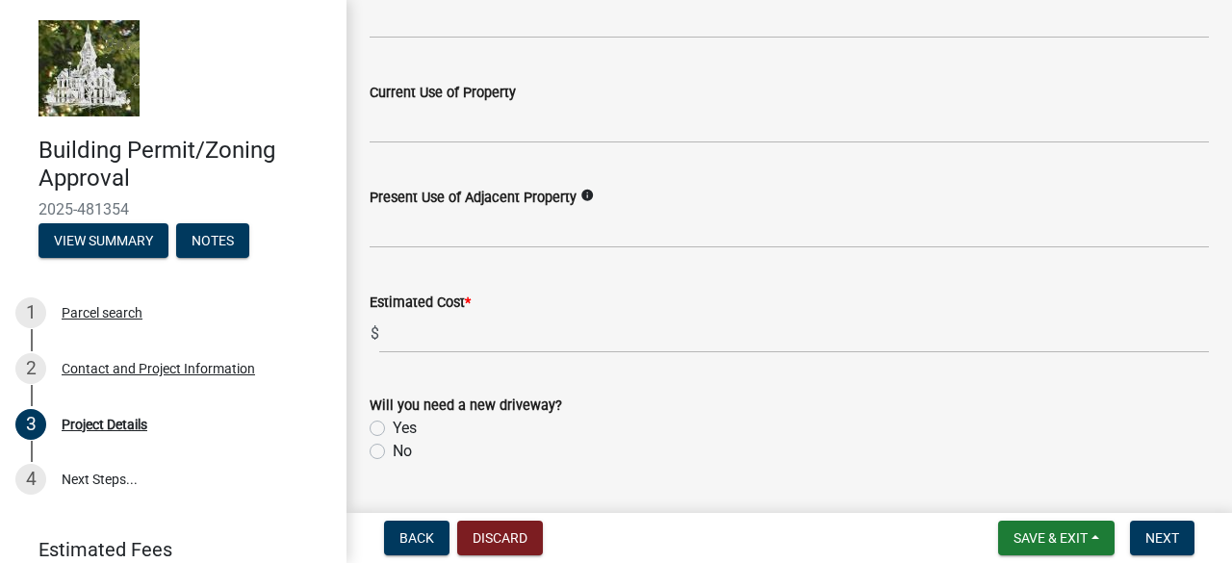
scroll to position [711, 0]
type input "Met tower installation"
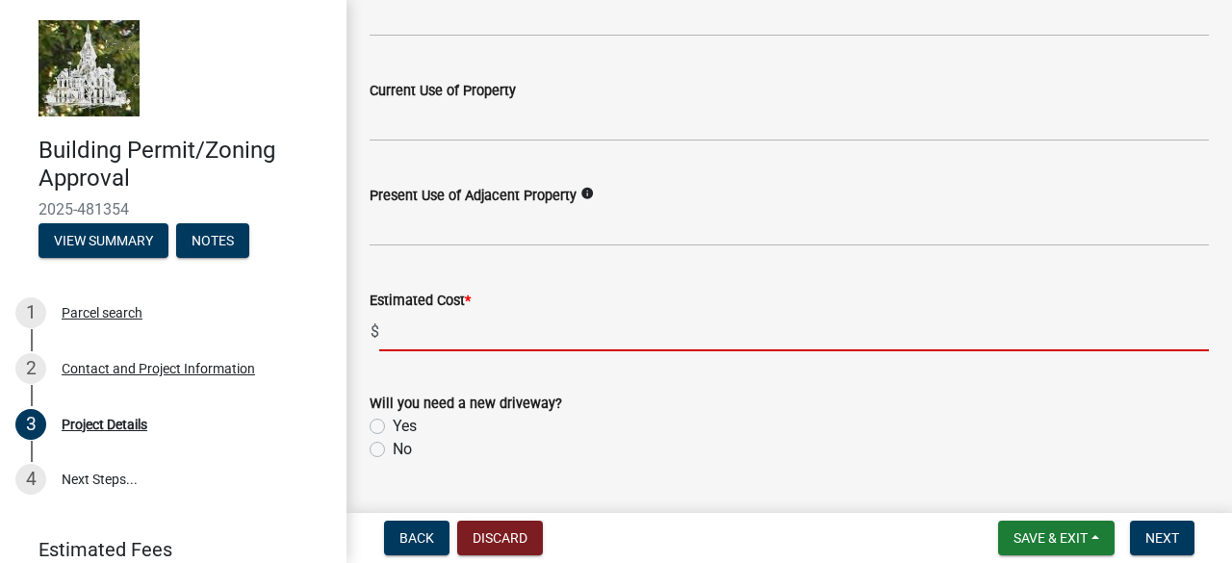
click at [420, 328] on input "text" at bounding box center [794, 331] width 830 height 39
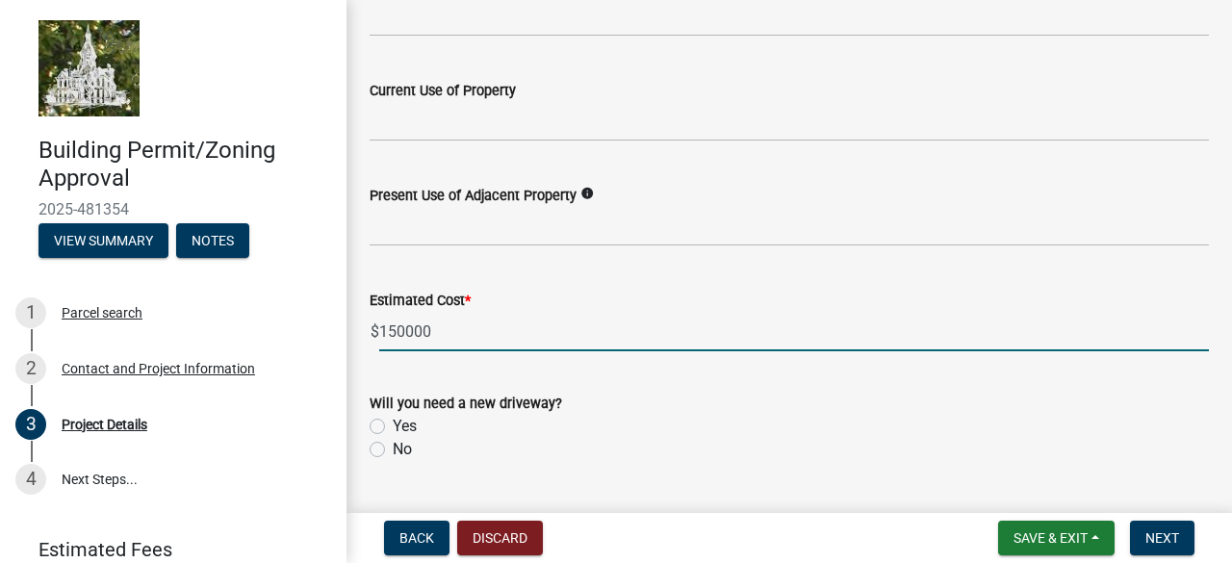
scroll to position [796, 0]
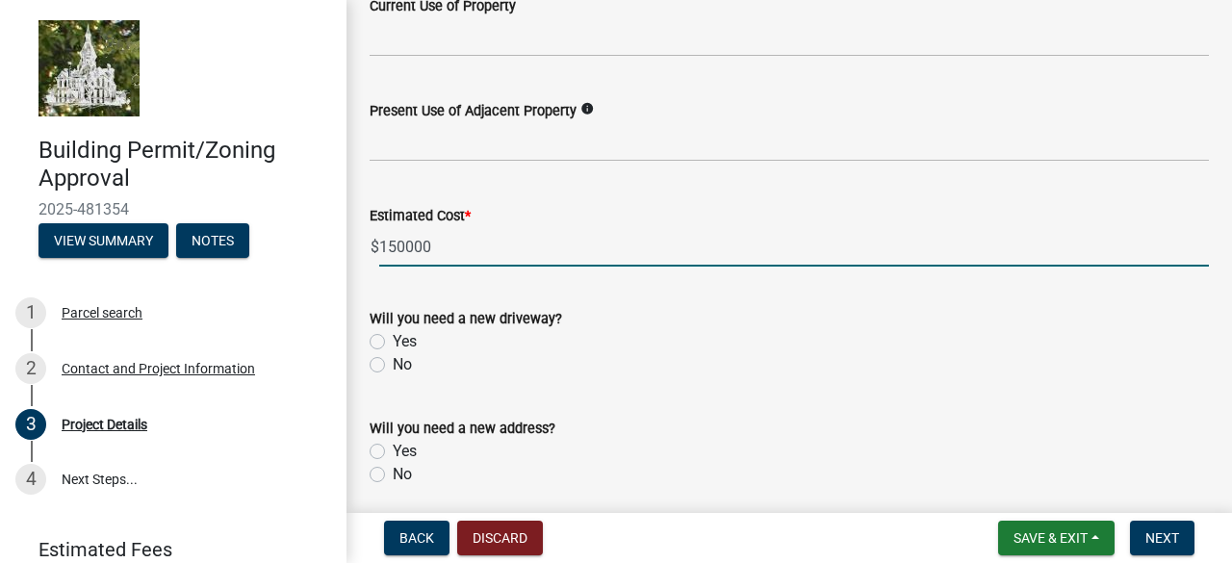
type input "150000"
click at [393, 367] on label "No" at bounding box center [402, 364] width 19 height 23
click at [393, 366] on input "No" at bounding box center [399, 359] width 13 height 13
radio input "true"
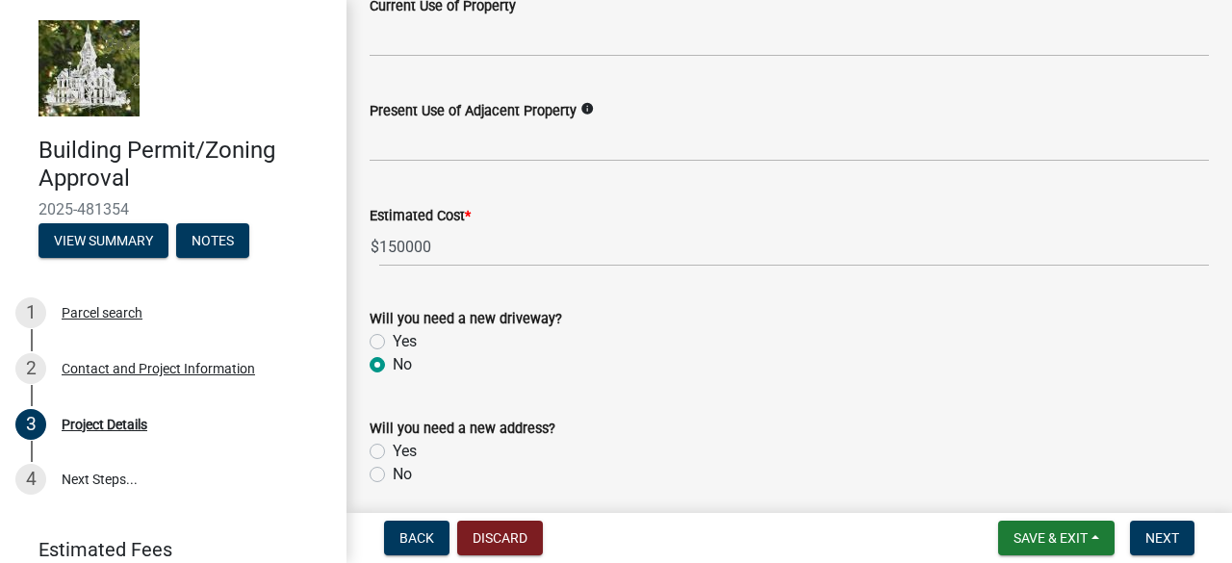
click at [393, 474] on label "No" at bounding box center [402, 474] width 19 height 23
click at [393, 474] on input "No" at bounding box center [399, 469] width 13 height 13
radio input "true"
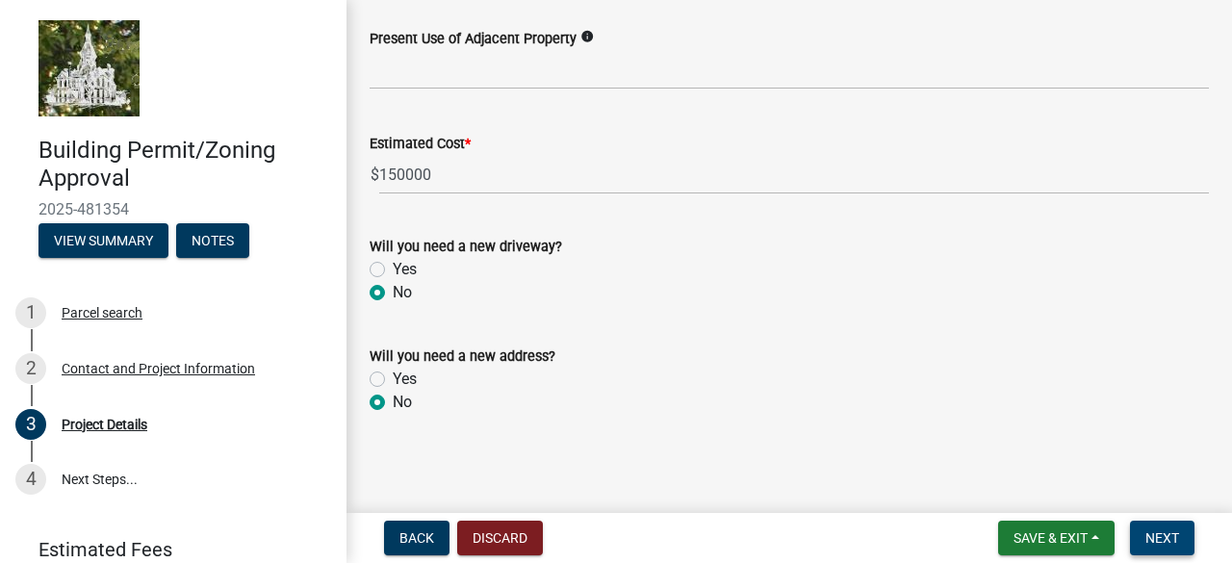
click at [1163, 533] on span "Next" at bounding box center [1162, 537] width 34 height 15
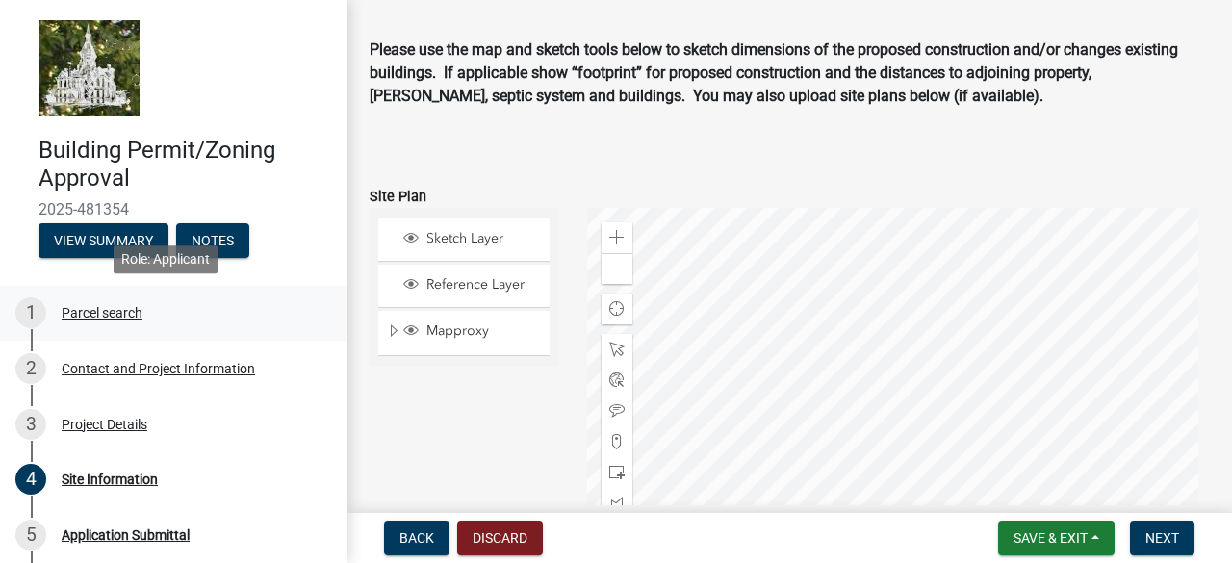
scroll to position [245, 0]
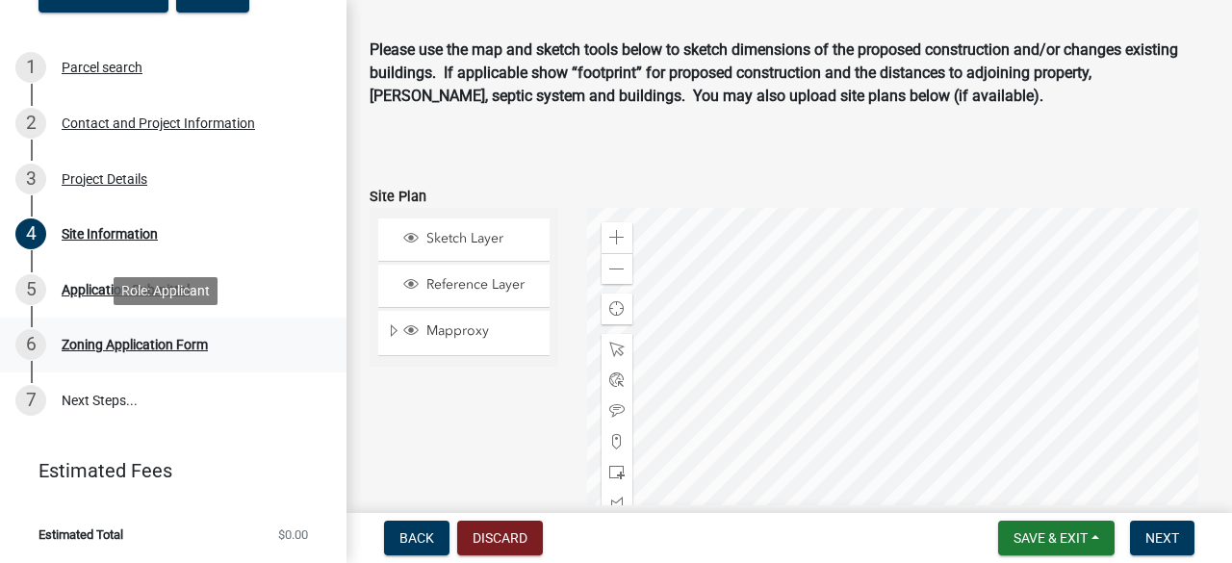
click at [166, 350] on div "Zoning Application Form" at bounding box center [135, 344] width 146 height 13
click at [181, 341] on div "Zoning Application Form" at bounding box center [135, 344] width 146 height 13
click at [1158, 545] on span "Next" at bounding box center [1162, 537] width 34 height 15
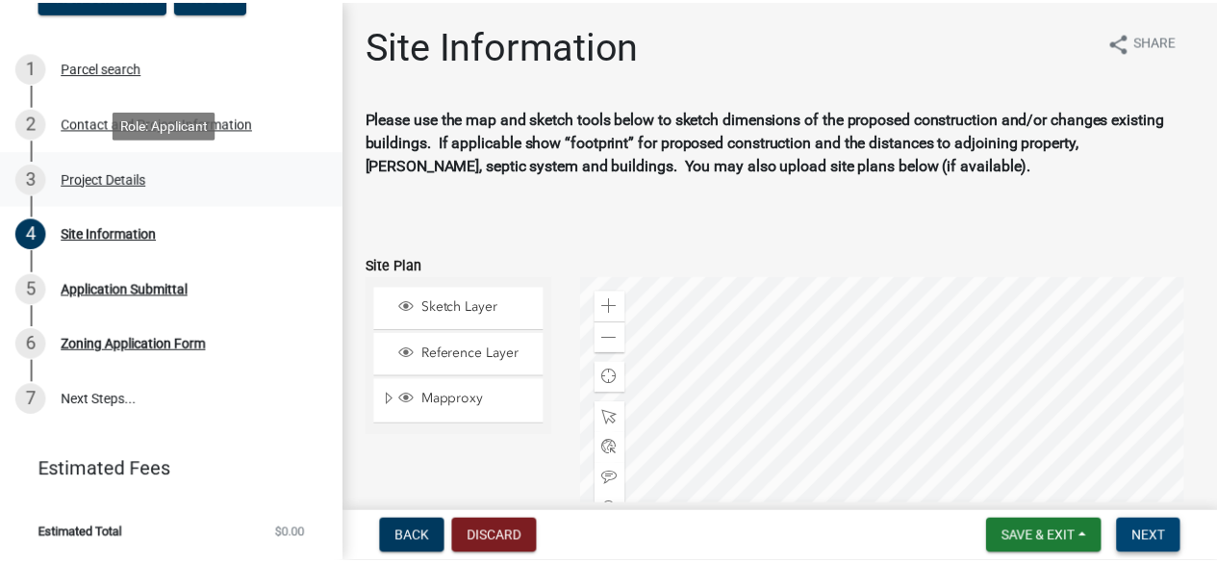
scroll to position [0, 0]
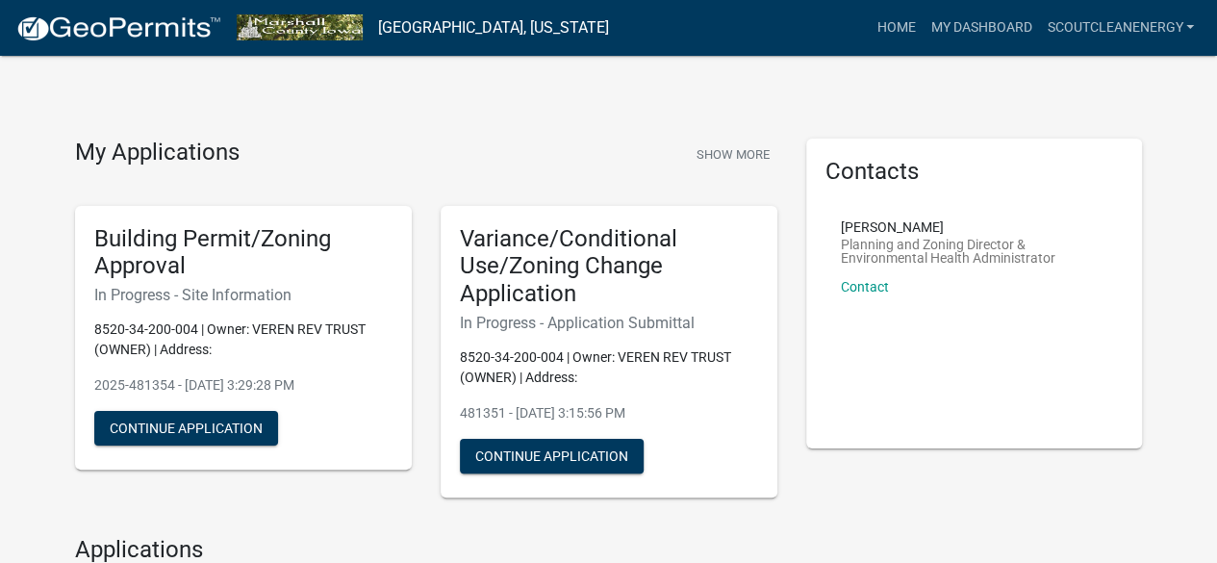
click at [163, 451] on div "Building Permit/Zoning Approval In Progress - Site Information 8520-34-200-004 …" at bounding box center [243, 338] width 337 height 265
drag, startPoint x: 150, startPoint y: 426, endPoint x: 81, endPoint y: 439, distance: 70.4
click at [81, 439] on div "Building Permit/Zoning Approval In Progress - Site Information 8520-34-200-004 …" at bounding box center [243, 338] width 337 height 265
click at [1116, 24] on link "ScoutCleanEnergy" at bounding box center [1120, 28] width 163 height 37
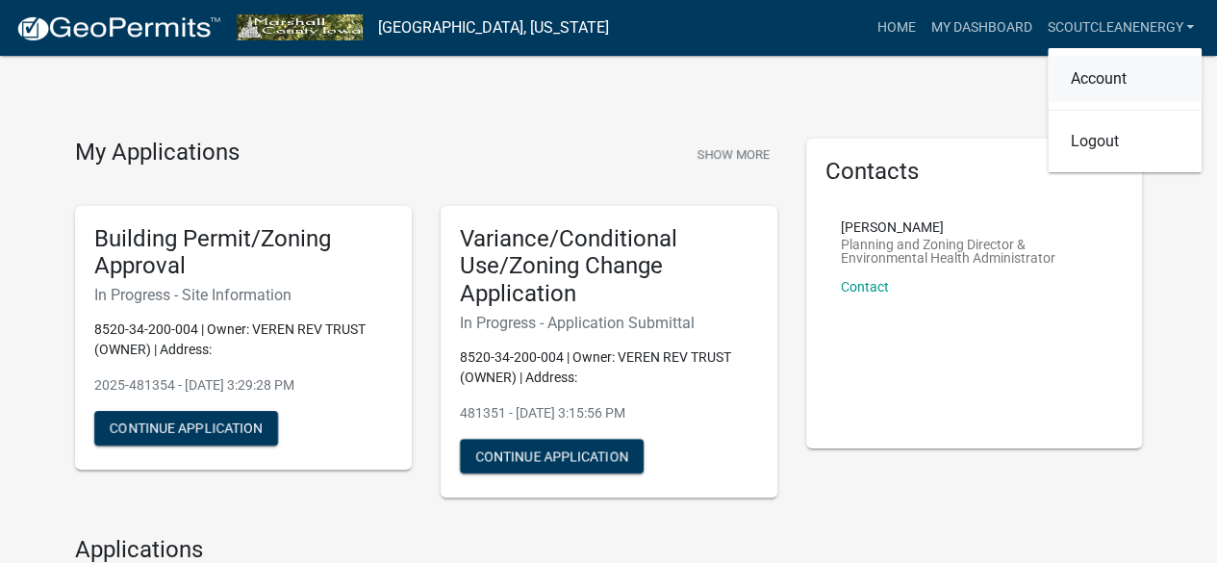
click at [1104, 68] on link "Account" at bounding box center [1125, 79] width 154 height 46
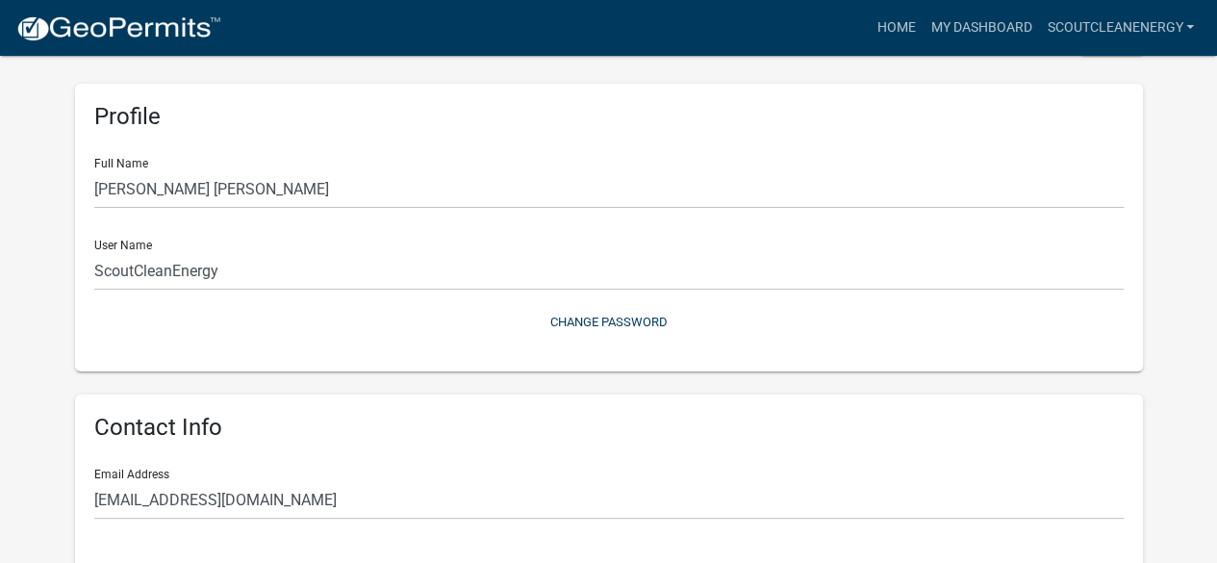
scroll to position [60, 0]
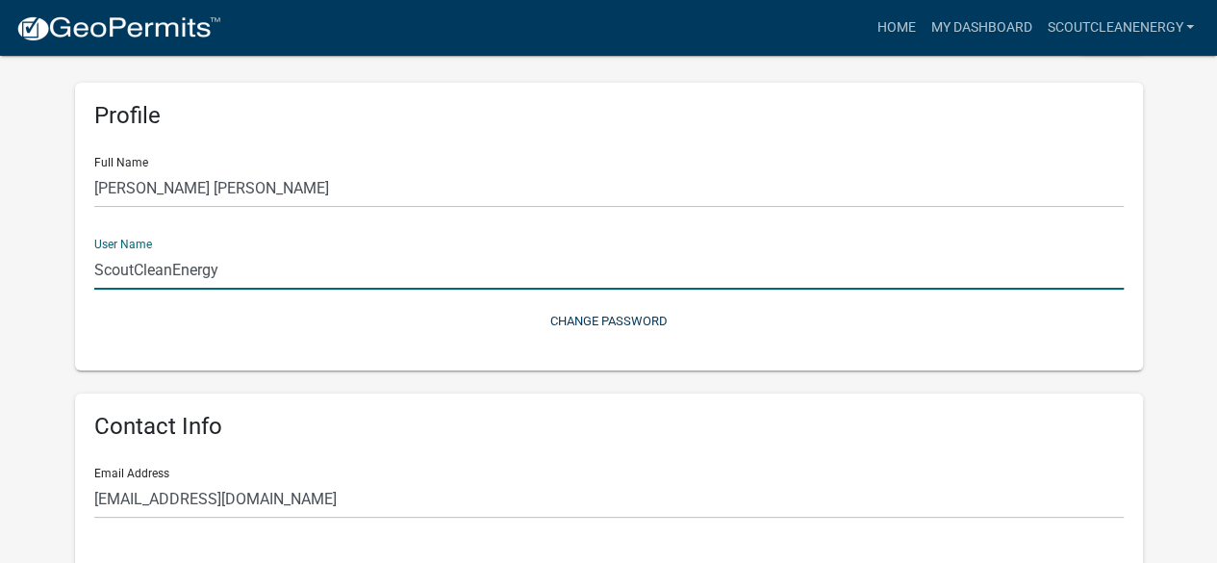
drag, startPoint x: 234, startPoint y: 266, endPoint x: 83, endPoint y: 269, distance: 151.1
click at [83, 269] on div "Profile Full Name Jackson Frailey User Name ScoutCleanEnergy Change Password" at bounding box center [609, 227] width 1068 height 288
click at [1119, 22] on link "ScoutCleanEnergy" at bounding box center [1120, 28] width 163 height 37
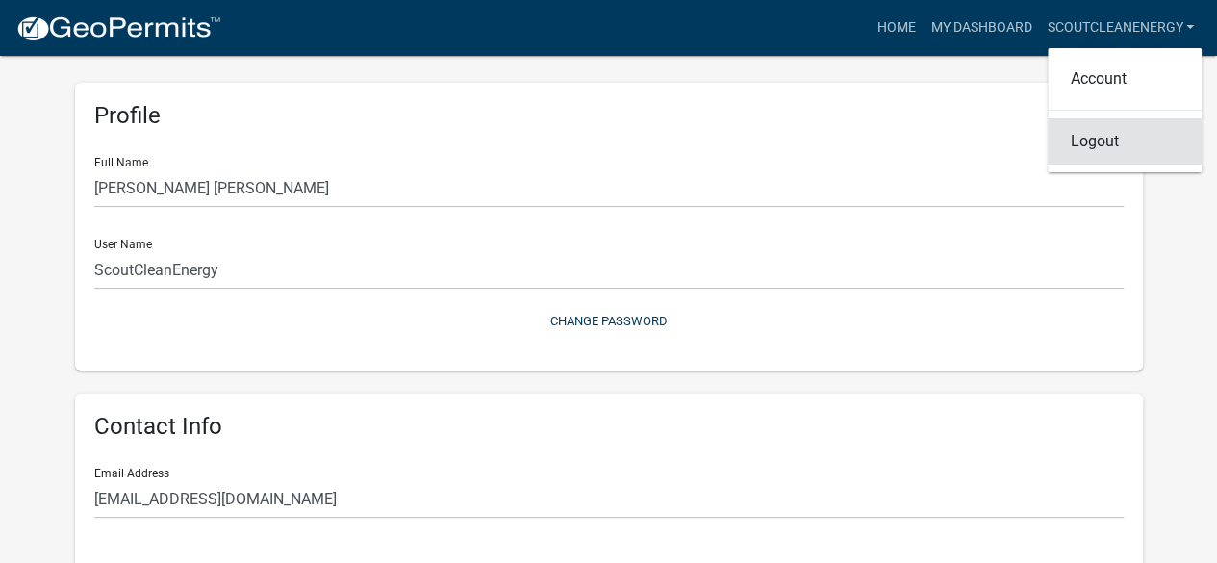
click at [1082, 148] on link "Logout" at bounding box center [1125, 141] width 154 height 46
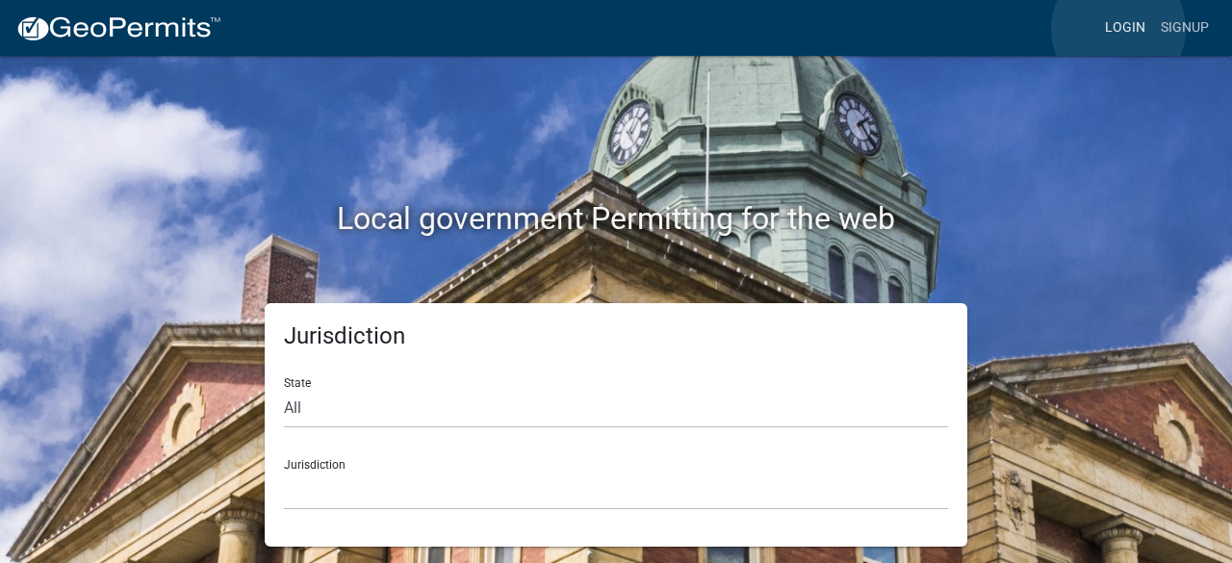
click at [1118, 29] on link "Login" at bounding box center [1125, 28] width 56 height 37
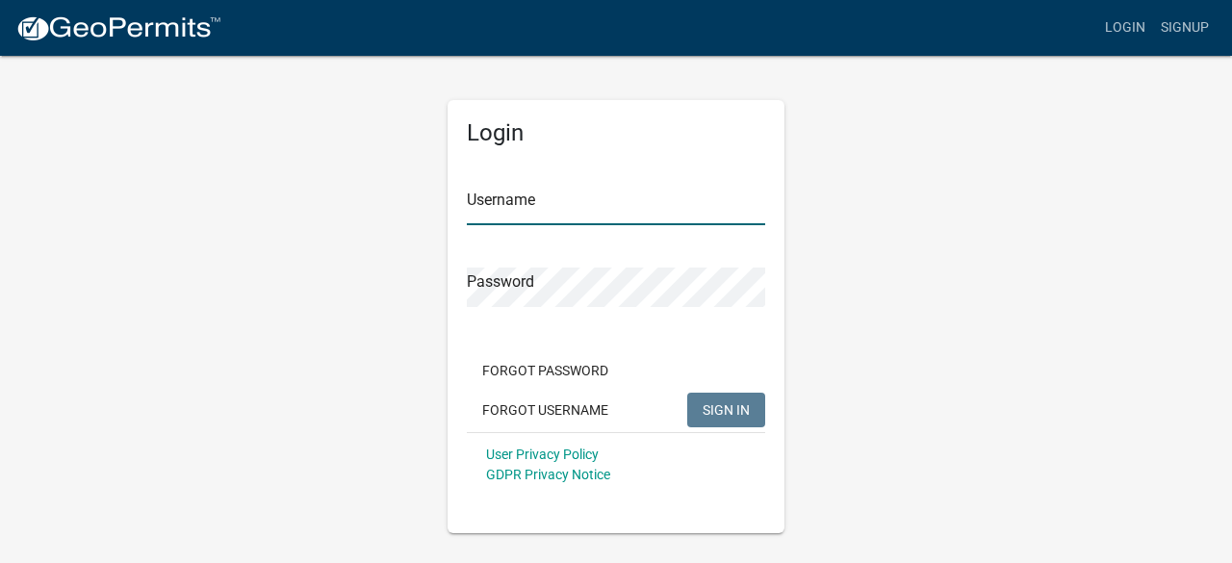
type input "ScoutCleanEnergy"
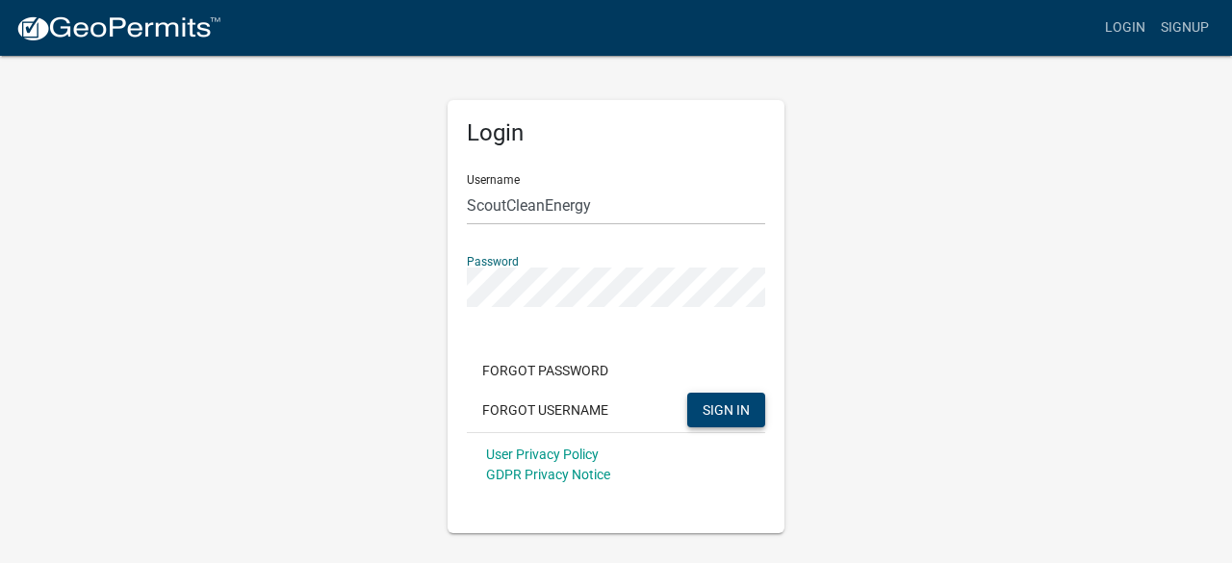
click at [703, 400] on button "SIGN IN" at bounding box center [726, 410] width 78 height 35
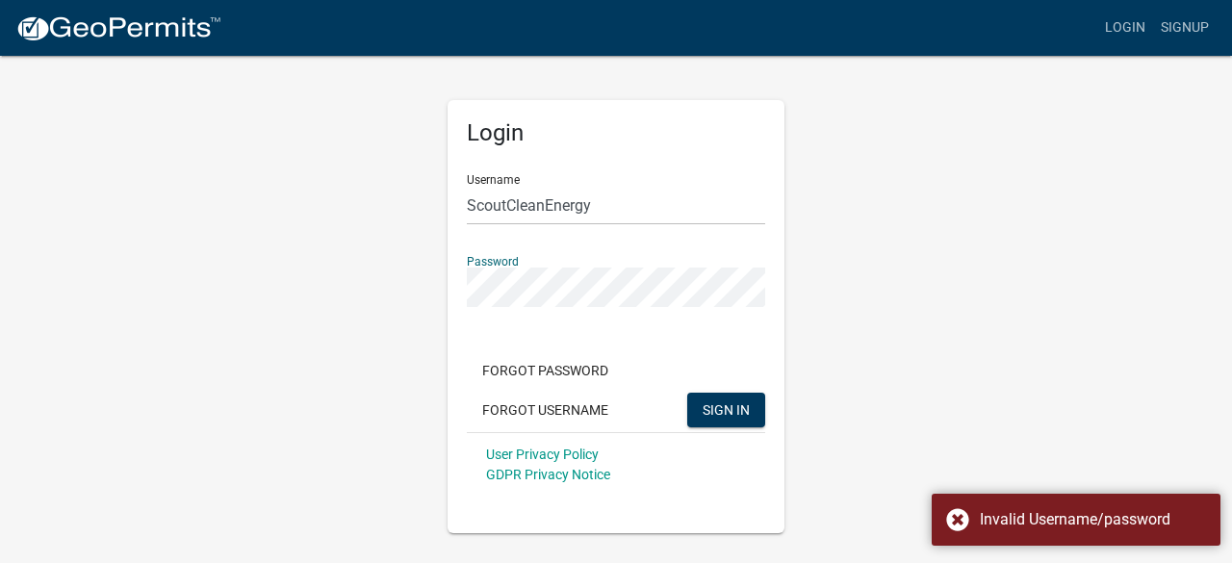
click at [687, 393] on button "SIGN IN" at bounding box center [726, 410] width 78 height 35
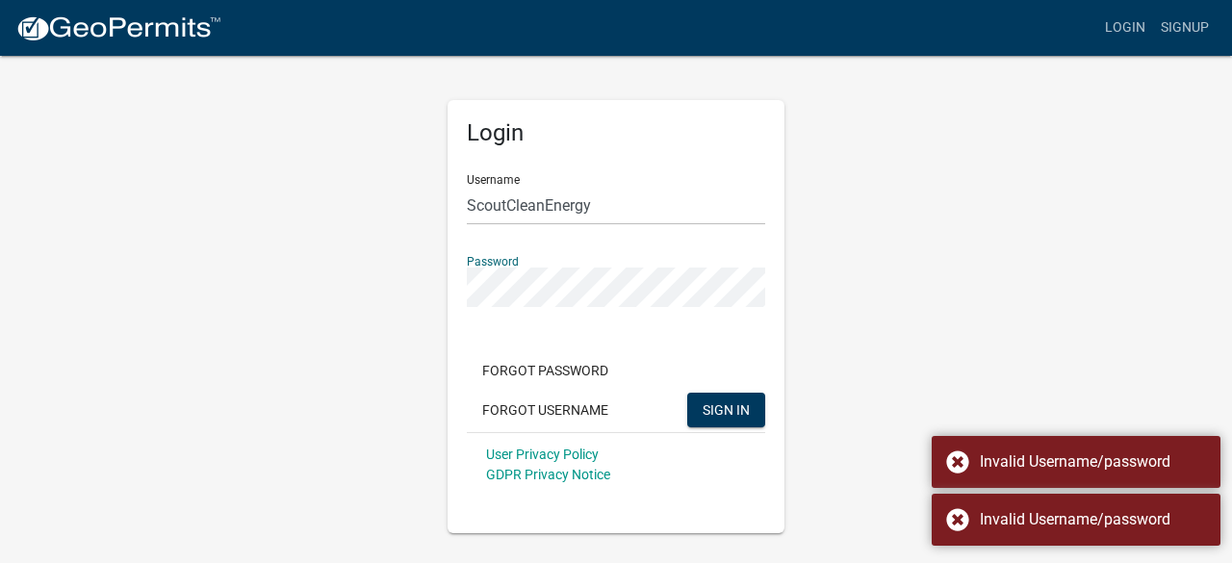
click at [305, 245] on div "Login Username ScoutCleanEnergy Password Forgot Password Forgot Username SIGN I…" at bounding box center [615, 293] width 1097 height 479
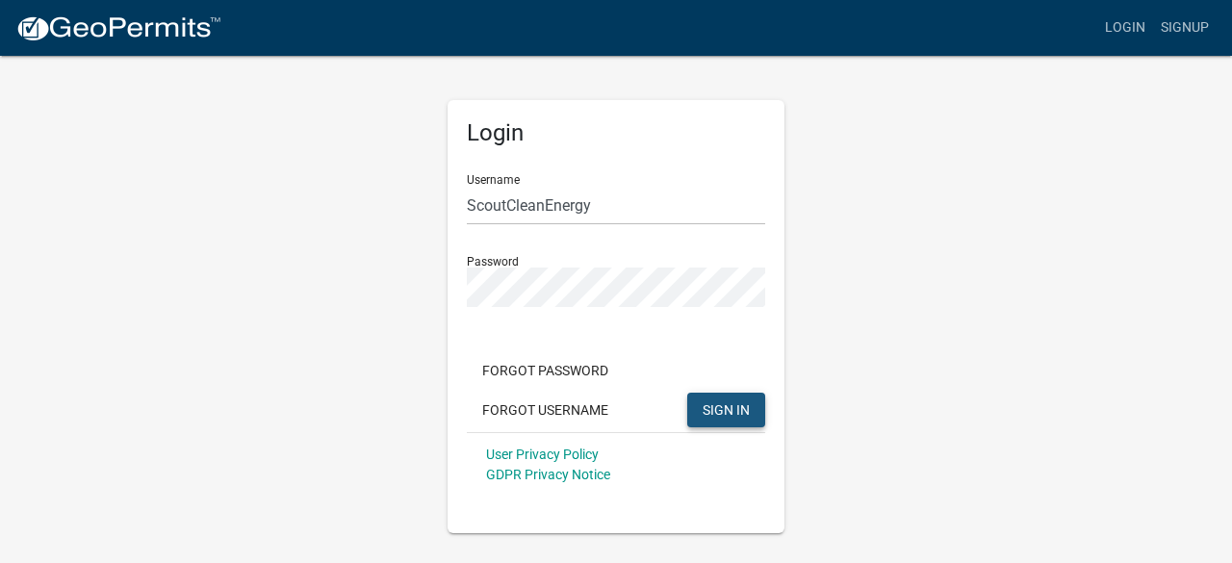
click at [718, 407] on span "SIGN IN" at bounding box center [726, 408] width 47 height 15
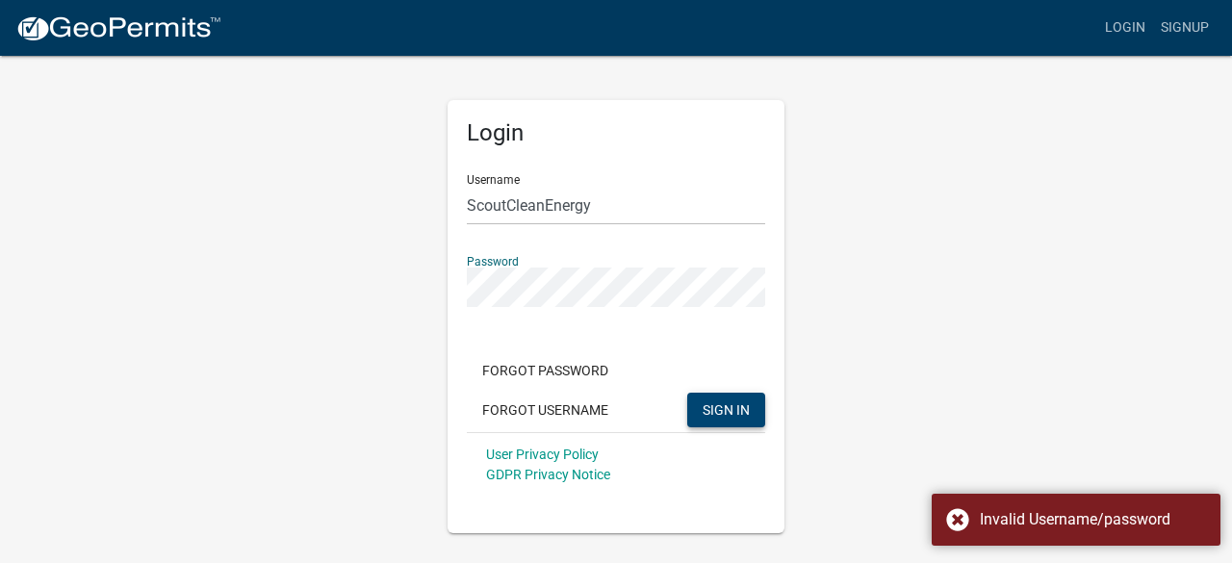
click at [297, 265] on div "Login Username ScoutCleanEnergy Password Forgot Password Forgot Username SIGN I…" at bounding box center [615, 293] width 1097 height 479
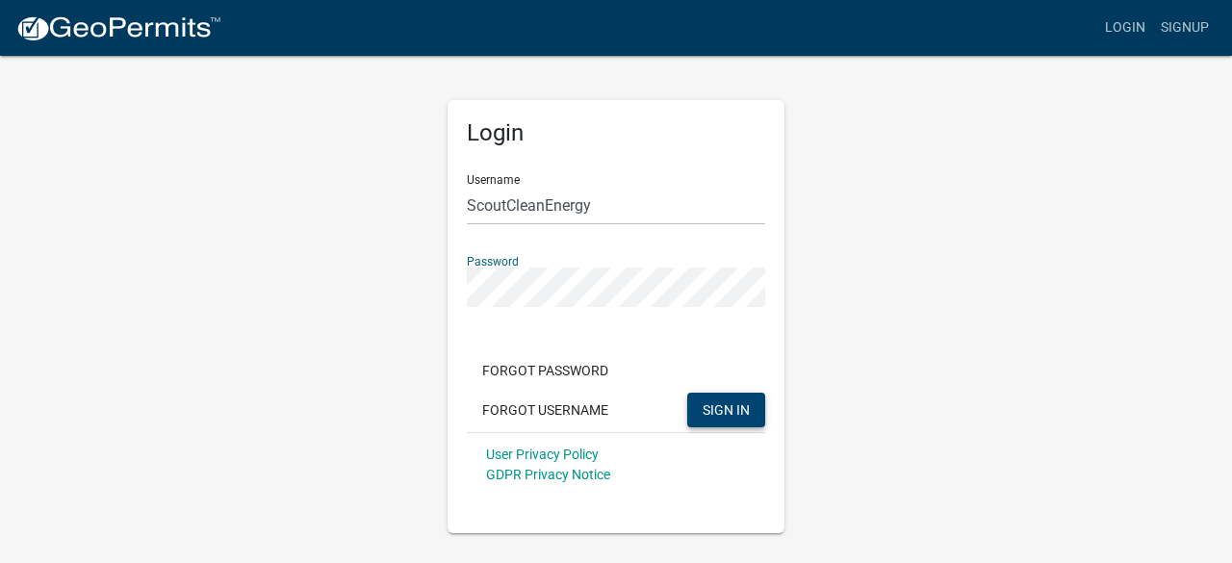
click at [687, 393] on button "SIGN IN" at bounding box center [726, 410] width 78 height 35
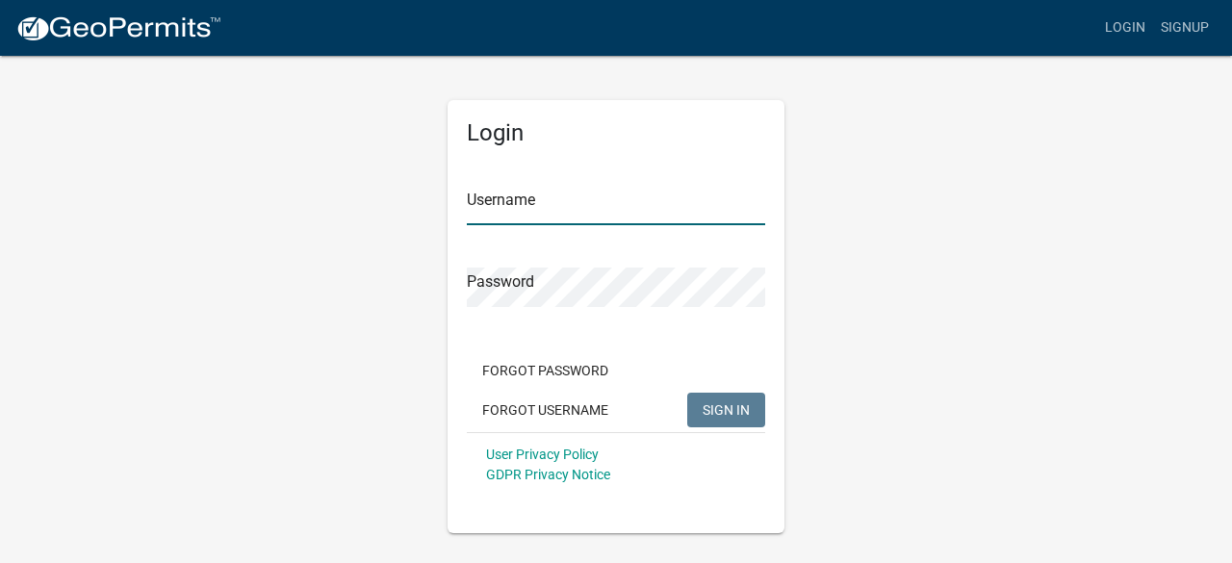
type input "ScoutCleanEnergy"
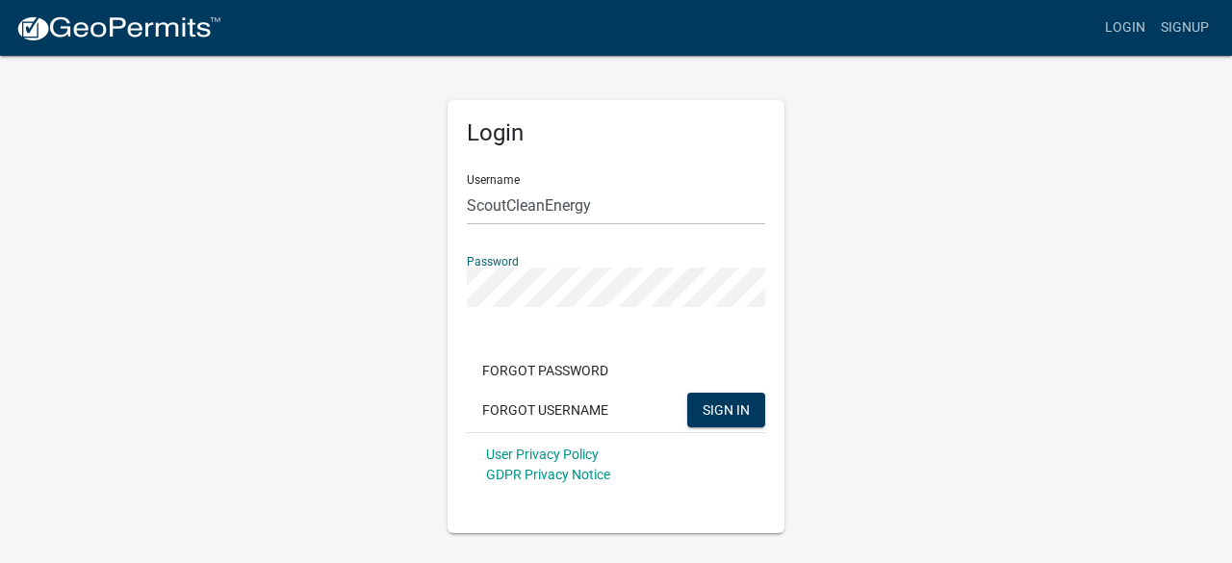
click at [423, 293] on div "Login Username ScoutCleanEnergy Password Forgot Password Forgot Username SIGN I…" at bounding box center [615, 293] width 1097 height 479
click at [687, 393] on button "SIGN IN" at bounding box center [726, 410] width 78 height 35
